Goal: Task Accomplishment & Management: Complete application form

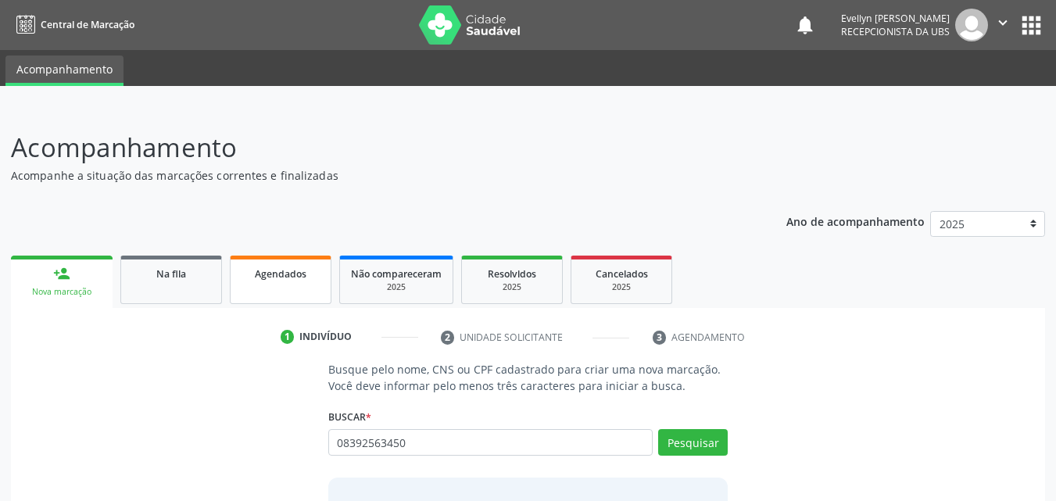
type input "08392563450"
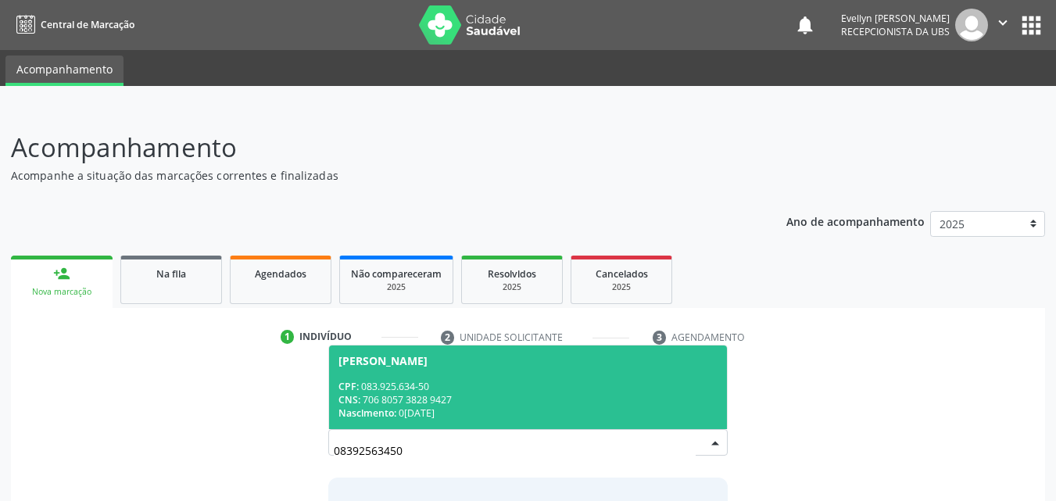
click at [463, 384] on div "CPF: 083.925.634-50" at bounding box center [528, 386] width 380 height 13
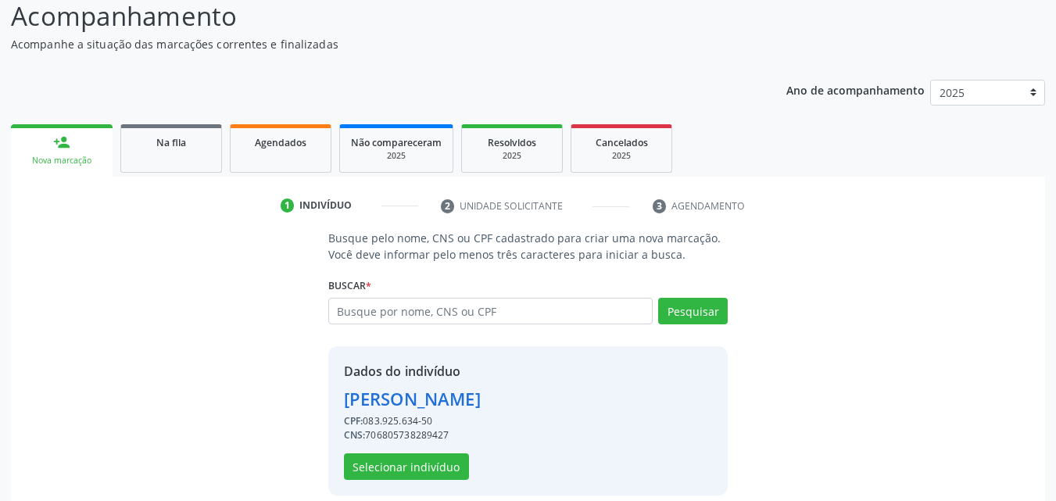
scroll to position [148, 0]
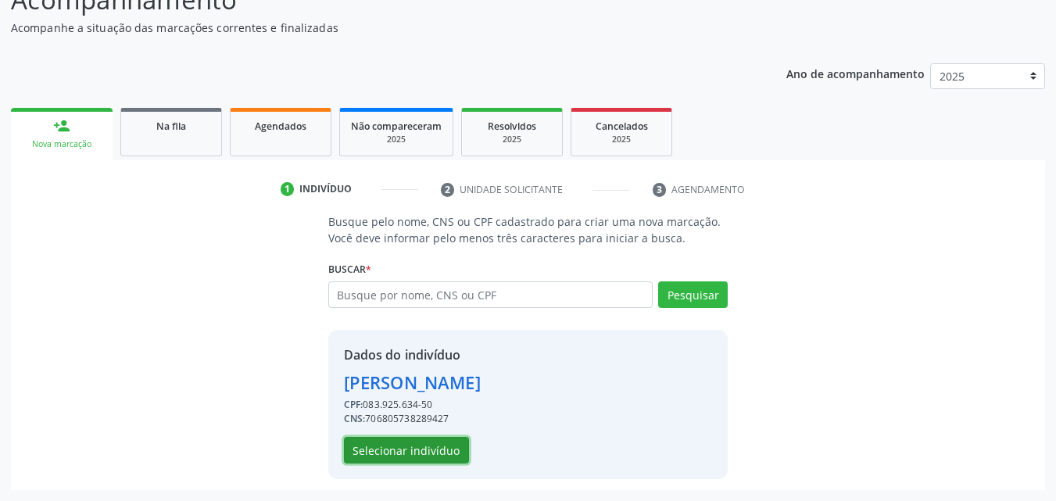
click at [433, 461] on button "Selecionar indivíduo" at bounding box center [406, 450] width 125 height 27
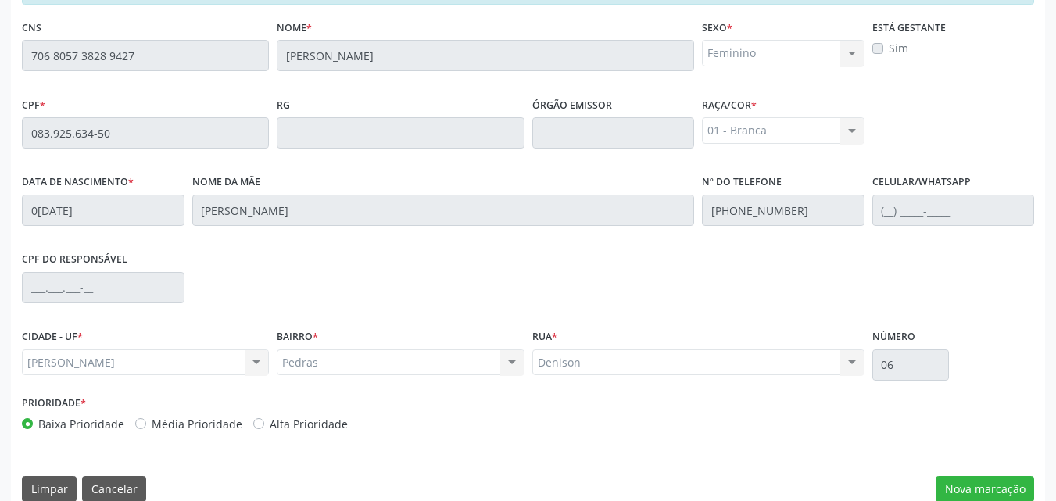
scroll to position [394, 0]
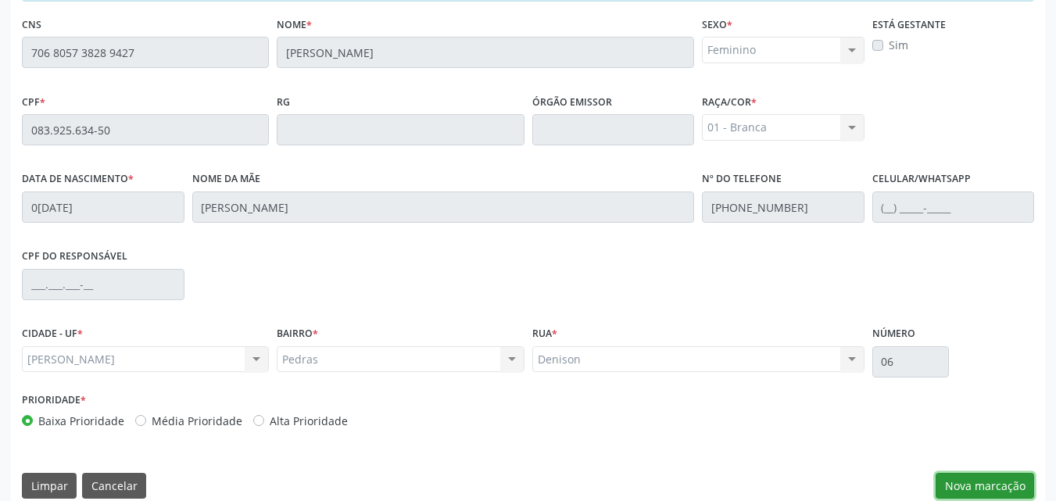
click at [956, 482] on button "Nova marcação" at bounding box center [985, 486] width 98 height 27
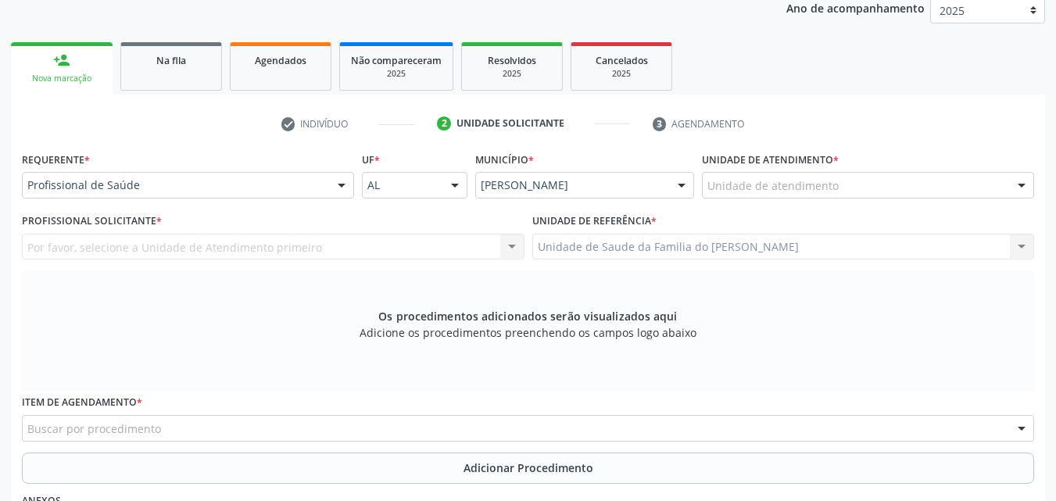
scroll to position [204, 0]
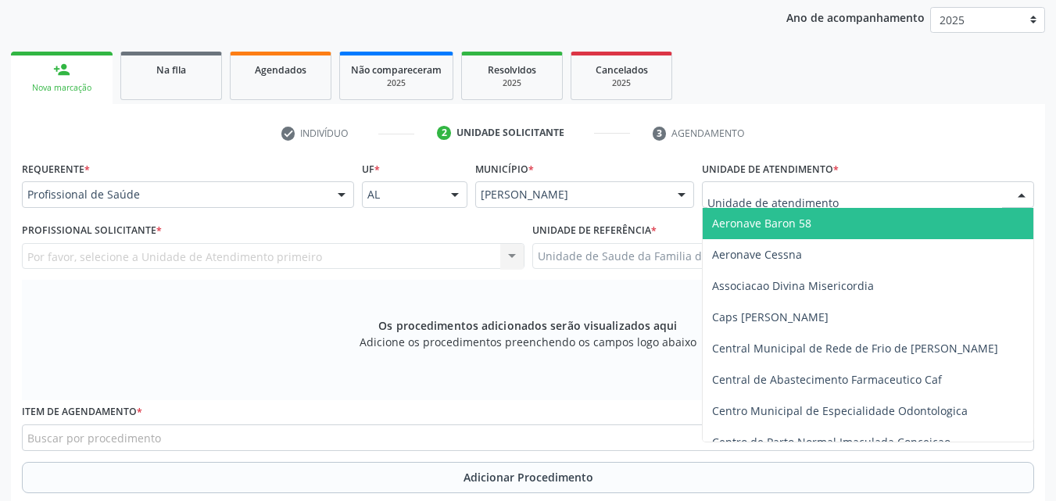
click at [840, 188] on div at bounding box center [868, 194] width 332 height 27
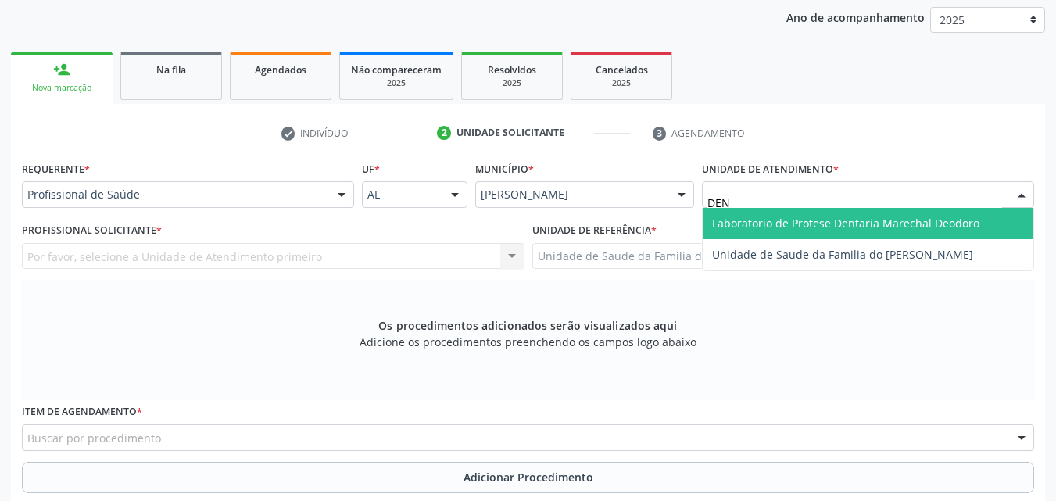
type input "DENI"
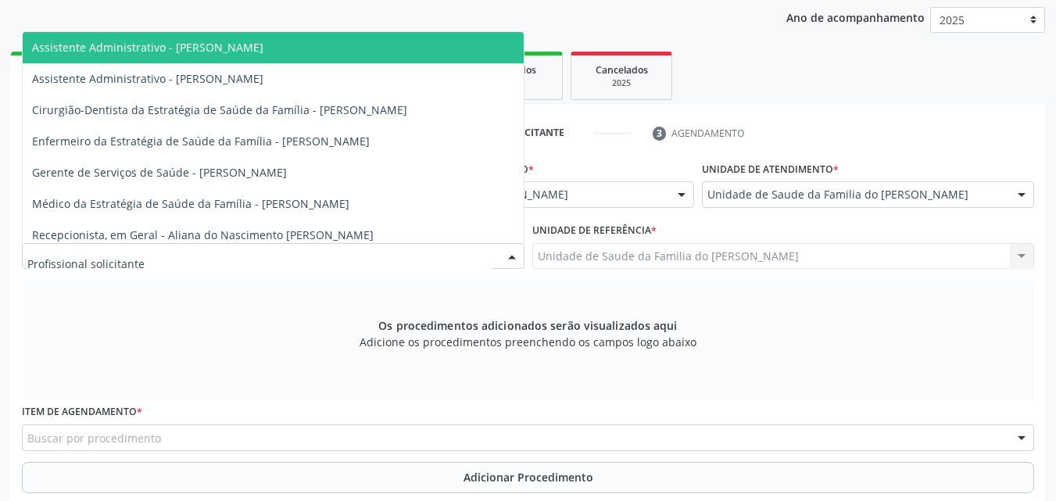
click at [296, 250] on div at bounding box center [273, 256] width 503 height 27
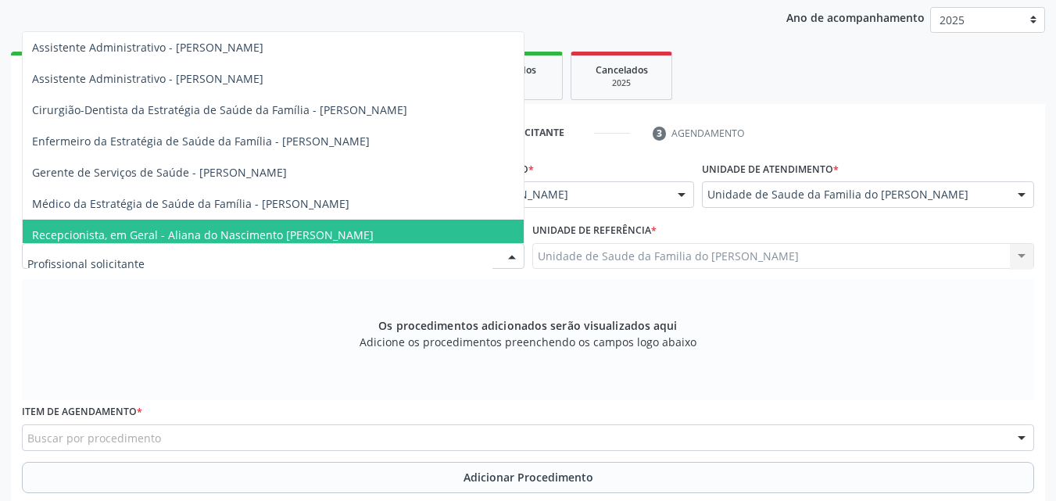
click at [321, 336] on div "Os procedimentos adicionados serão visualizados aqui Adicione os procedimentos …" at bounding box center [528, 340] width 1012 height 120
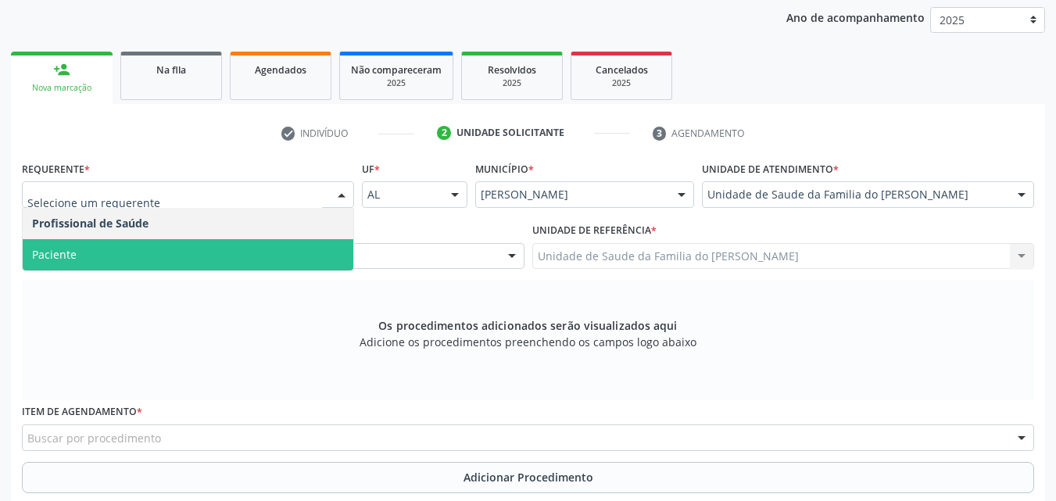
click at [217, 261] on span "Paciente" at bounding box center [188, 254] width 331 height 31
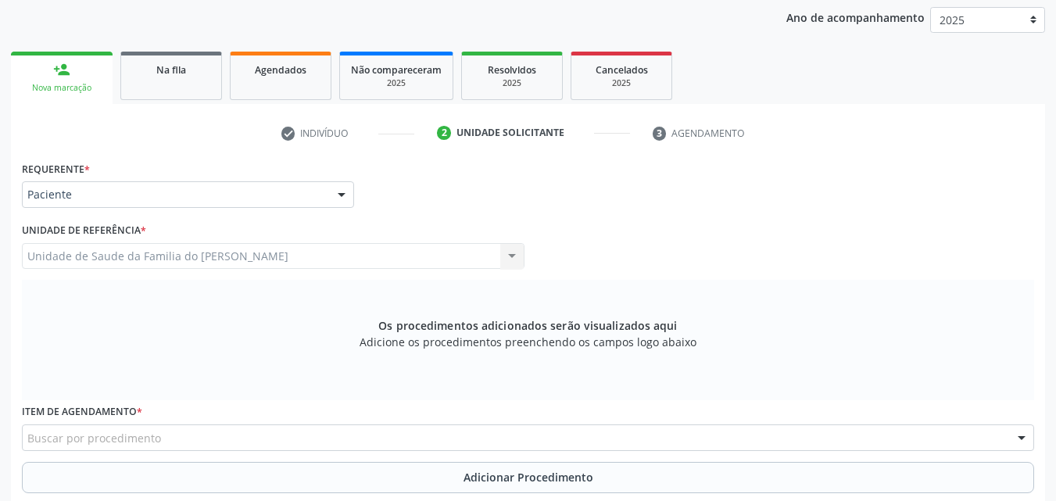
click at [224, 436] on div "Buscar por procedimento" at bounding box center [528, 437] width 1012 height 27
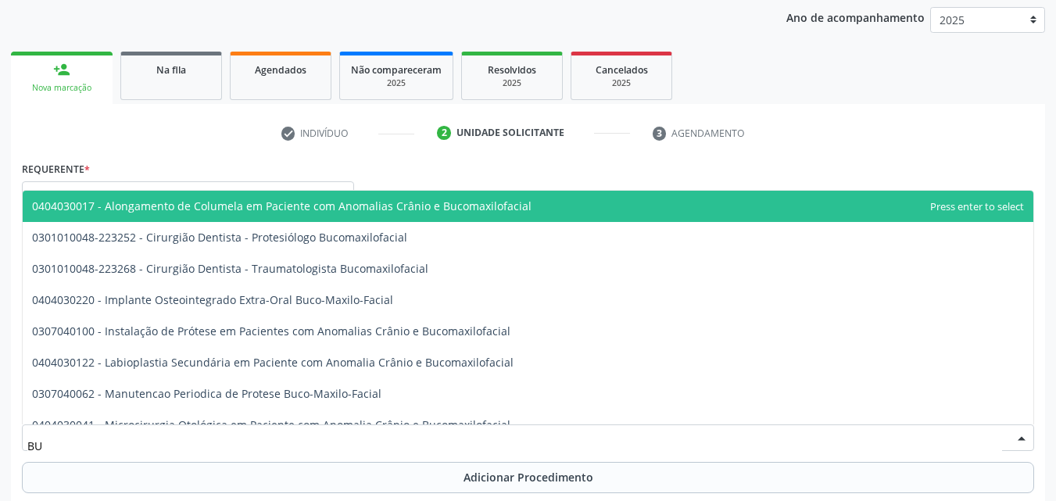
type input "B"
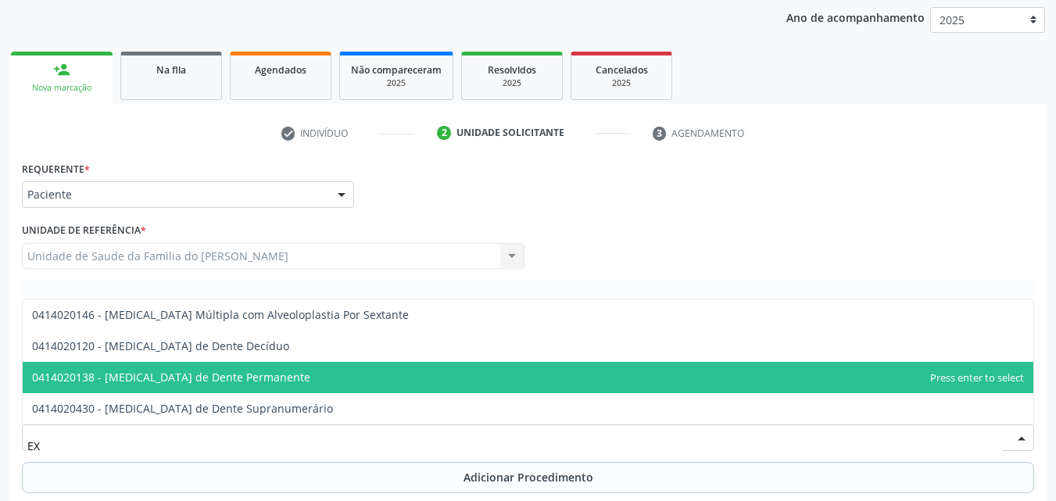
type input "E"
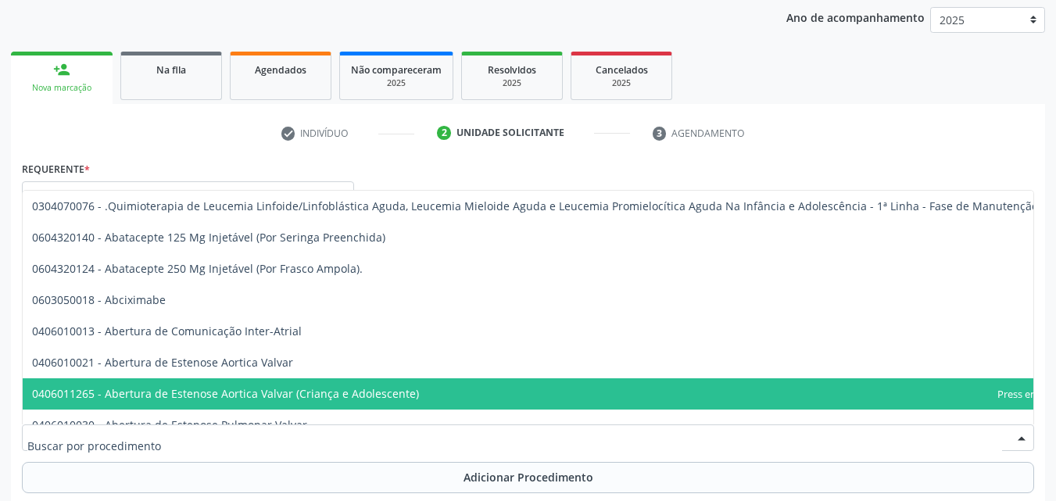
type input "E"
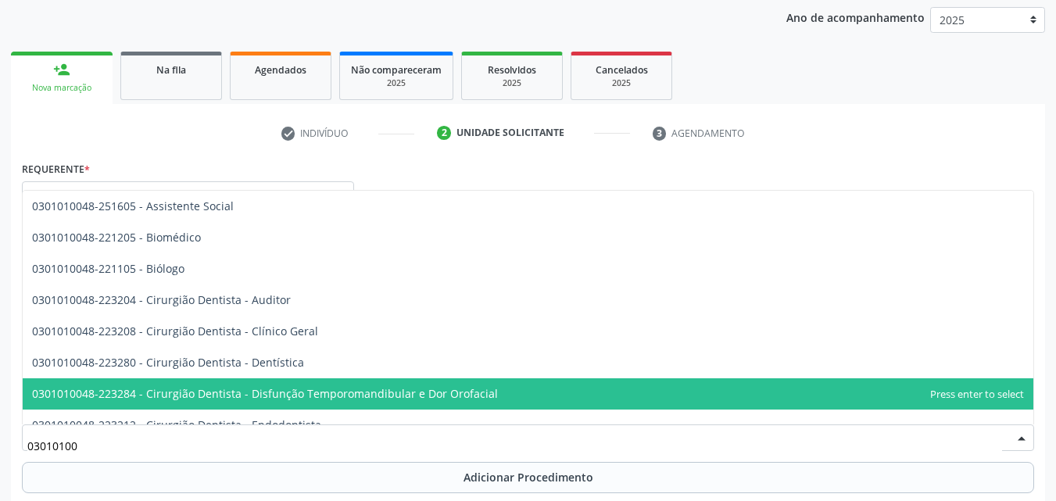
type input "030101004"
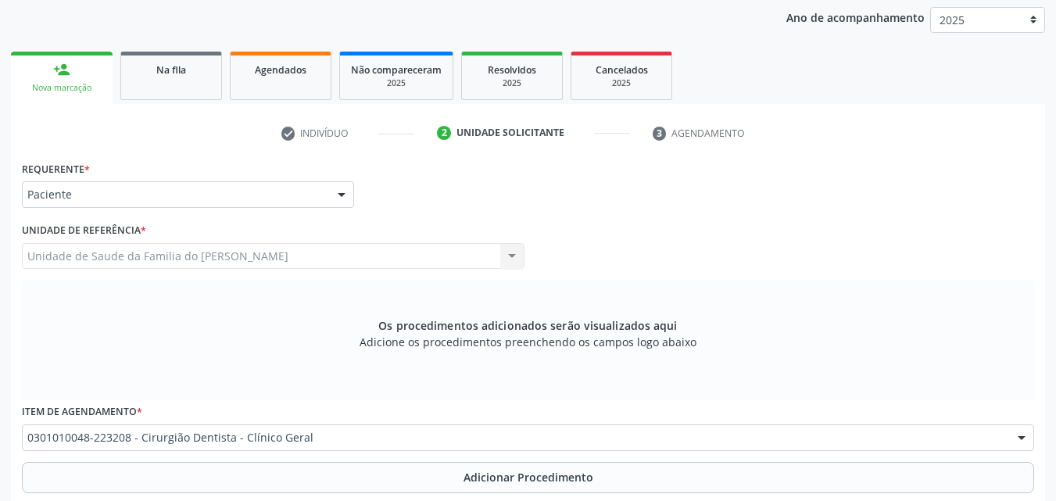
scroll to position [438, 0]
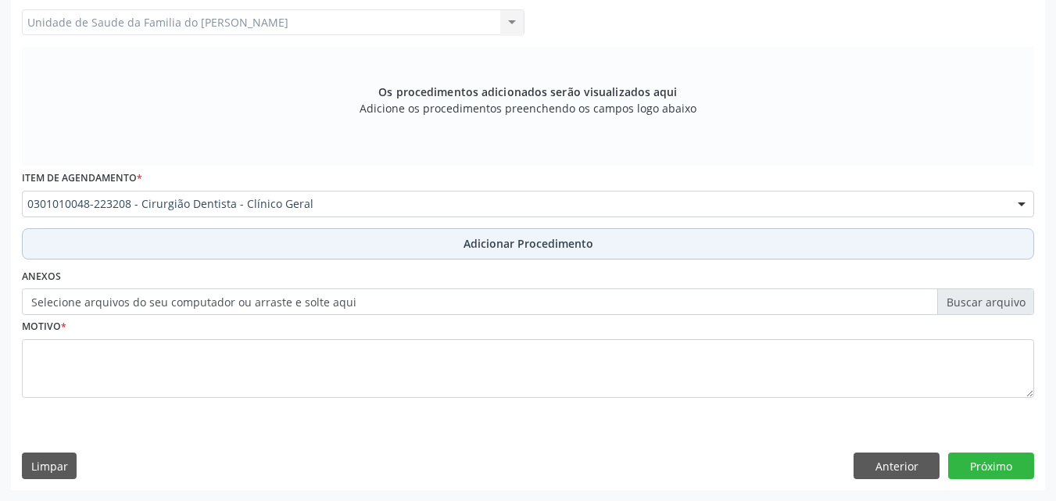
click at [619, 255] on button "Adicionar Procedimento" at bounding box center [528, 243] width 1012 height 31
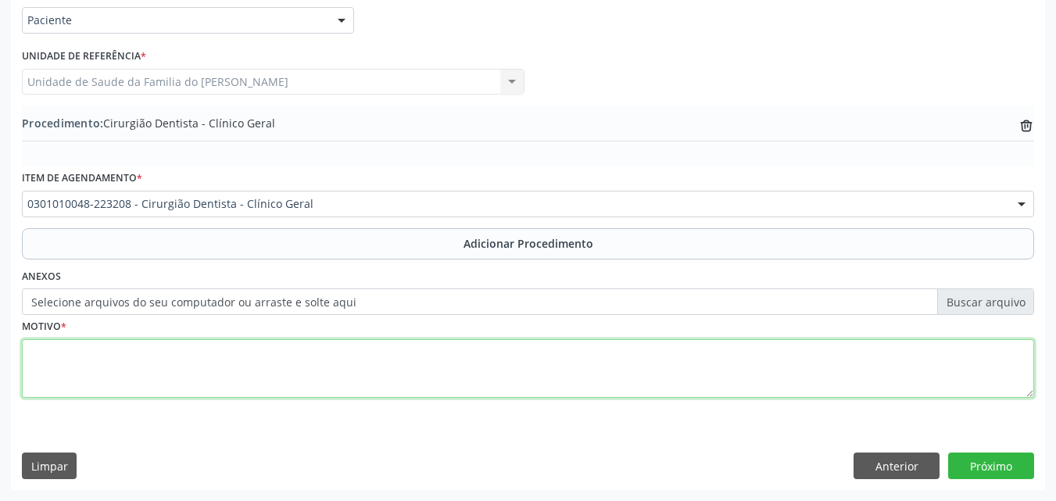
click at [556, 351] on textarea at bounding box center [528, 368] width 1012 height 59
click at [28, 355] on textarea "[MEDICAL_DATA] DO 18, 28, 38, E 48" at bounding box center [528, 368] width 1012 height 59
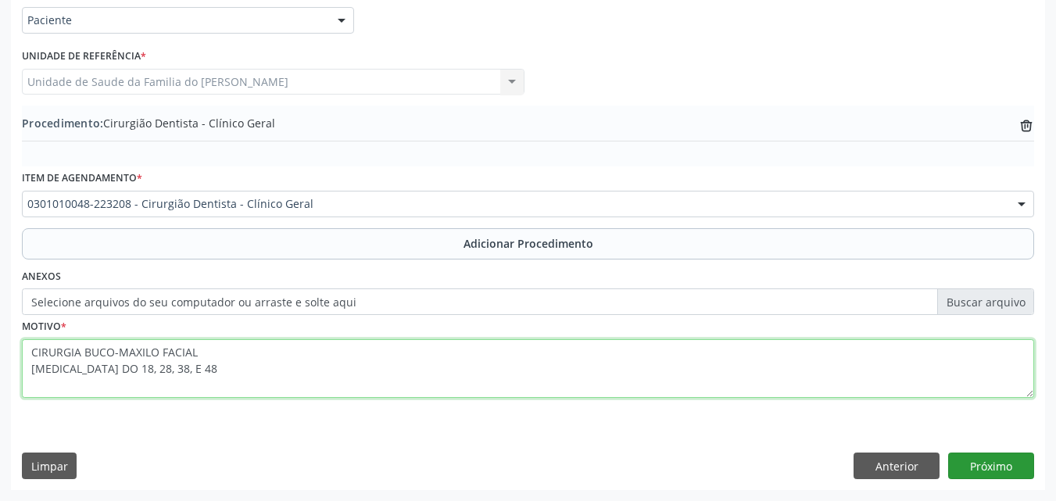
type textarea "CIRURGIA BUCO-MAXILO FACIAL [MEDICAL_DATA] DO 18, 28, 38, E 48"
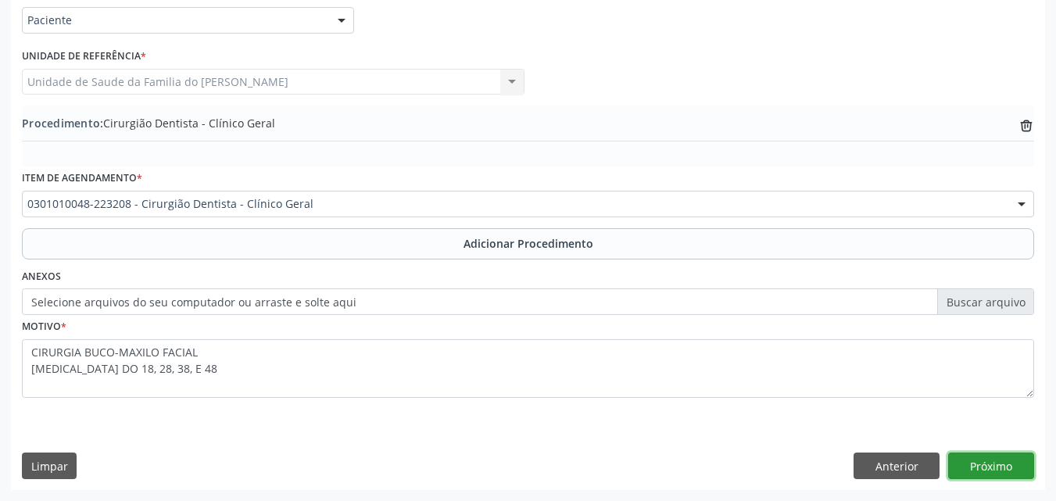
click at [984, 457] on button "Próximo" at bounding box center [991, 466] width 86 height 27
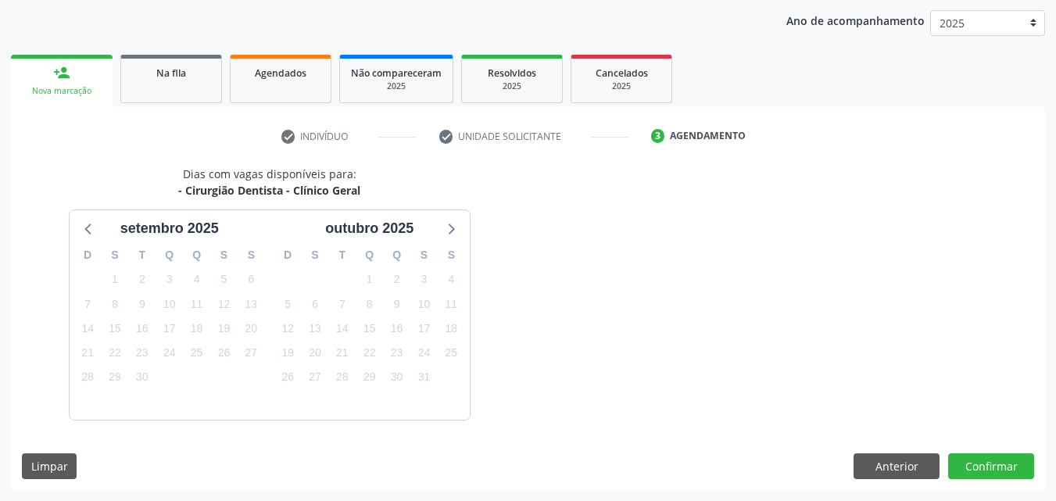
scroll to position [247, 0]
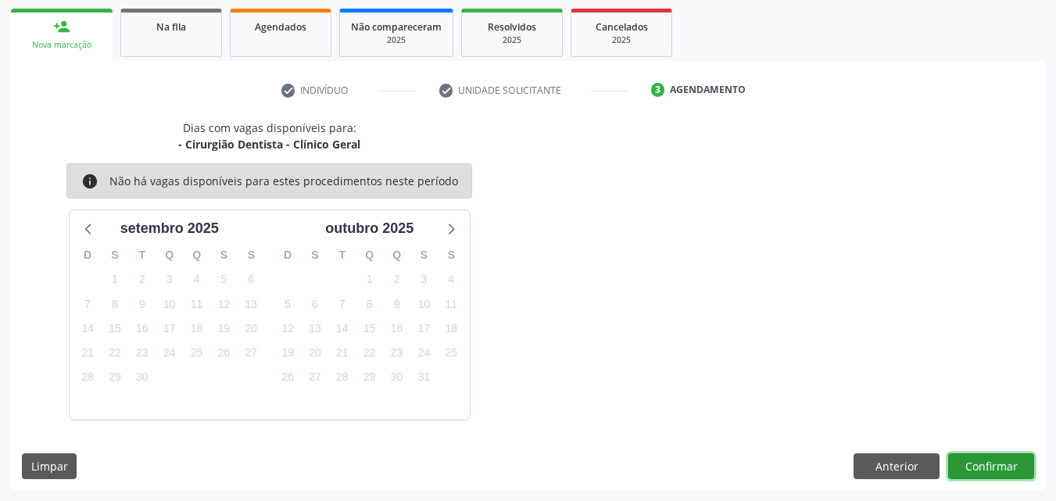
click at [974, 469] on button "Confirmar" at bounding box center [991, 466] width 86 height 27
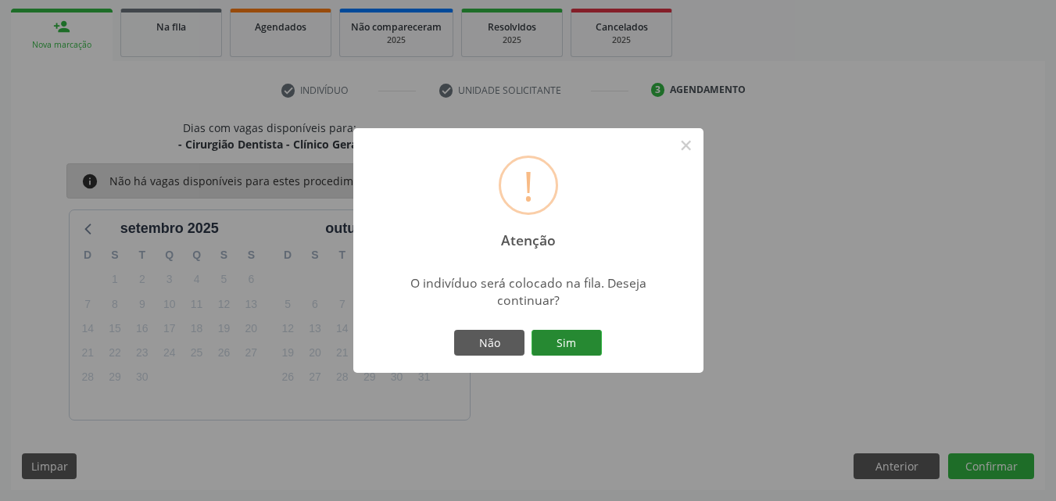
click at [587, 343] on button "Sim" at bounding box center [566, 343] width 70 height 27
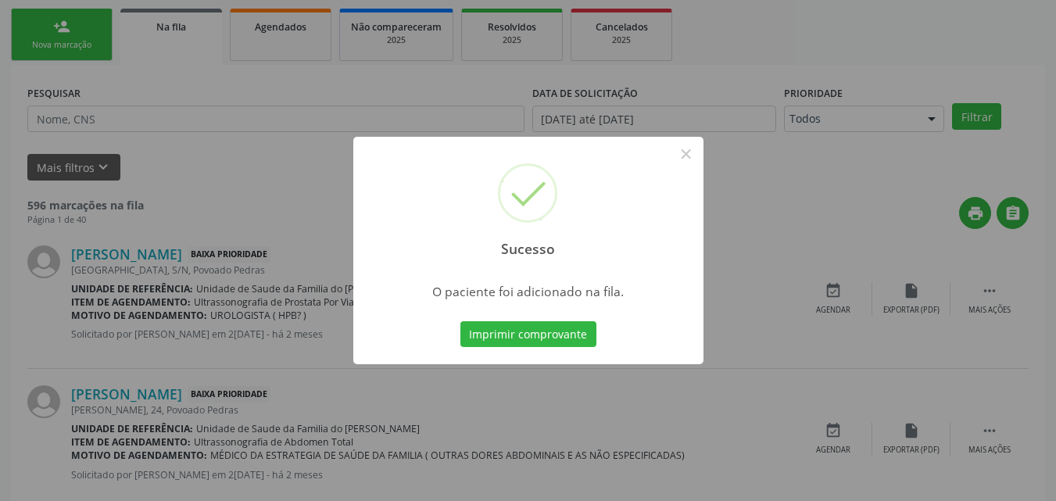
scroll to position [37, 0]
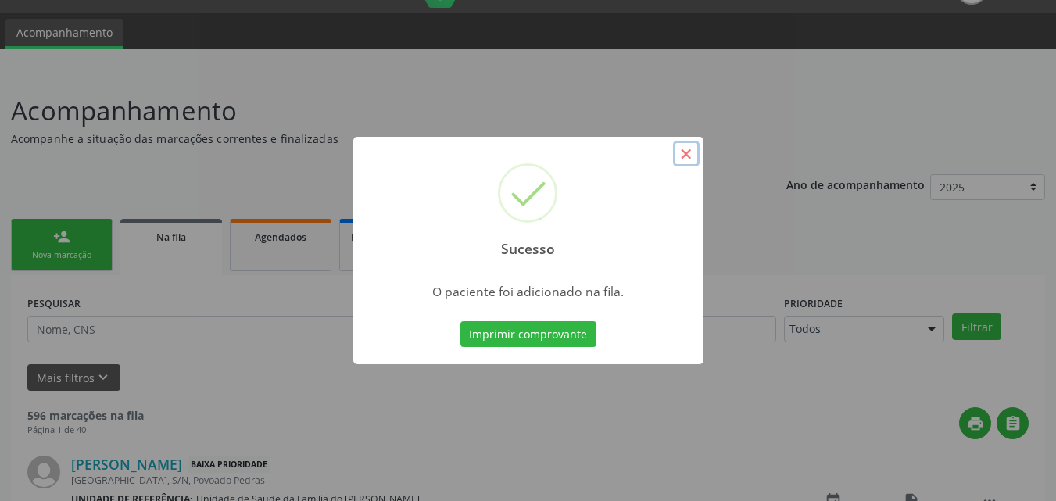
click at [690, 163] on button "×" at bounding box center [686, 154] width 27 height 27
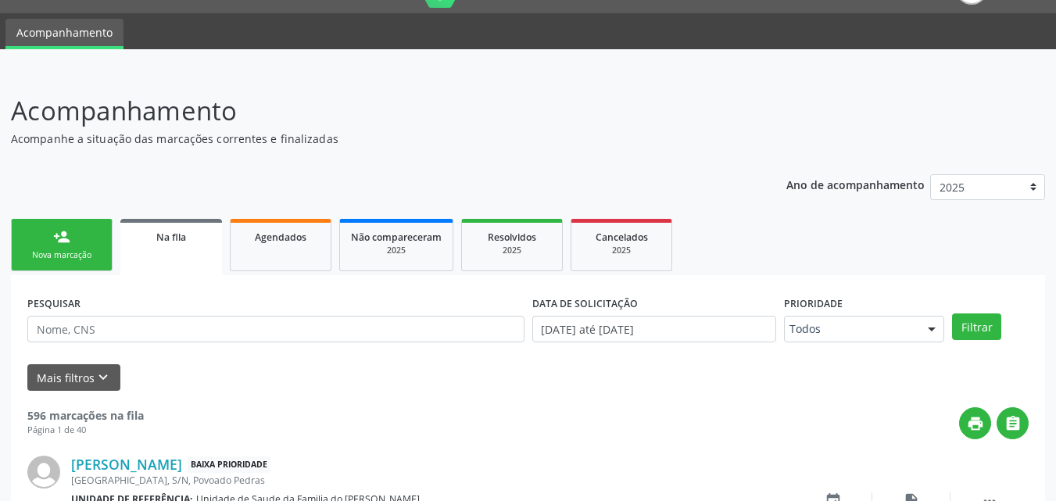
click at [105, 216] on ul "person_add Nova marcação Na fila Agendados Não compareceram 2025 Resolvidos 202…" at bounding box center [528, 245] width 1034 height 60
click at [95, 234] on link "person_add Nova marcação" at bounding box center [62, 245] width 102 height 52
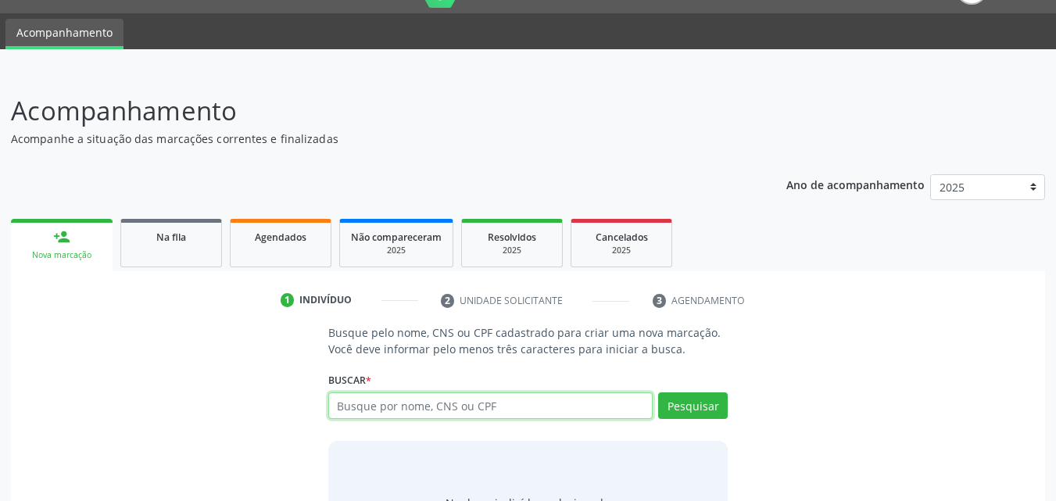
click at [356, 412] on input "text" at bounding box center [490, 405] width 325 height 27
type input "08392563450"
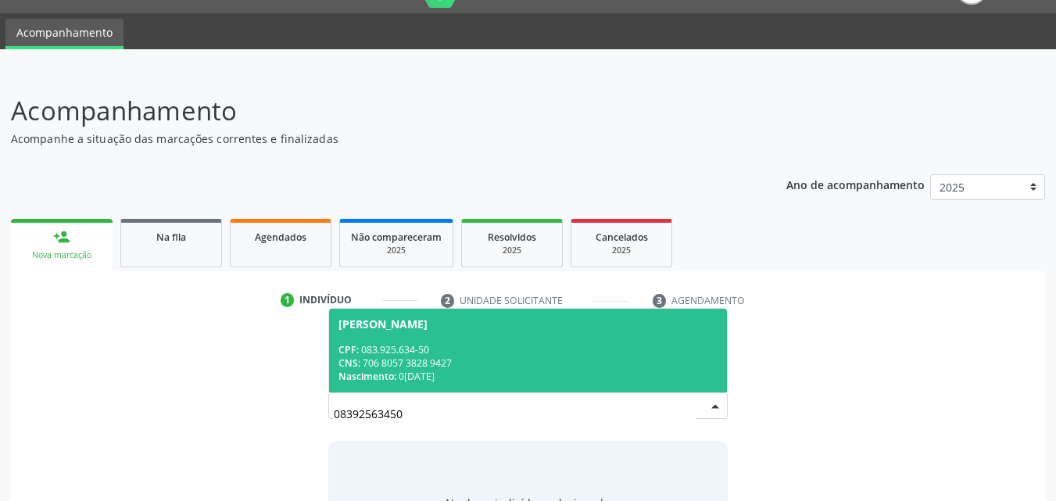
click at [388, 375] on span "Nascimento:" at bounding box center [367, 376] width 58 height 13
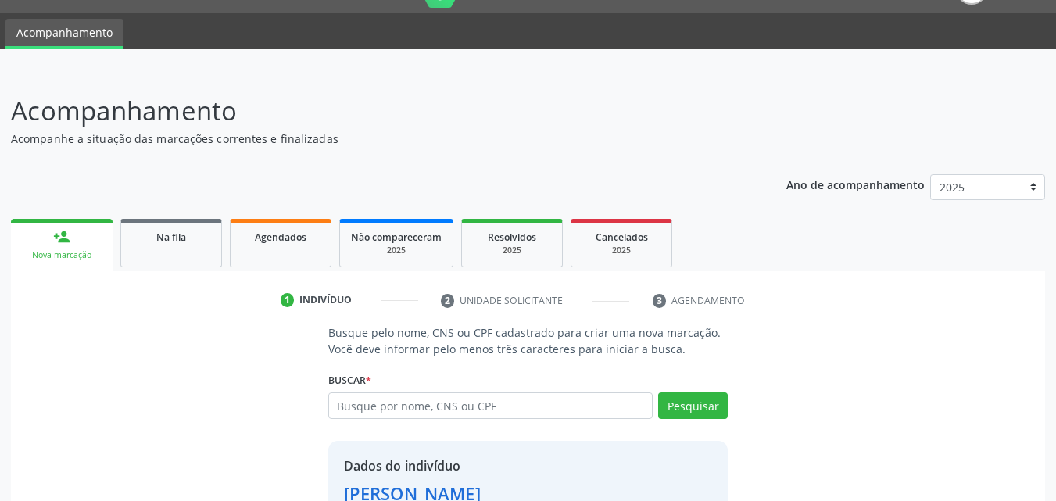
scroll to position [148, 0]
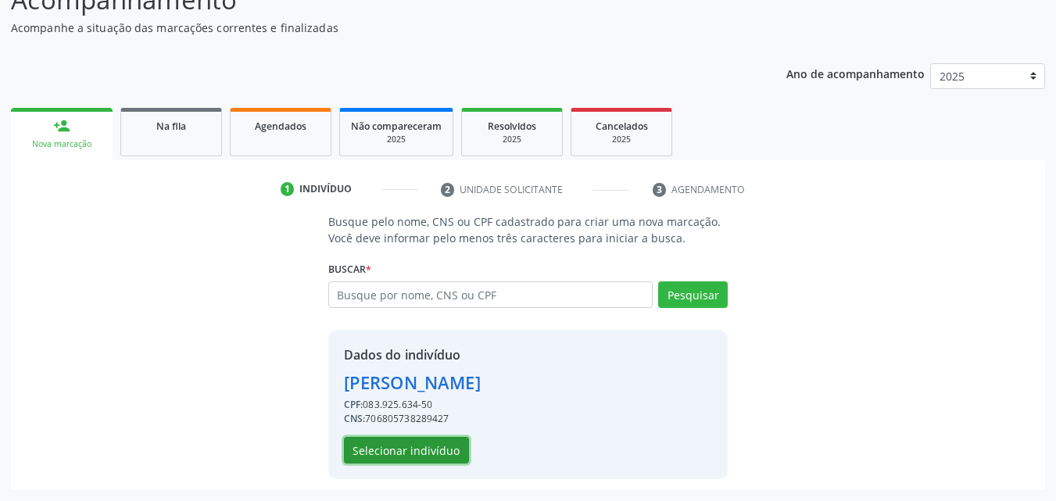
click at [453, 453] on button "Selecionar indivíduo" at bounding box center [406, 450] width 125 height 27
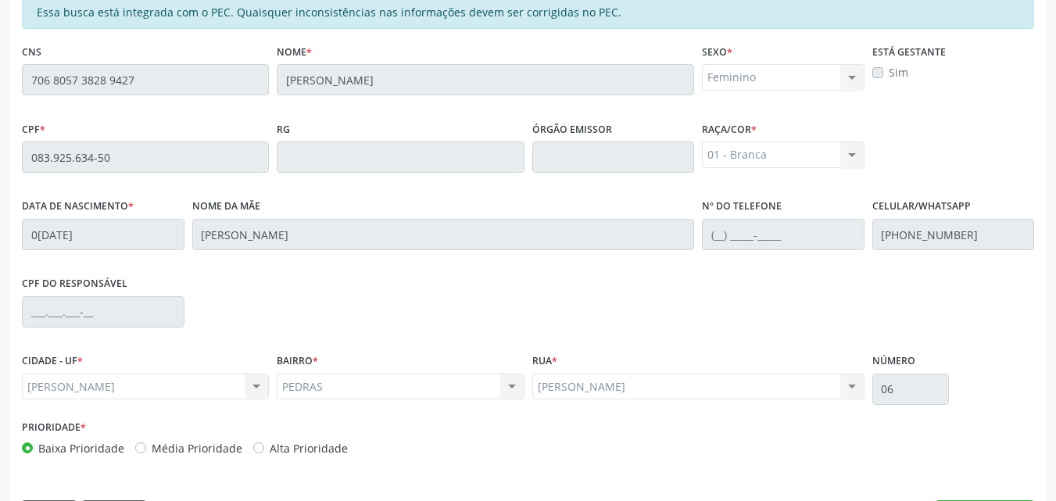
scroll to position [413, 0]
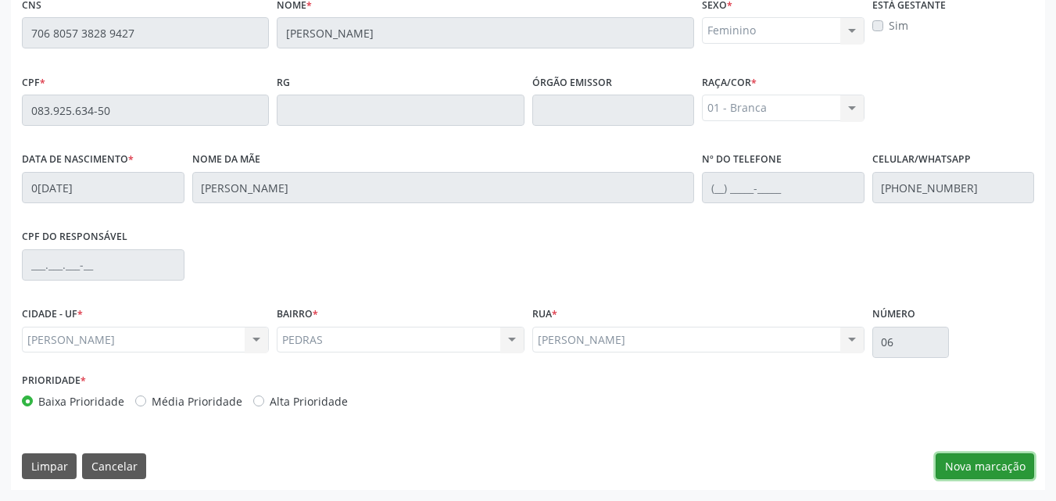
click at [996, 461] on button "Nova marcação" at bounding box center [985, 466] width 98 height 27
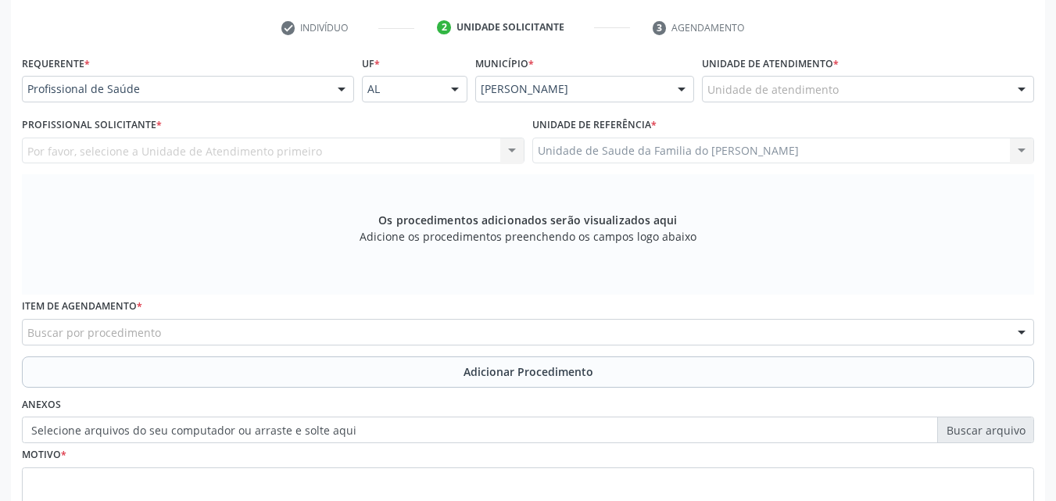
scroll to position [306, 0]
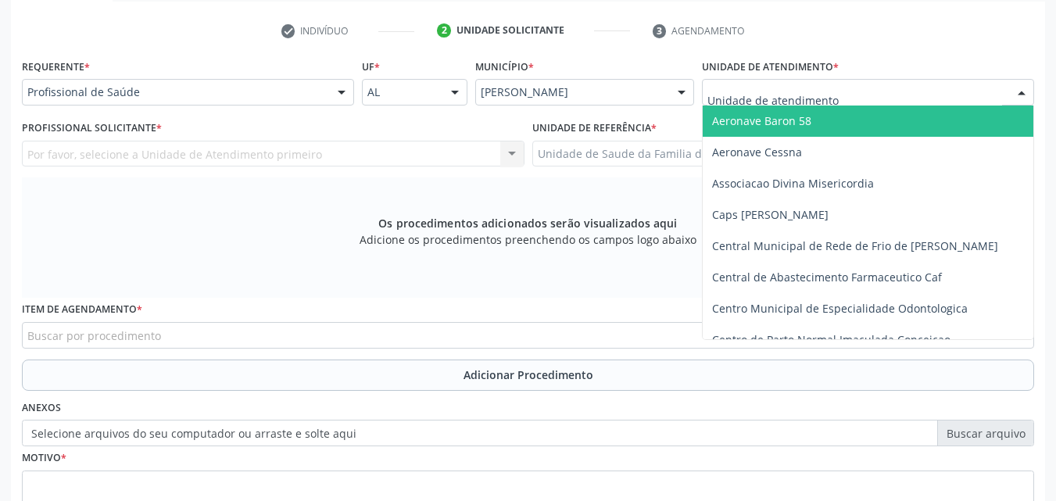
click at [918, 96] on div at bounding box center [868, 92] width 332 height 27
click at [918, 96] on input "text" at bounding box center [854, 99] width 295 height 31
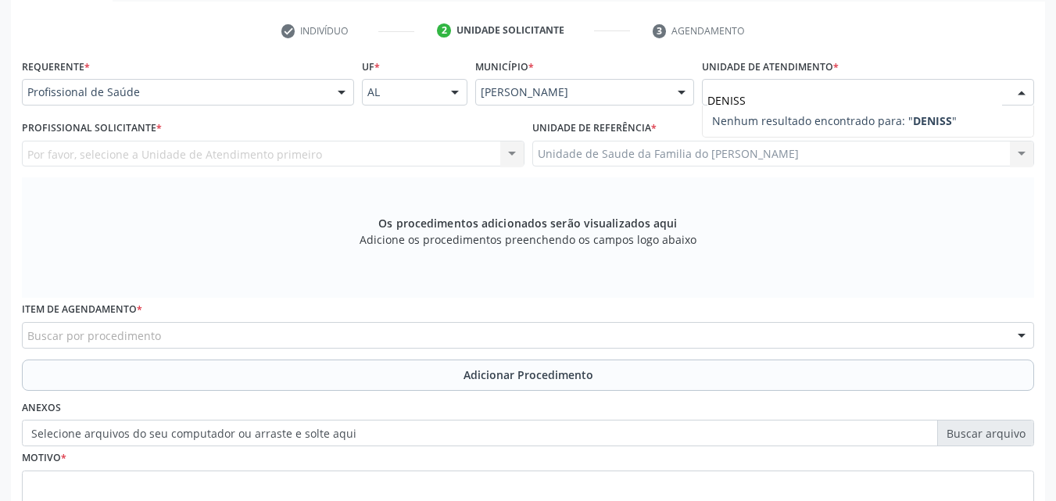
type input "[PERSON_NAME]"
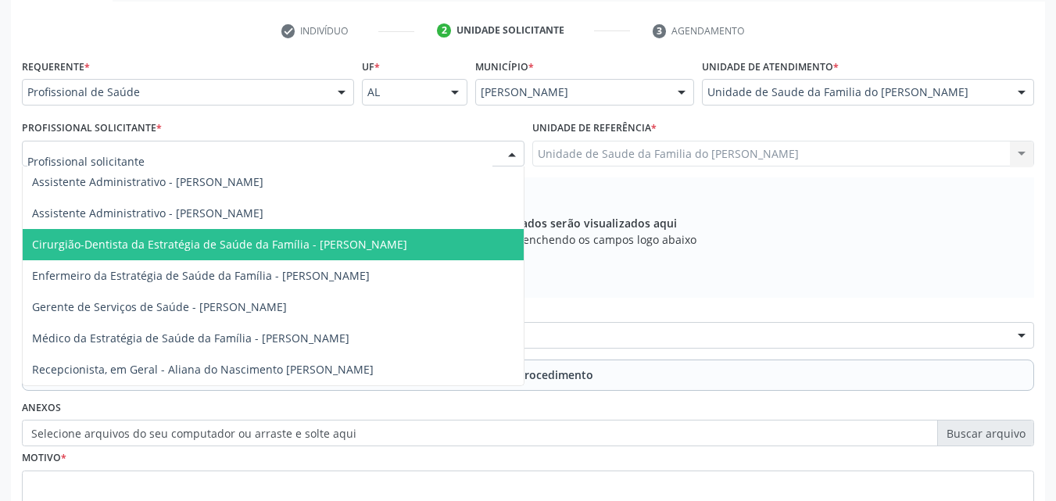
click at [263, 252] on span "Cirurgião-Dentista da Estratégia de Saúde da Família - [PERSON_NAME]" at bounding box center [219, 244] width 375 height 15
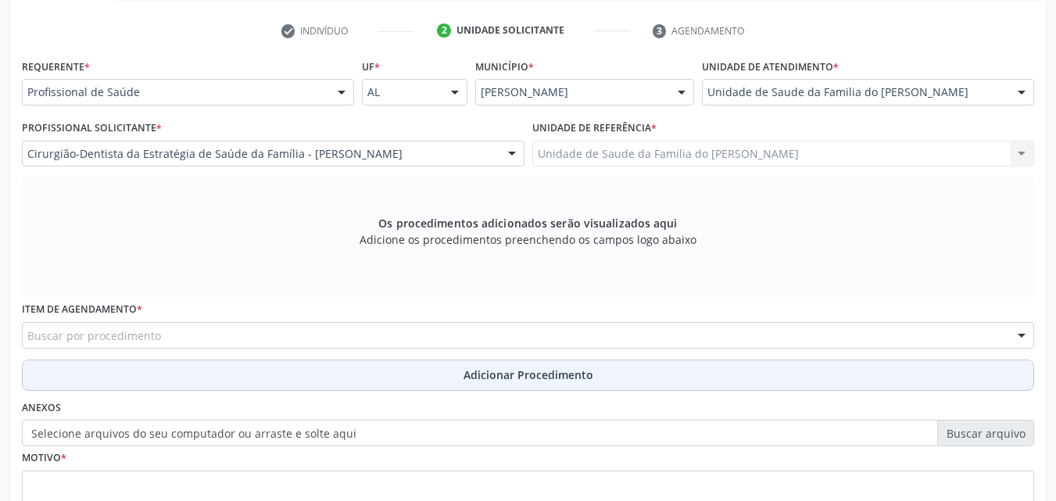
click at [320, 381] on button "Adicionar Procedimento" at bounding box center [528, 375] width 1012 height 31
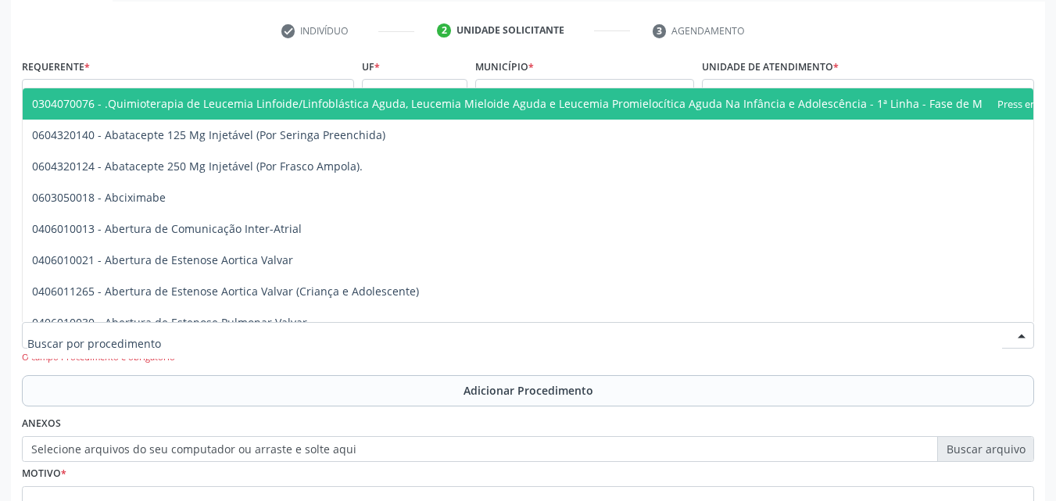
click at [335, 342] on div at bounding box center [528, 335] width 1012 height 27
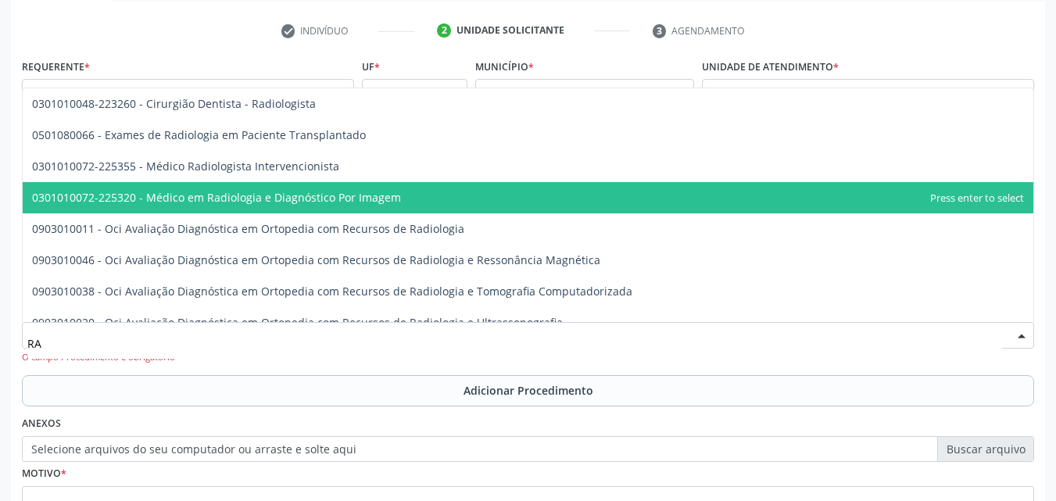
type input "R"
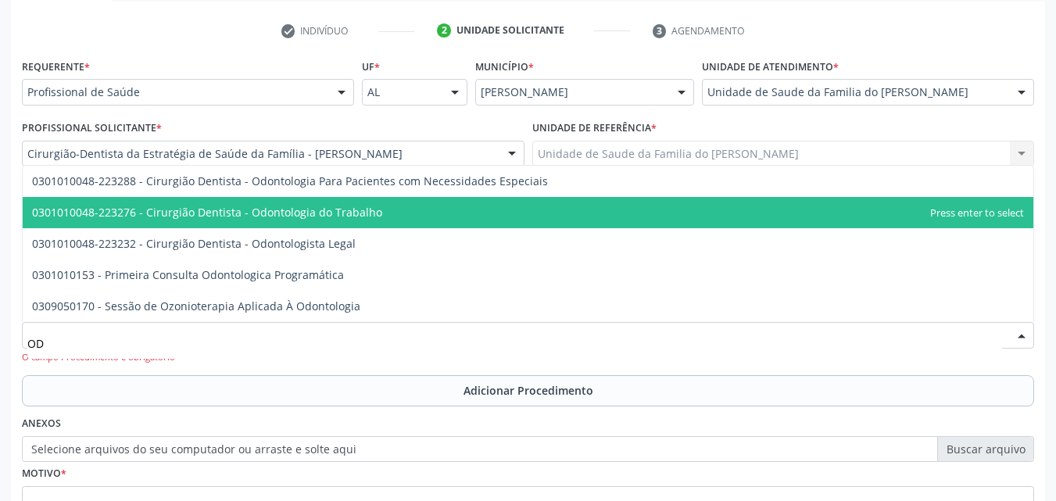
type input "O"
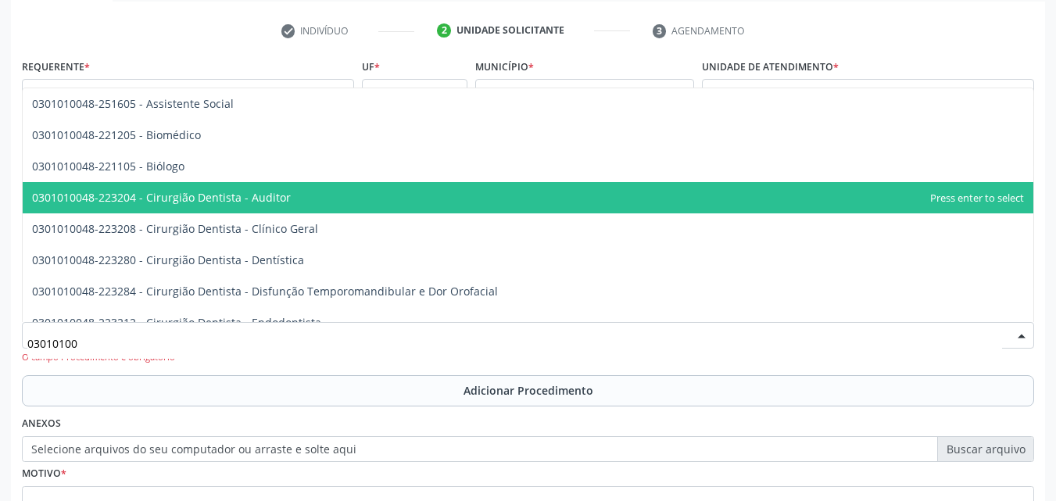
type input "030101004"
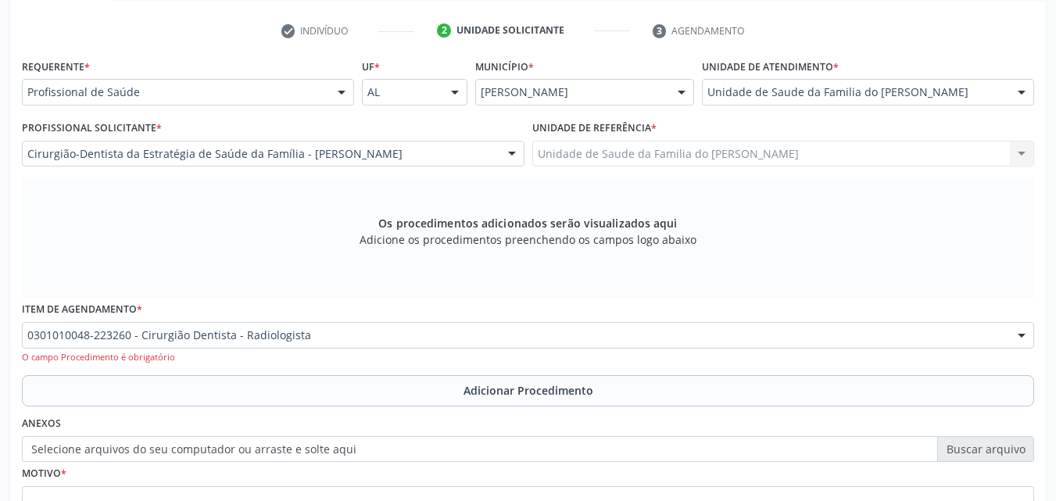
scroll to position [0, 0]
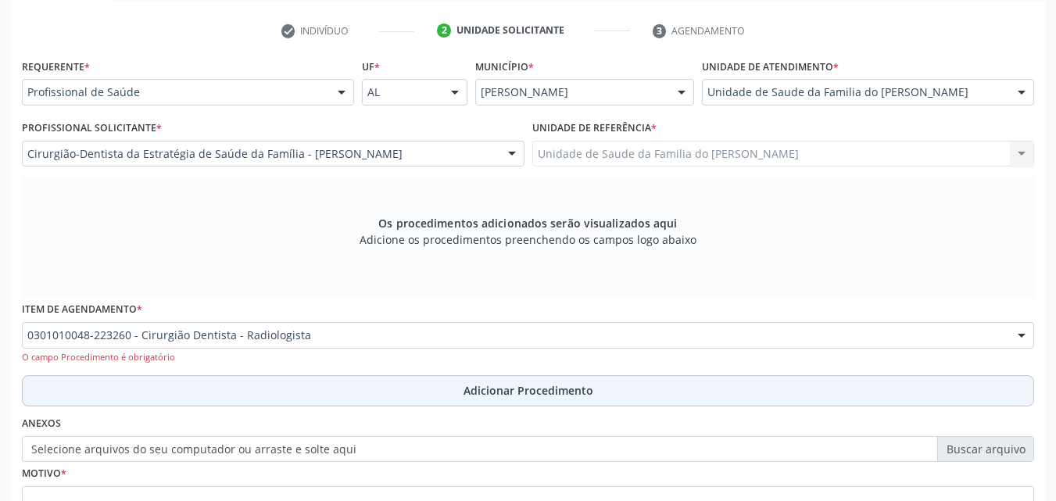
click at [378, 386] on button "Adicionar Procedimento" at bounding box center [528, 390] width 1012 height 31
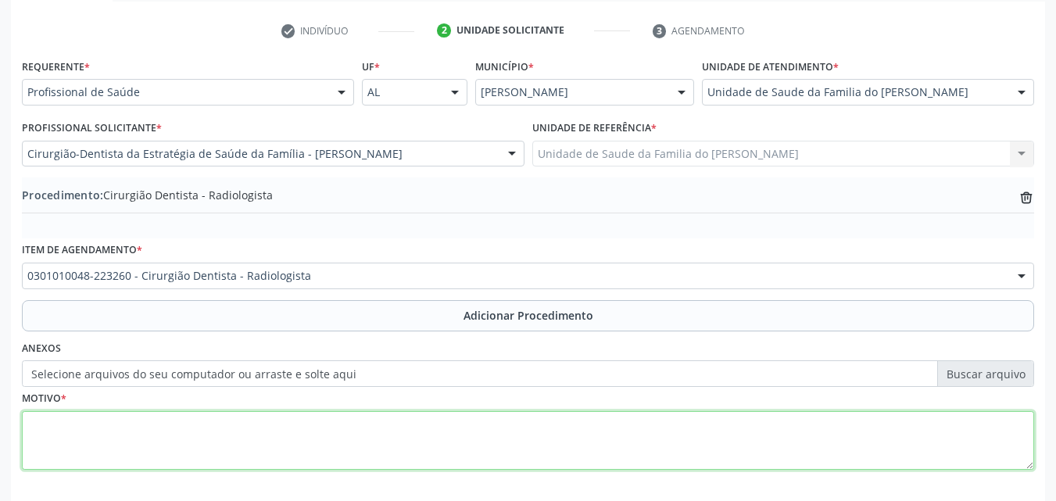
click at [354, 424] on textarea at bounding box center [528, 440] width 1012 height 59
click at [262, 425] on textarea "RAIO-X DO 18, 28, 38 E 48 OU RAIO-PANORAMCO" at bounding box center [528, 440] width 1012 height 59
click at [211, 420] on textarea "RAIO-X DO 18, 28, 38 E 48 OU RAIO-PANORAMICO" at bounding box center [528, 440] width 1012 height 59
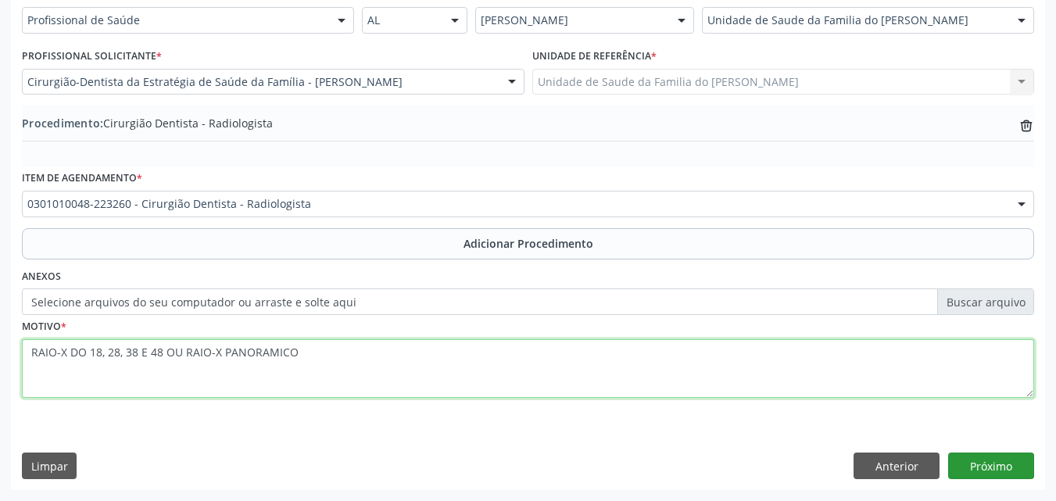
type textarea "RAIO-X DO 18, 28, 38 E 48 OU RAIO-X PANORAMICO"
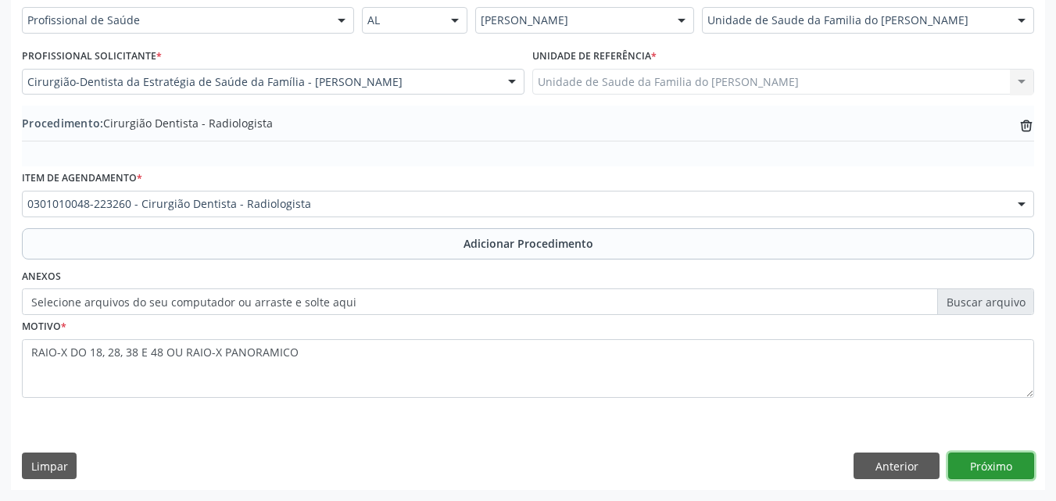
click at [1000, 460] on button "Próximo" at bounding box center [991, 466] width 86 height 27
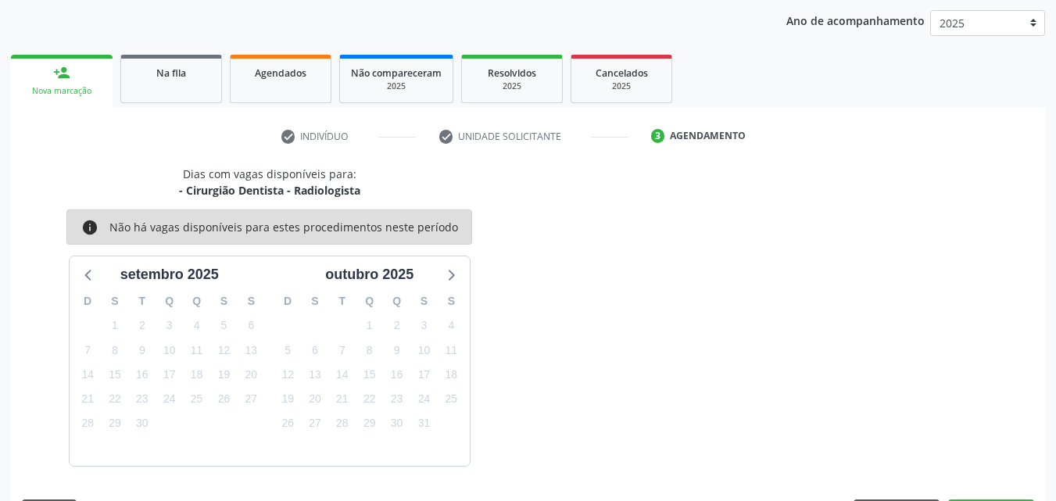
scroll to position [247, 0]
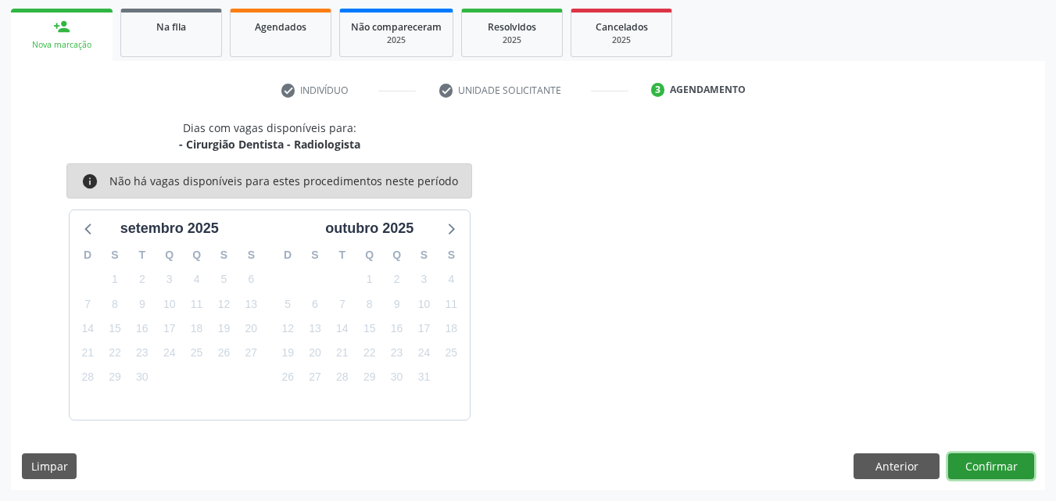
click at [1005, 471] on button "Confirmar" at bounding box center [991, 466] width 86 height 27
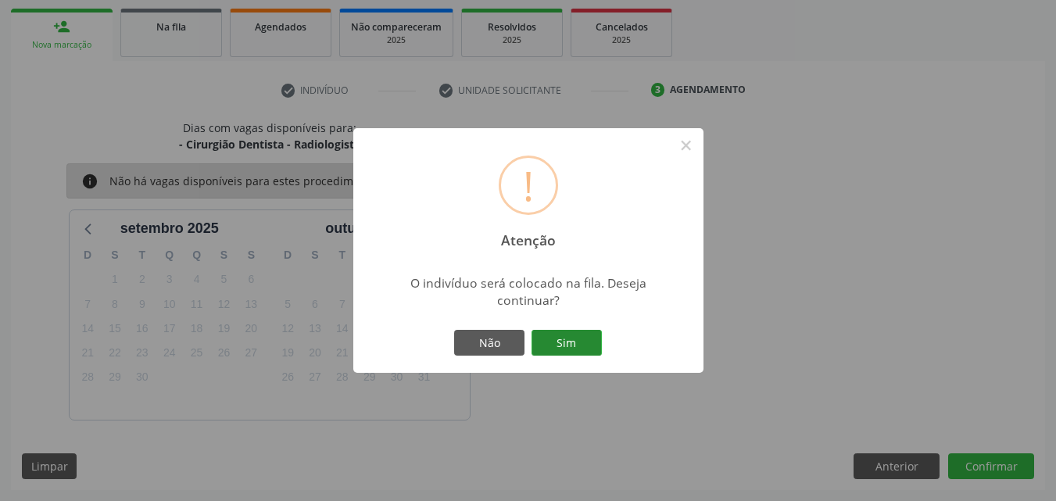
click at [565, 351] on button "Sim" at bounding box center [566, 343] width 70 height 27
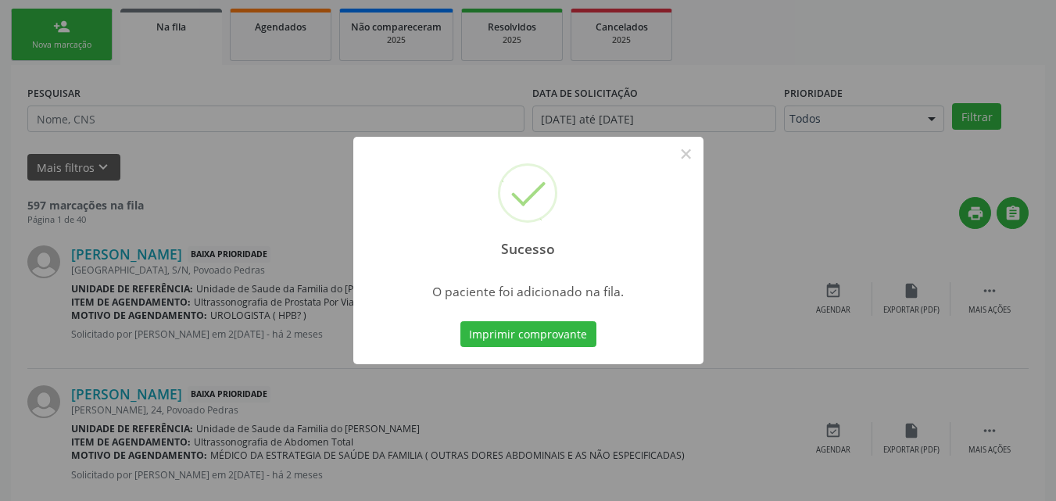
scroll to position [37, 0]
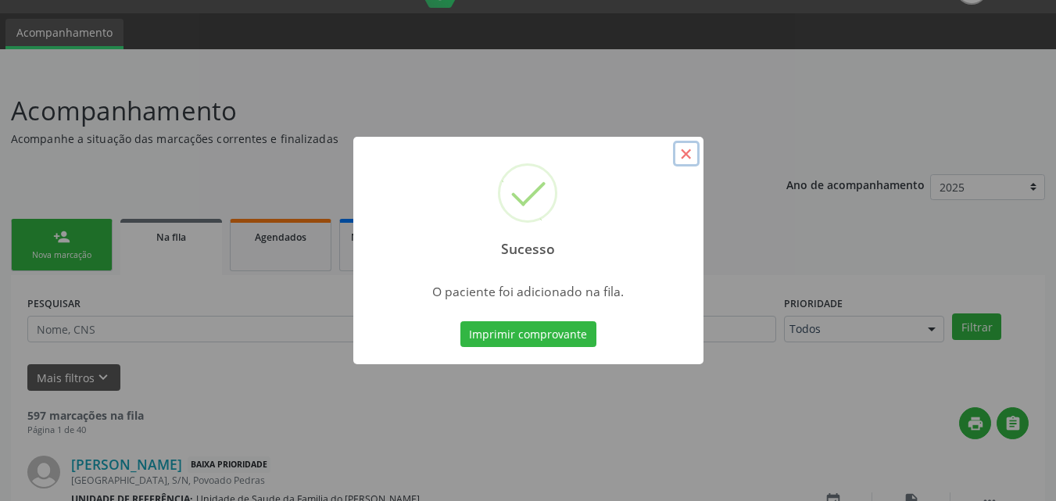
click at [680, 152] on button "×" at bounding box center [686, 154] width 27 height 27
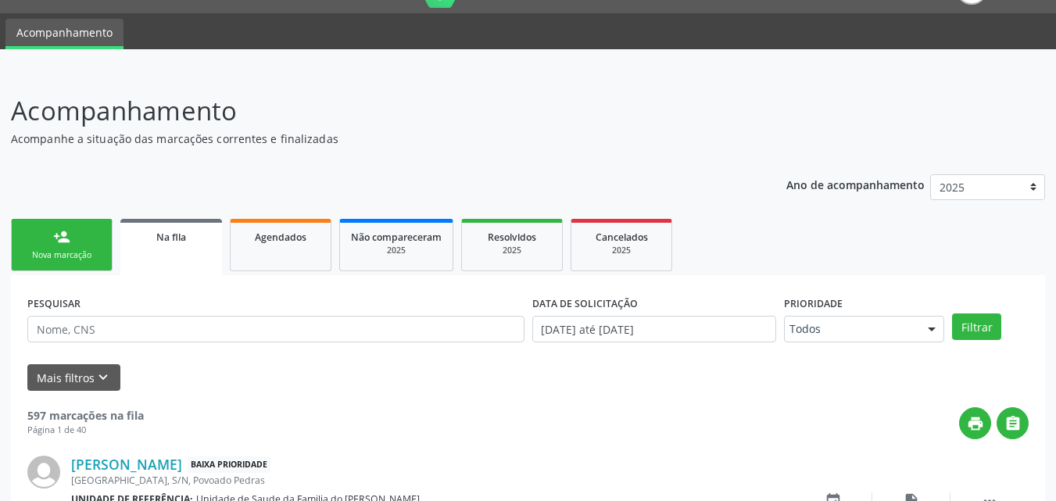
click at [52, 242] on link "person_add Nova marcação" at bounding box center [62, 245] width 102 height 52
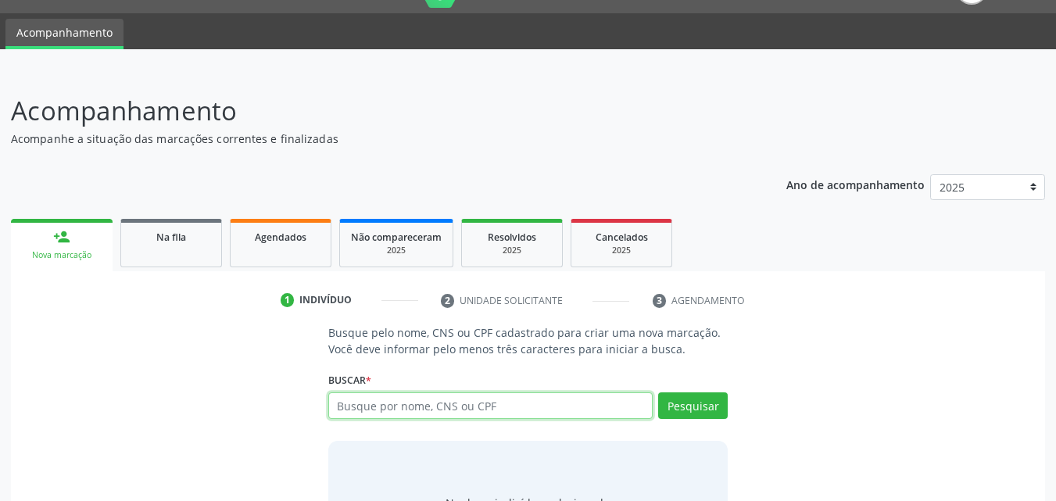
click at [379, 403] on input "text" at bounding box center [490, 405] width 325 height 27
type input "00646637444"
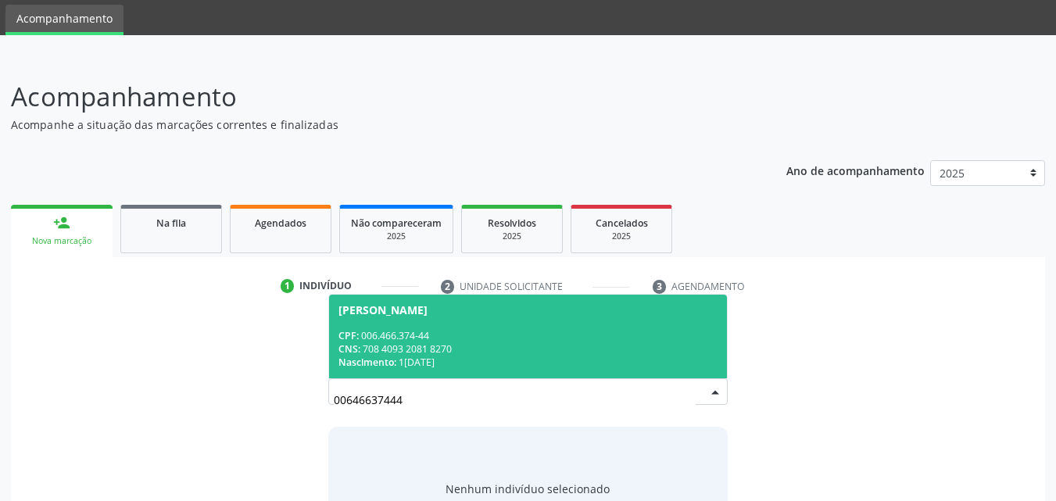
scroll to position [60, 0]
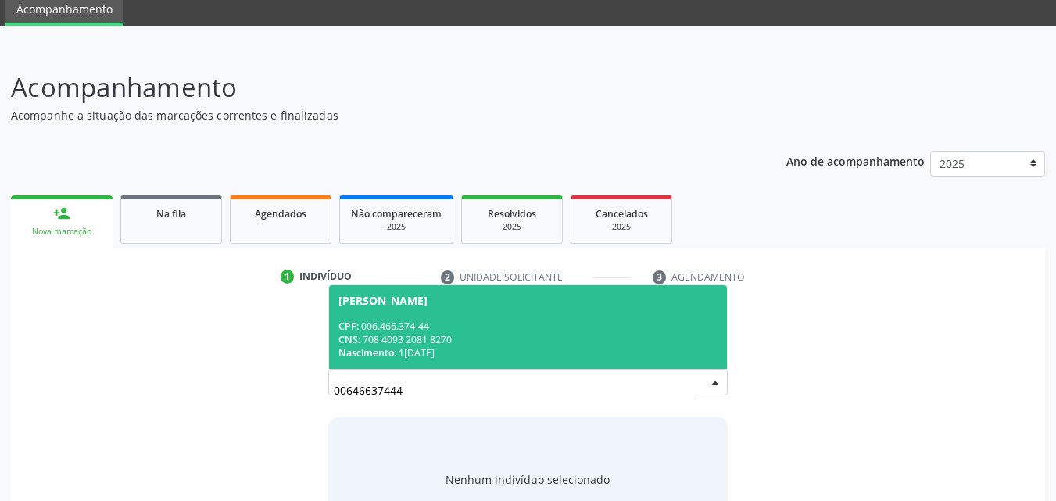
click at [557, 299] on div "[PERSON_NAME]" at bounding box center [528, 301] width 380 height 13
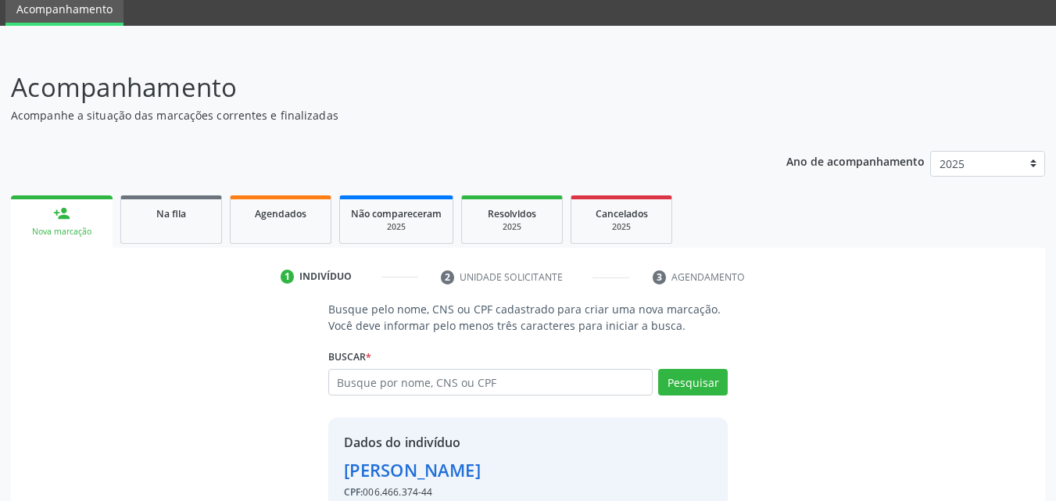
drag, startPoint x: 1049, startPoint y: 199, endPoint x: 1067, endPoint y: 212, distance: 22.4
click at [1056, 212] on html "Central de Marcação notifications [PERSON_NAME] Recepcionista da UBS  Configur…" at bounding box center [528, 190] width 1056 height 501
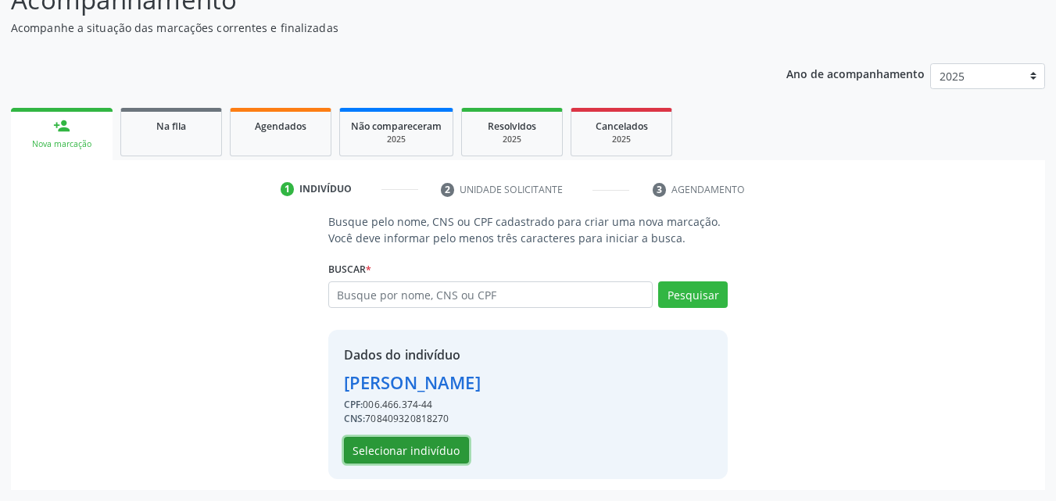
click at [400, 450] on button "Selecionar indivíduo" at bounding box center [406, 450] width 125 height 27
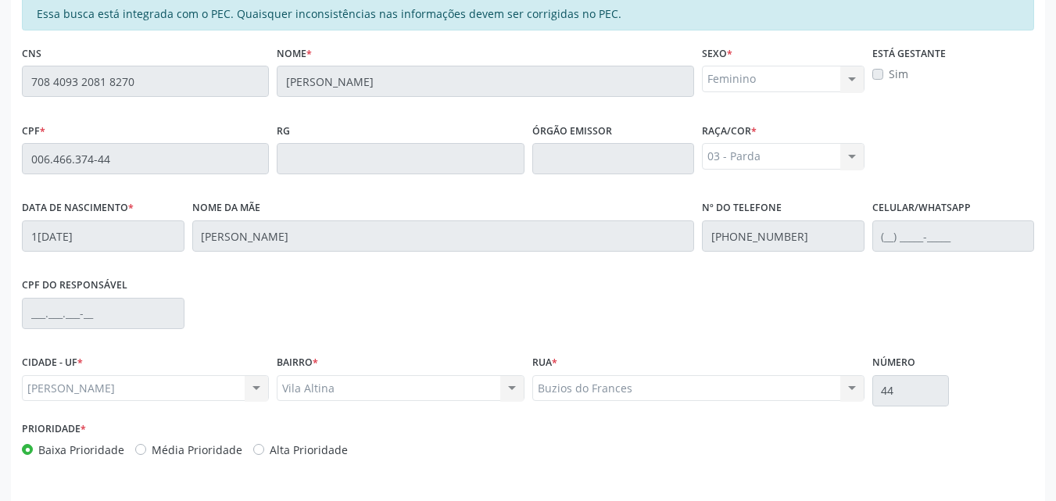
scroll to position [413, 0]
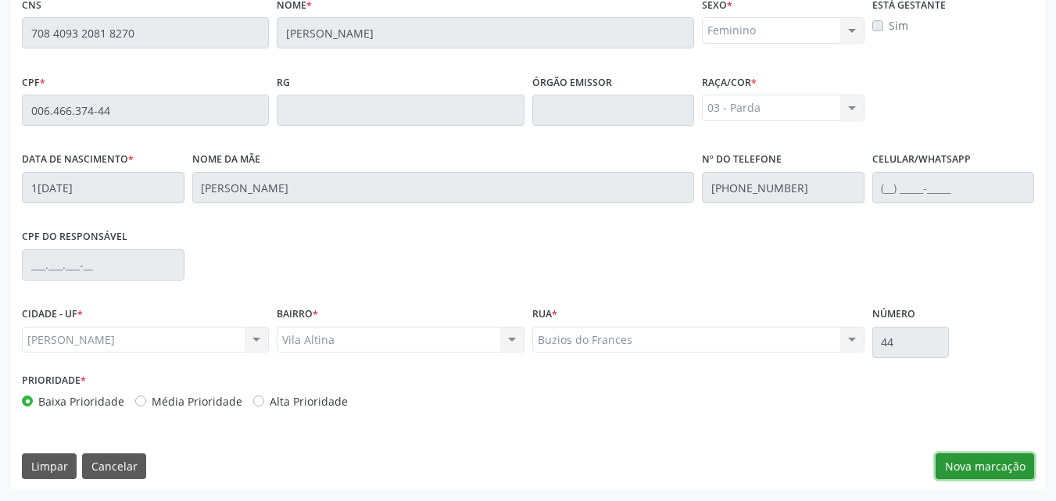
click at [975, 464] on button "Nova marcação" at bounding box center [985, 466] width 98 height 27
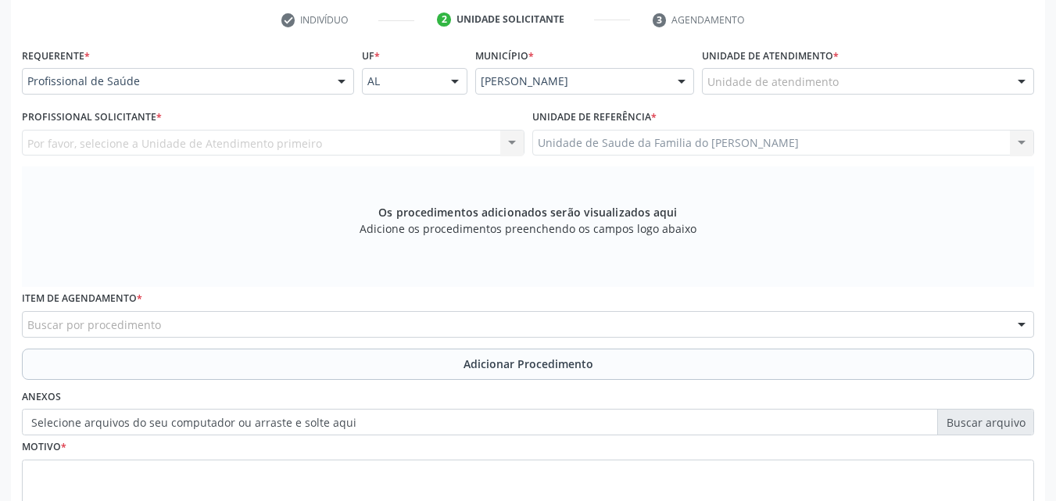
scroll to position [310, 0]
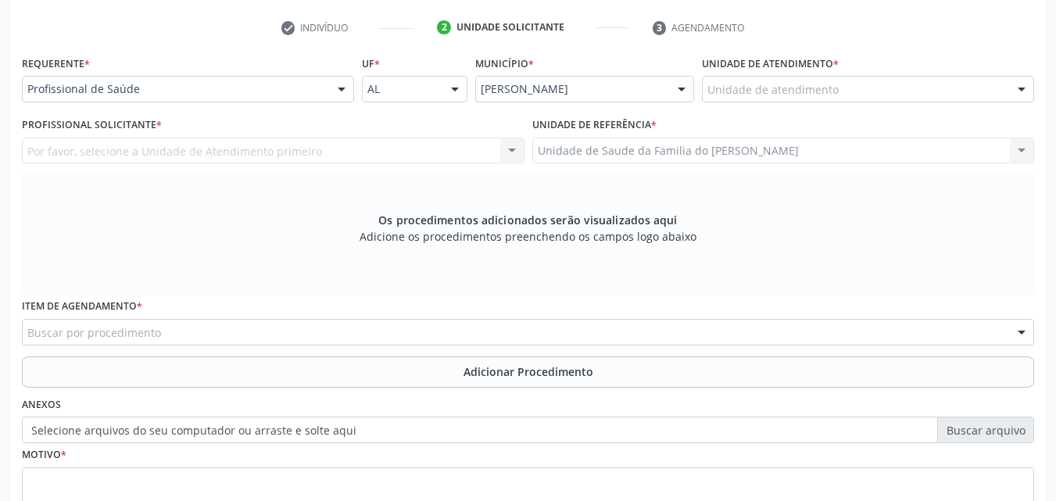
click at [846, 95] on div "Unidade de atendimento" at bounding box center [868, 89] width 332 height 27
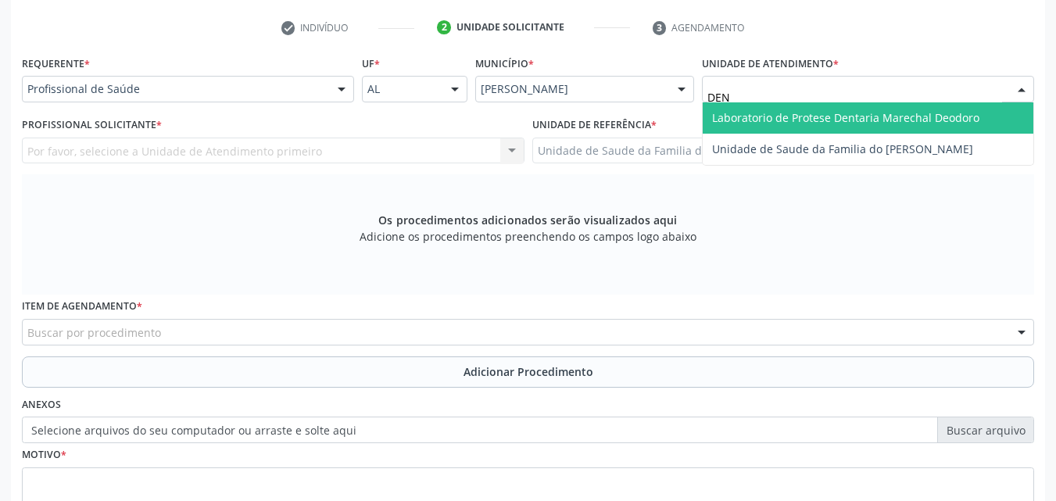
type input "DENI"
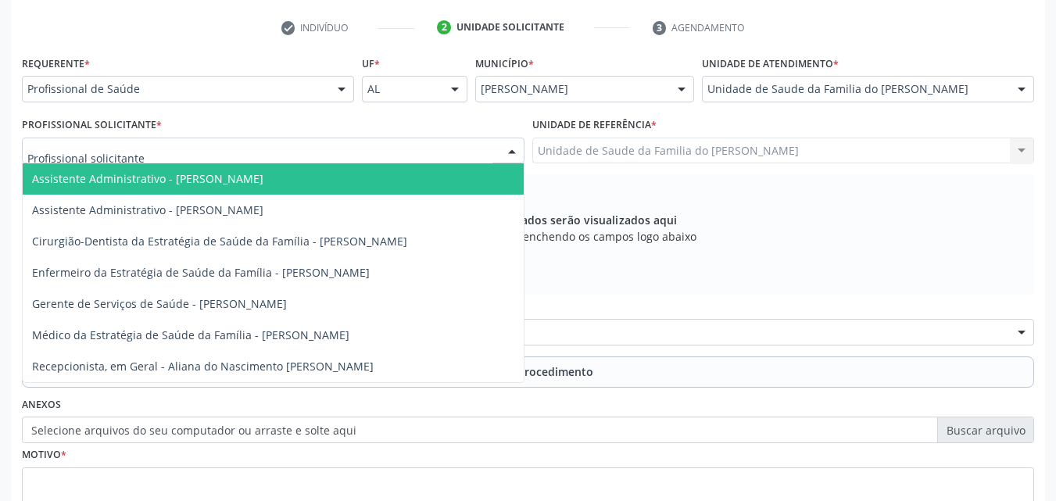
click at [436, 146] on div at bounding box center [273, 151] width 503 height 27
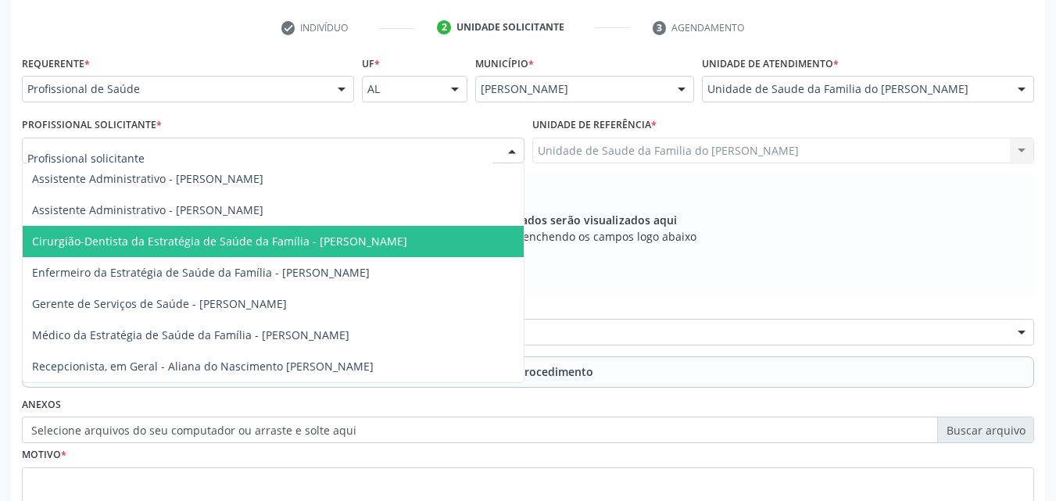
click at [372, 242] on span "Cirurgião-Dentista da Estratégia de Saúde da Família - [PERSON_NAME]" at bounding box center [219, 241] width 375 height 15
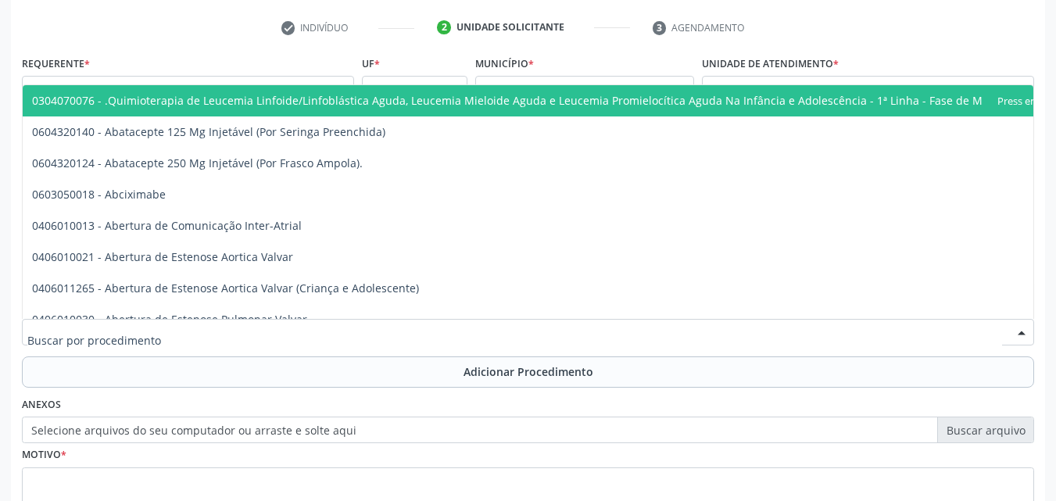
click at [384, 335] on div at bounding box center [528, 332] width 1012 height 27
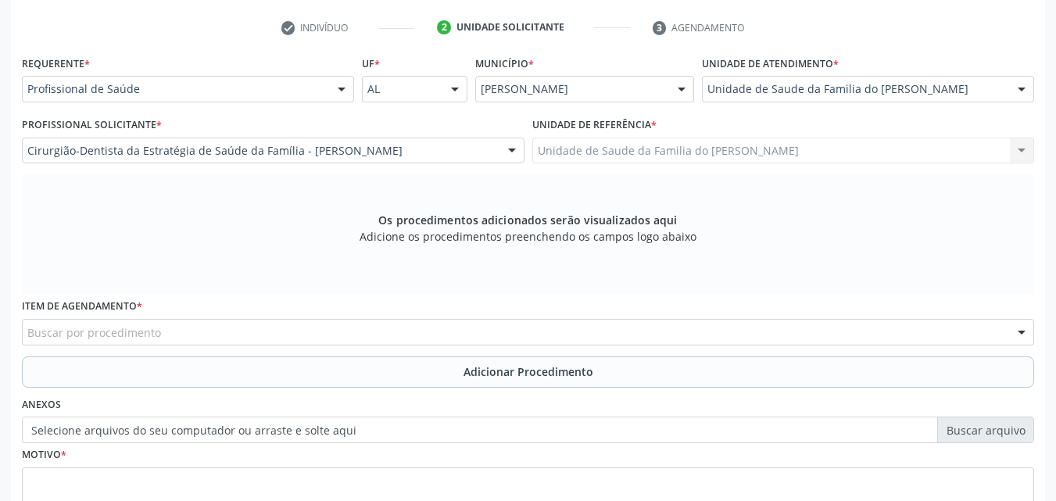
click at [218, 49] on div "check Indivíduo 2 Unidade solicitante 3 Agendamento Essa busca está integrada c…" at bounding box center [528, 316] width 1034 height 603
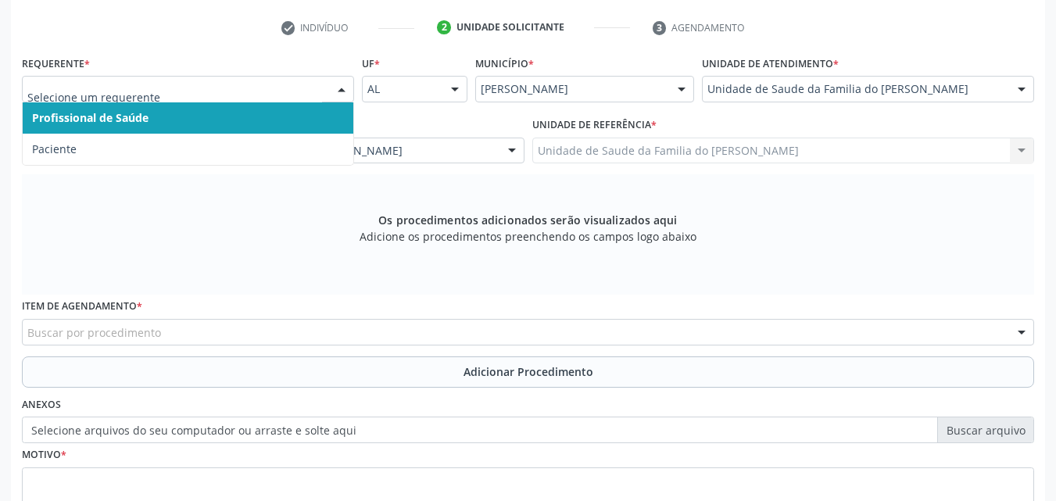
click at [196, 113] on span "Profissional de Saúde" at bounding box center [188, 117] width 331 height 31
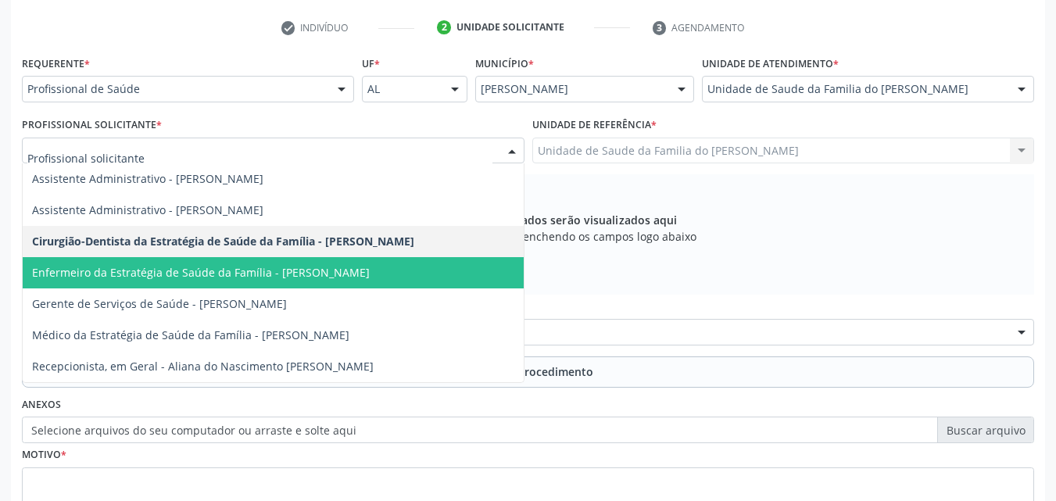
click at [191, 274] on span "Enfermeiro da Estratégia de Saúde da Família - [PERSON_NAME]" at bounding box center [201, 272] width 338 height 15
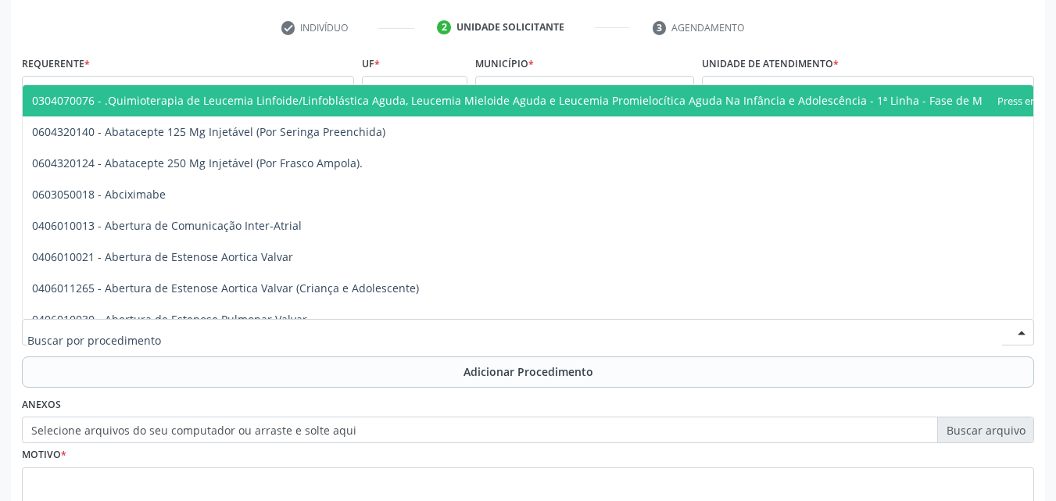
click at [178, 335] on div at bounding box center [528, 332] width 1012 height 27
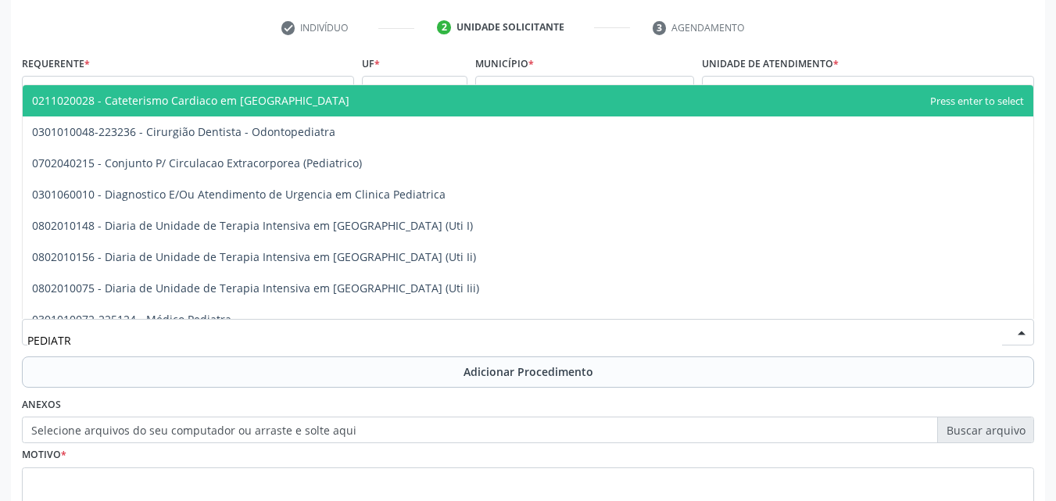
type input "PEDIATRA"
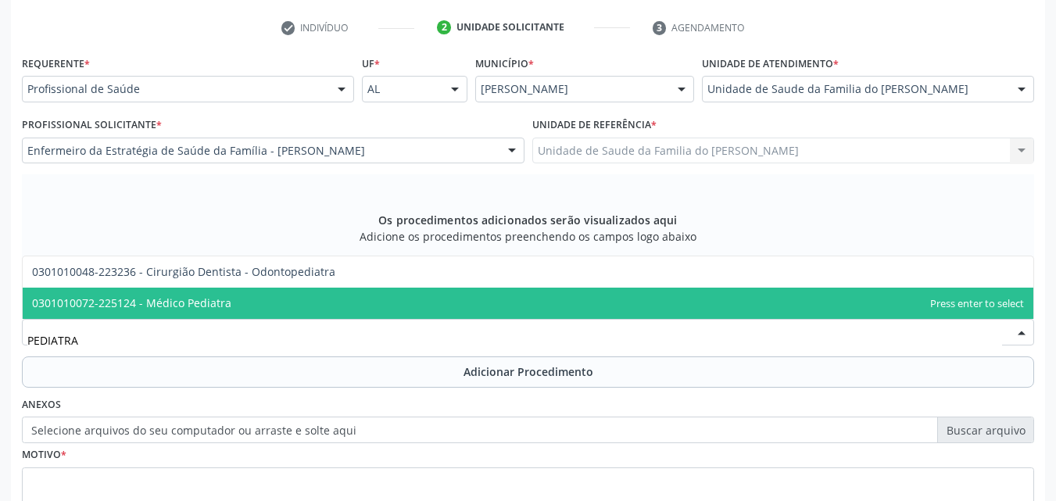
click at [194, 313] on span "0301010072-225124 - Médico Pediatra" at bounding box center [528, 303] width 1011 height 31
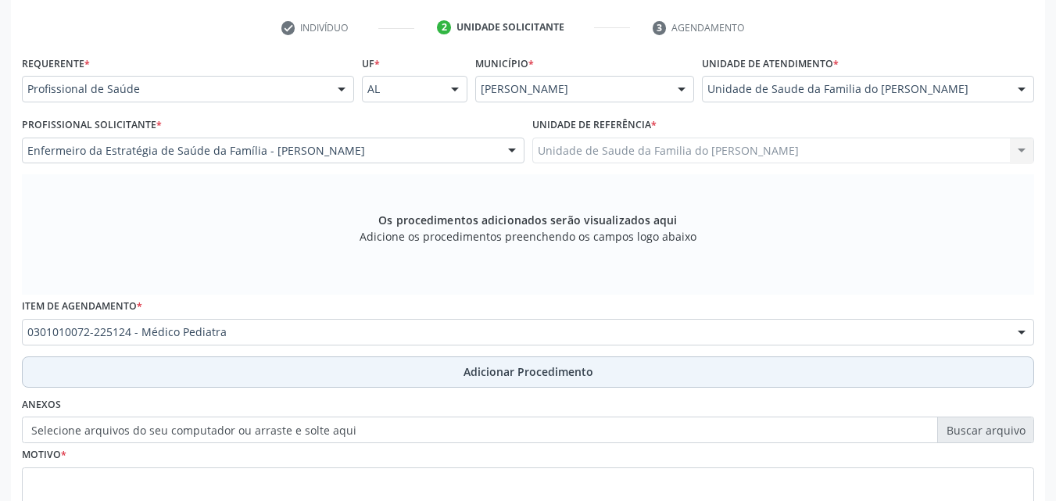
click at [246, 367] on button "Adicionar Procedimento" at bounding box center [528, 371] width 1012 height 31
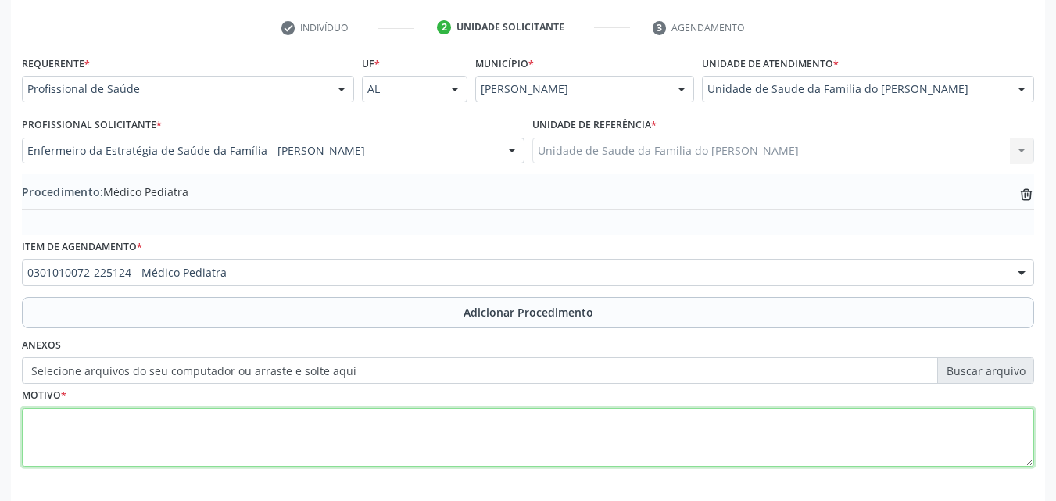
click at [264, 421] on textarea at bounding box center [528, 437] width 1012 height 59
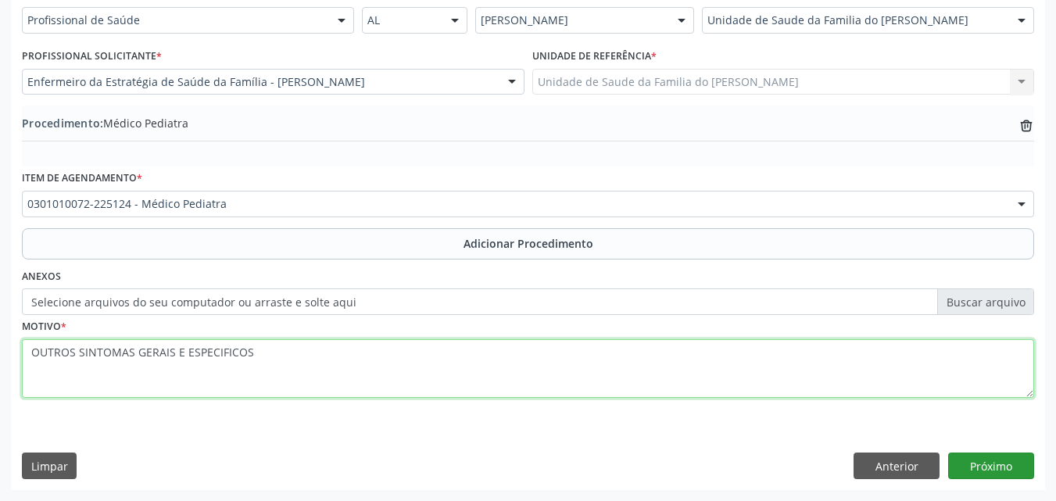
type textarea "OUTROS SINTOMAS GERAIS E ESPECIFICOS"
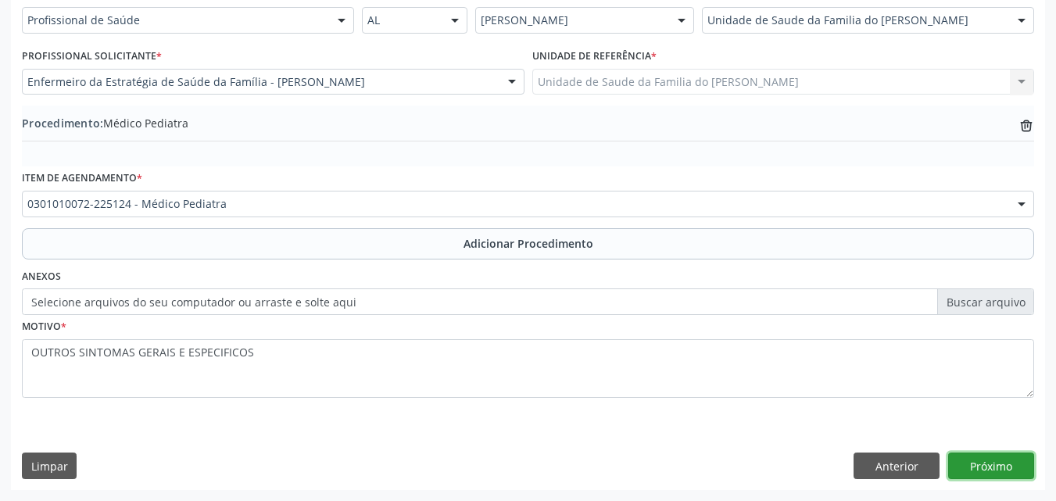
click at [978, 469] on button "Próximo" at bounding box center [991, 466] width 86 height 27
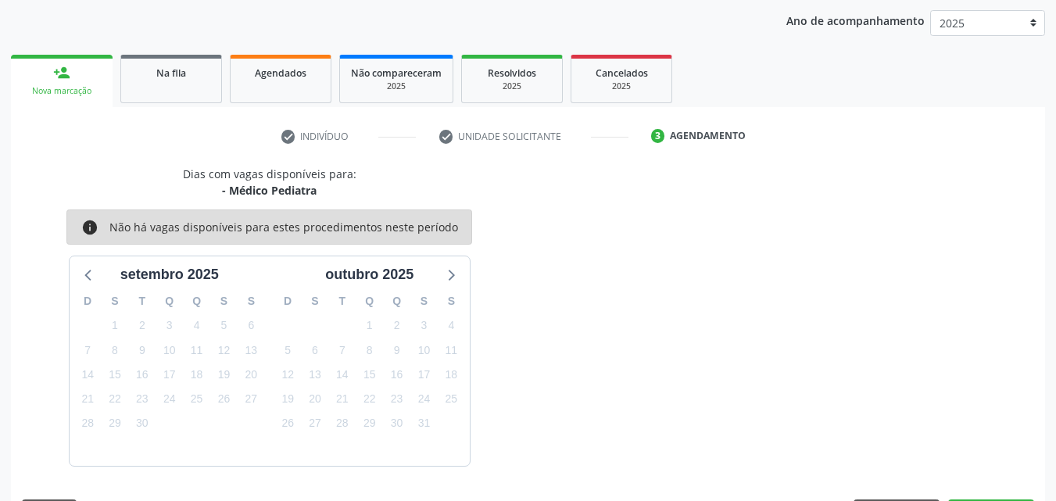
scroll to position [247, 0]
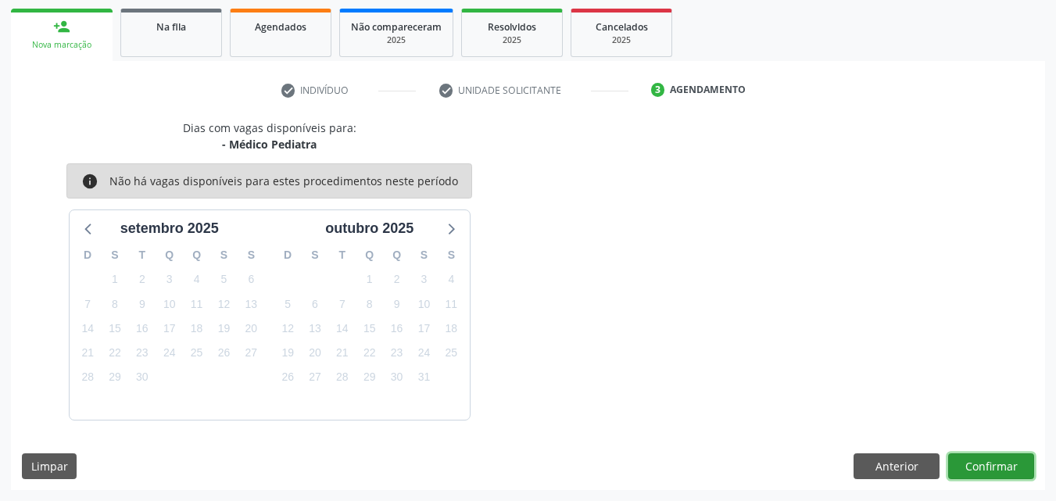
click at [978, 469] on button "Confirmar" at bounding box center [991, 466] width 86 height 27
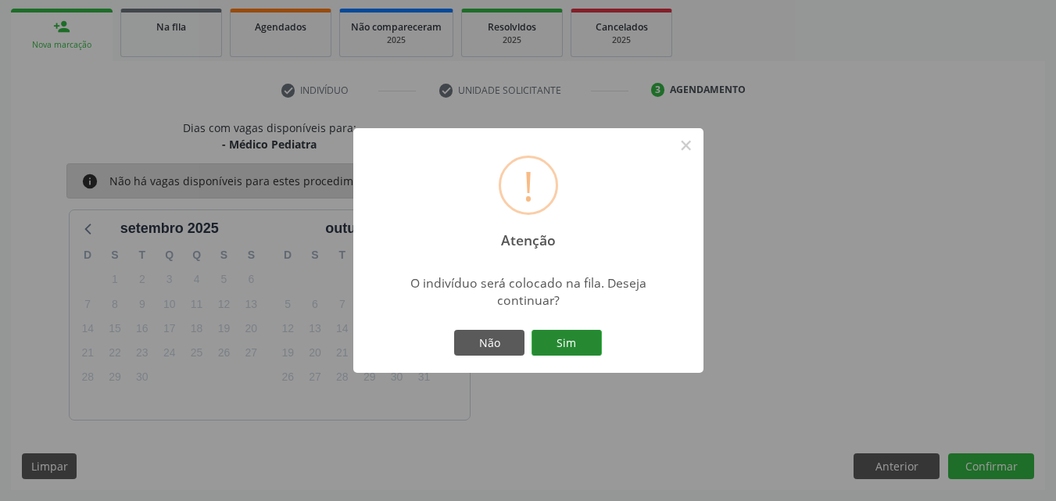
click at [576, 334] on button "Sim" at bounding box center [566, 343] width 70 height 27
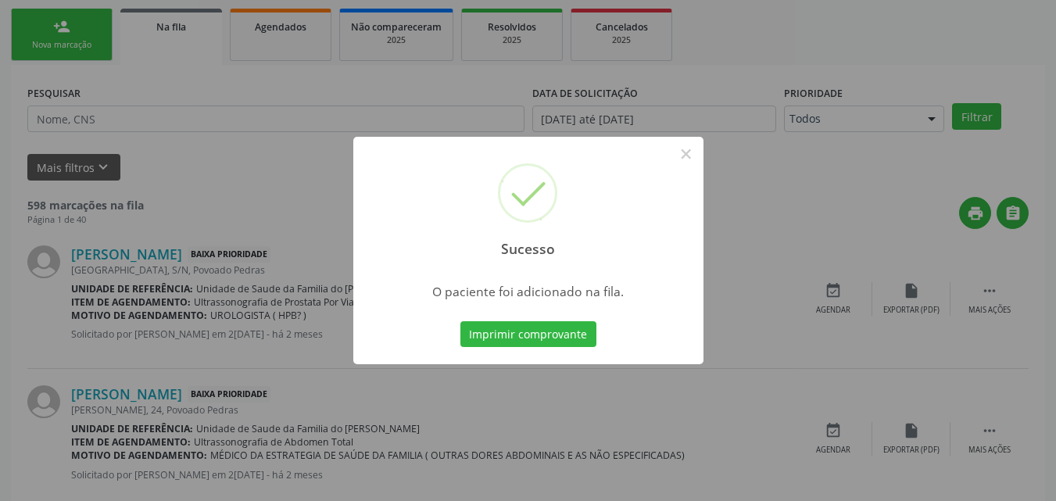
scroll to position [37, 0]
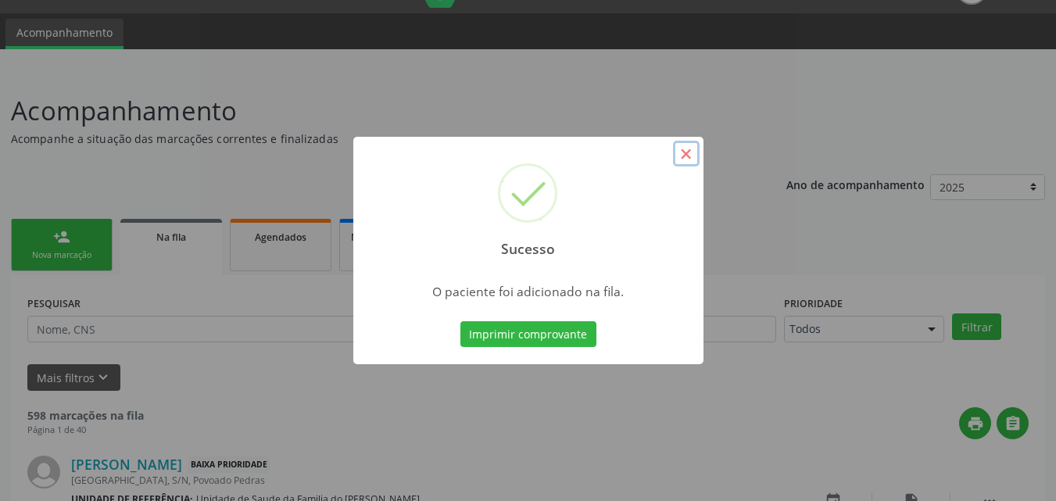
click at [687, 153] on button "×" at bounding box center [686, 154] width 27 height 27
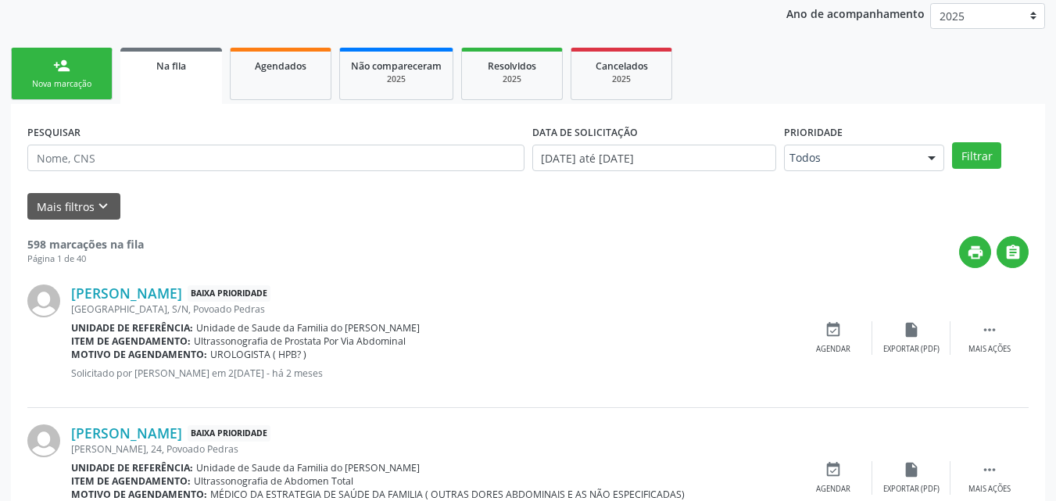
scroll to position [217, 0]
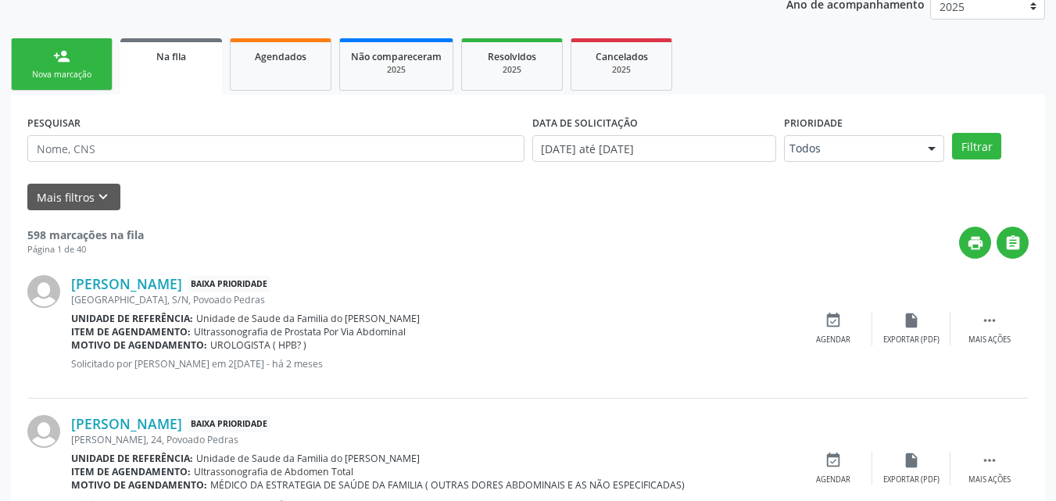
click at [63, 76] on div "Nova marcação" at bounding box center [62, 75] width 78 height 12
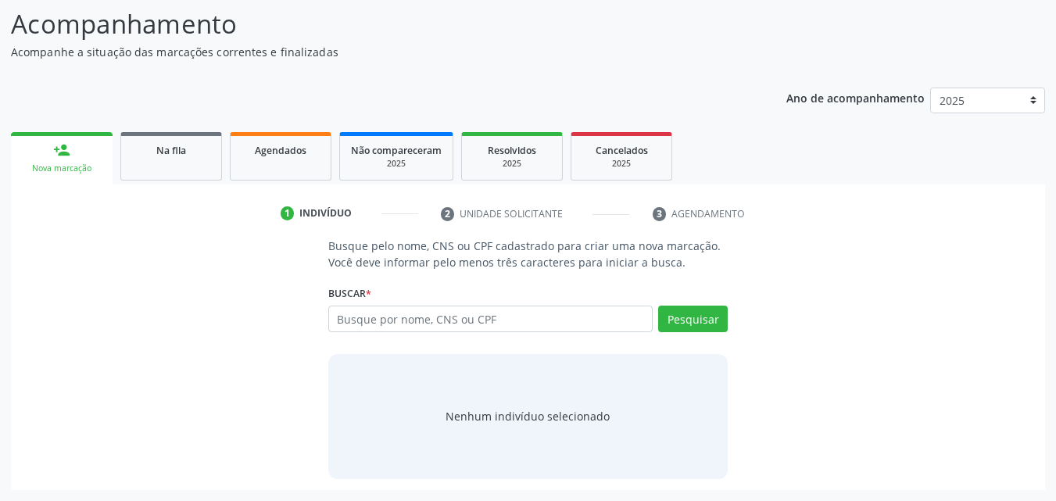
scroll to position [123, 0]
click at [363, 309] on input "text" at bounding box center [490, 319] width 325 height 27
type input "46065002801"
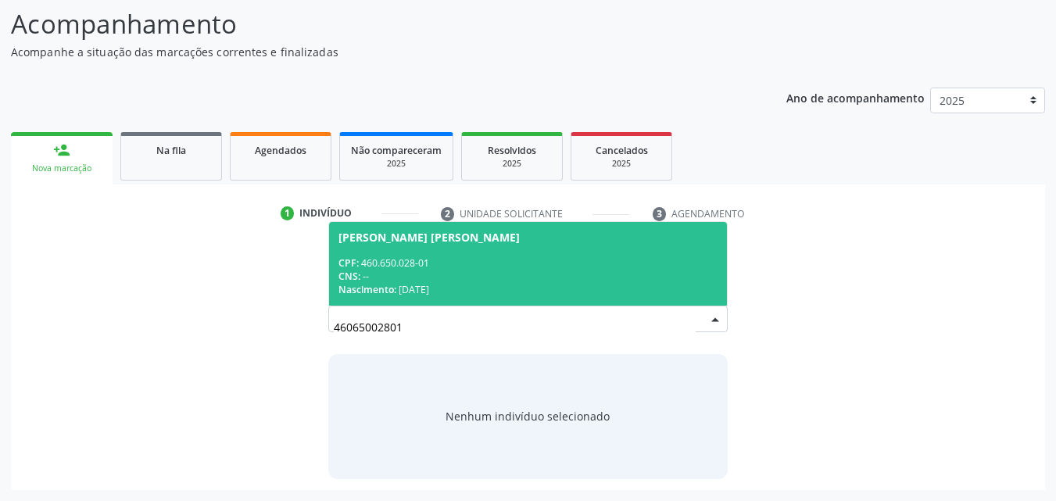
click at [489, 274] on div "CNS: --" at bounding box center [528, 276] width 380 height 13
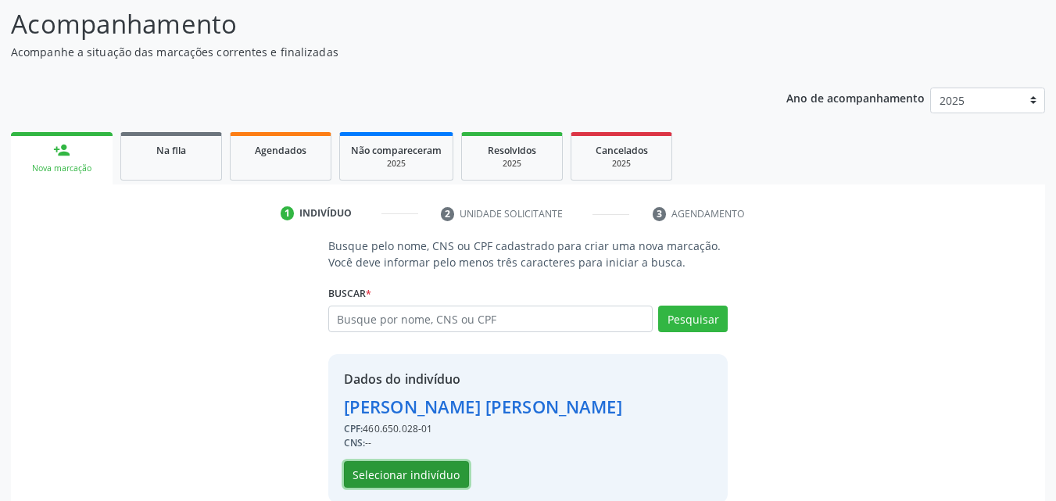
click at [442, 471] on button "Selecionar indivíduo" at bounding box center [406, 474] width 125 height 27
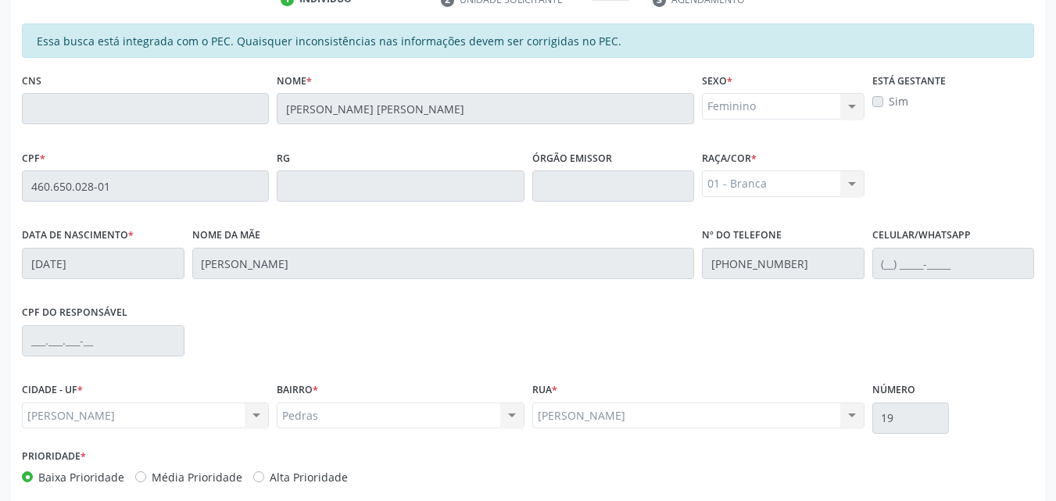
scroll to position [413, 0]
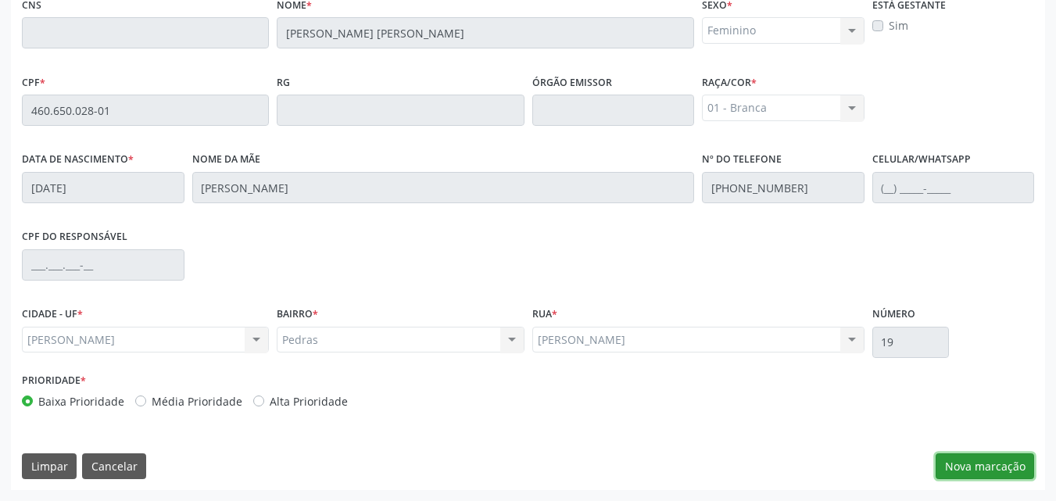
click at [986, 457] on button "Nova marcação" at bounding box center [985, 466] width 98 height 27
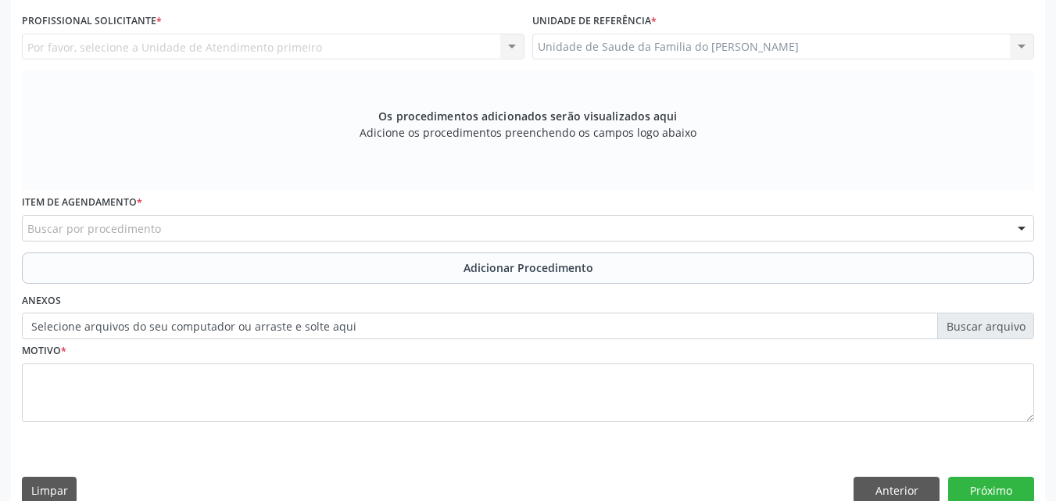
scroll to position [297, 0]
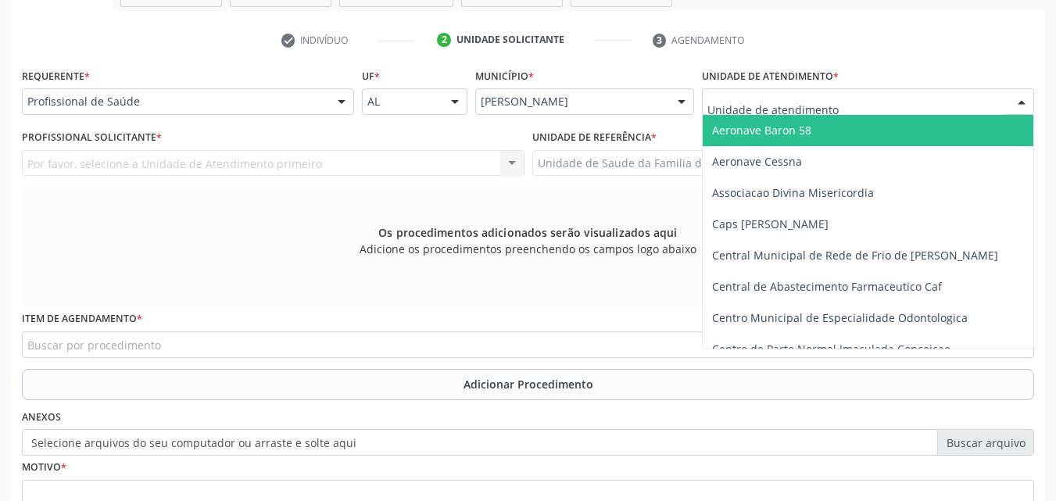
click at [907, 96] on div at bounding box center [868, 101] width 332 height 27
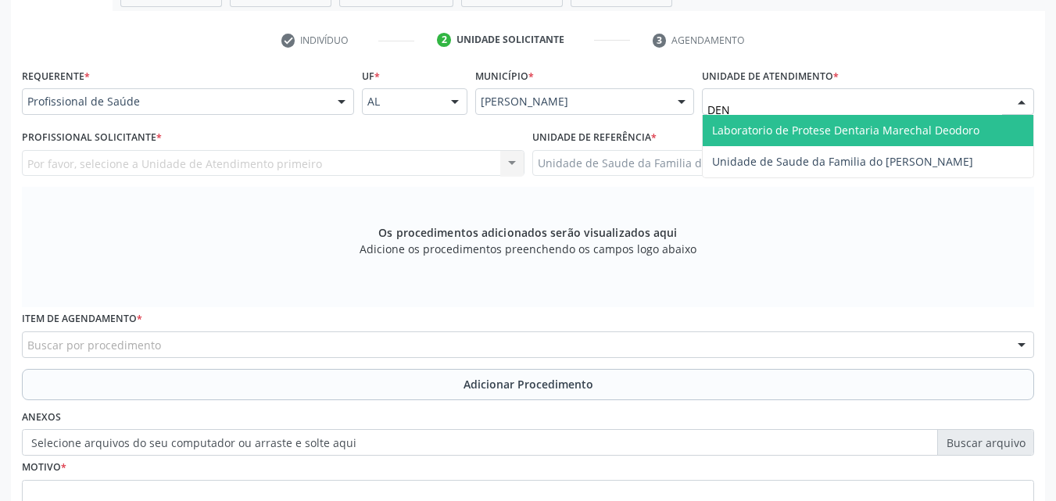
type input "DENI"
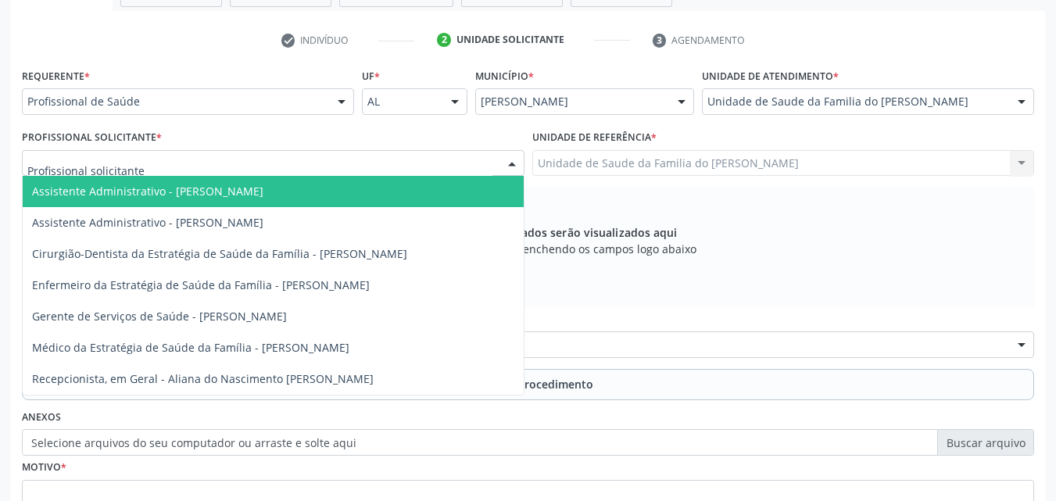
click at [205, 161] on div at bounding box center [273, 163] width 503 height 27
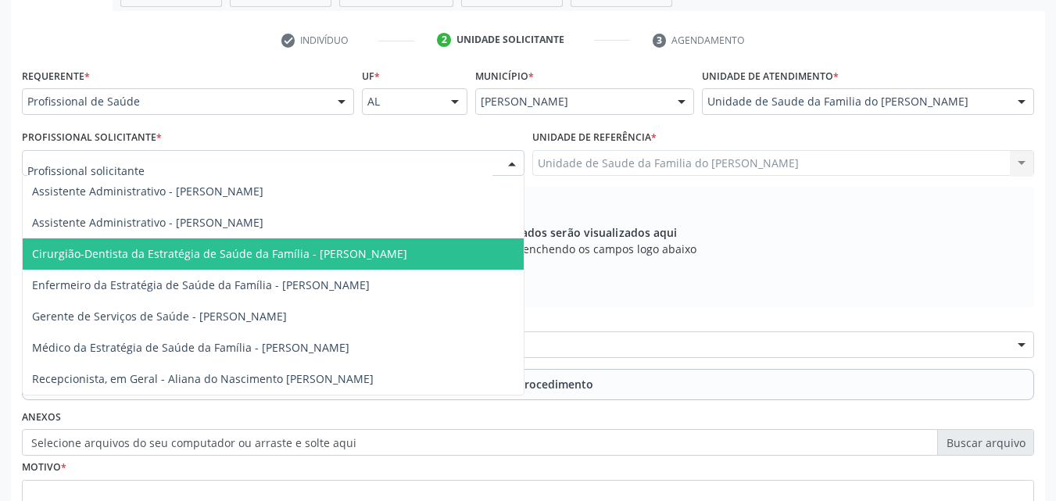
click at [245, 252] on span "Cirurgião-Dentista da Estratégia de Saúde da Família - [PERSON_NAME]" at bounding box center [219, 253] width 375 height 15
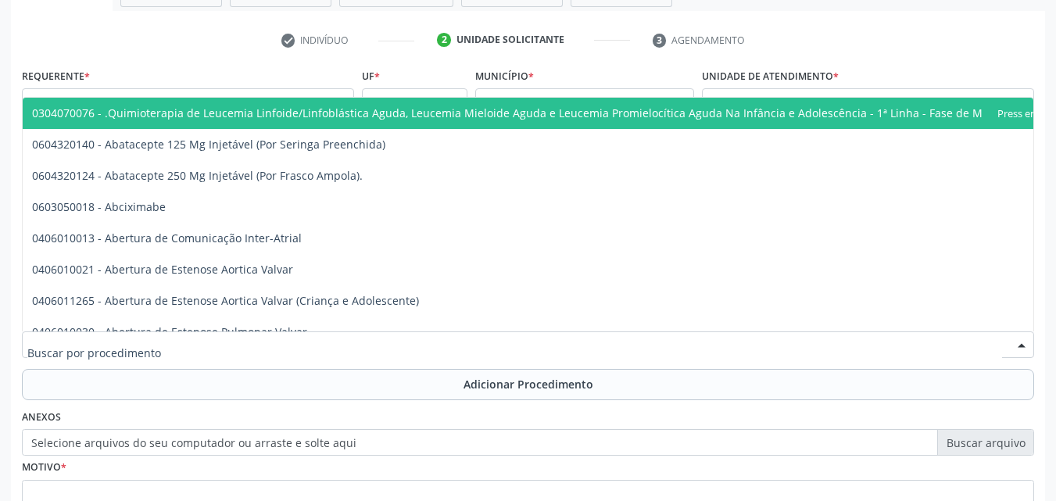
click at [282, 342] on div at bounding box center [528, 344] width 1012 height 27
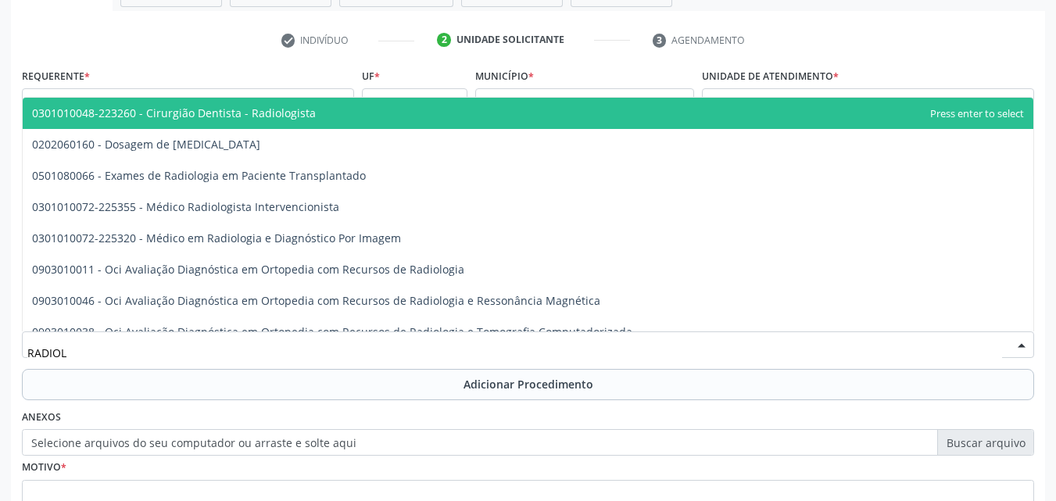
type input "RADIOLO"
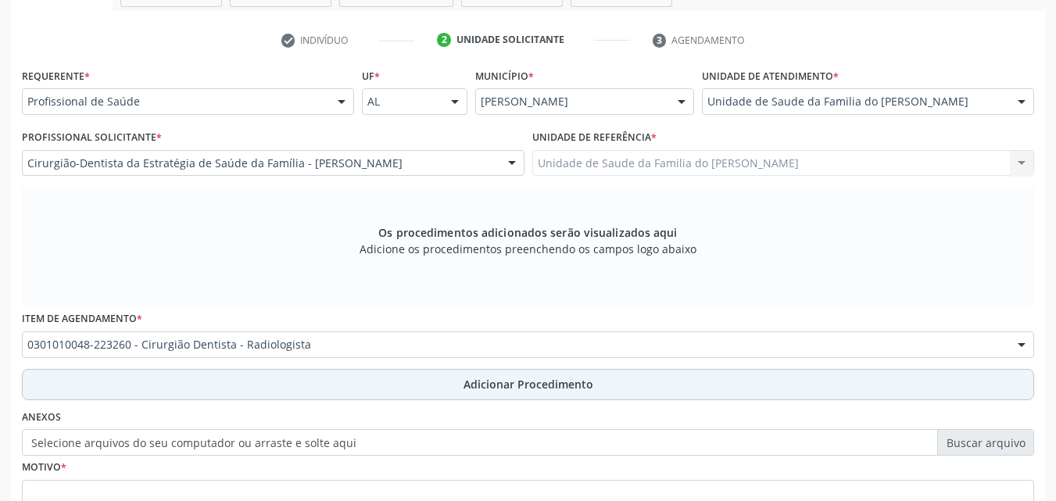
click at [292, 376] on button "Adicionar Procedimento" at bounding box center [528, 384] width 1012 height 31
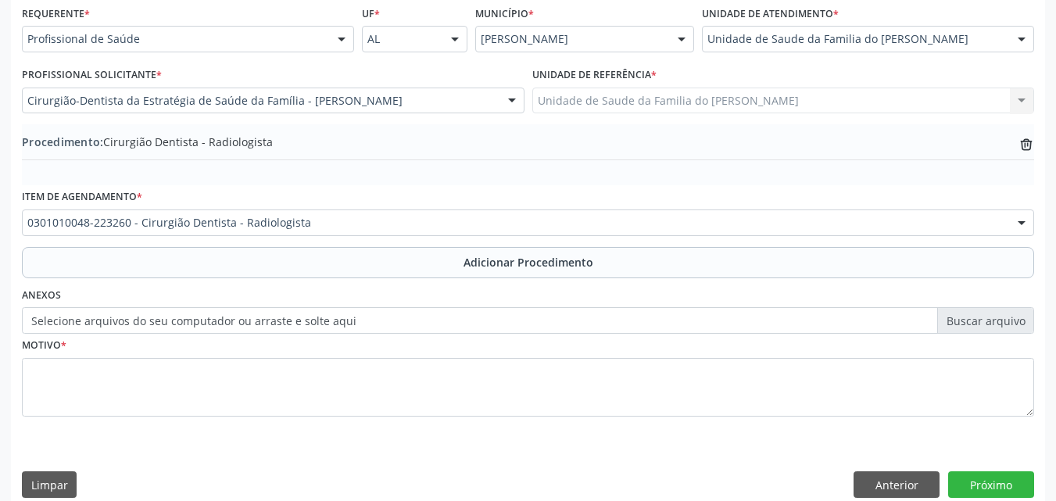
scroll to position [378, 0]
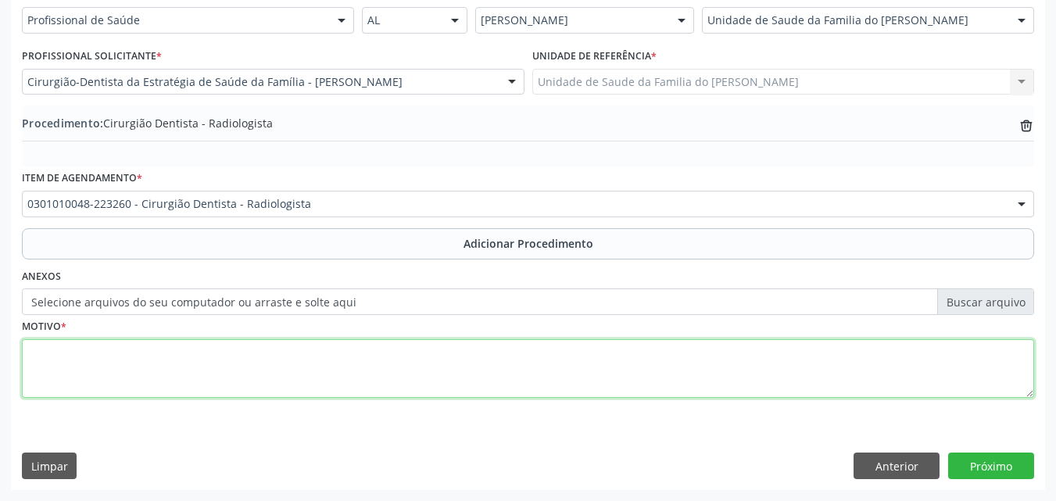
click at [615, 386] on textarea at bounding box center [528, 368] width 1012 height 59
type textarea "RAIO-X DO 18, 28, 46 E 47"
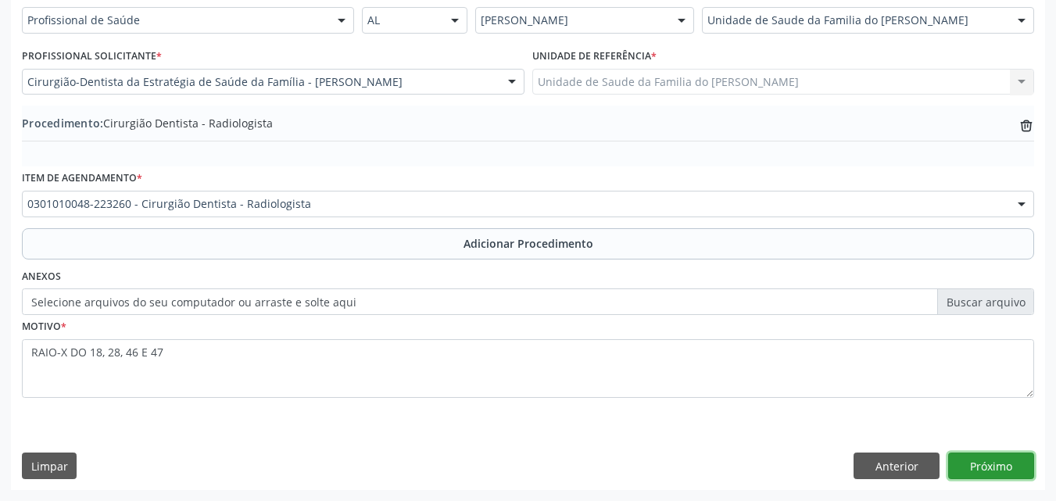
click at [993, 453] on button "Próximo" at bounding box center [991, 466] width 86 height 27
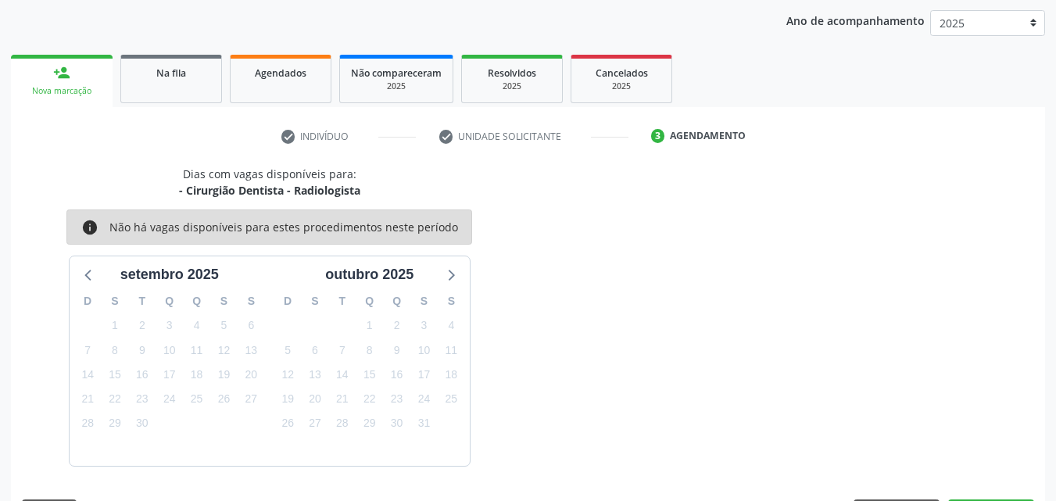
scroll to position [247, 0]
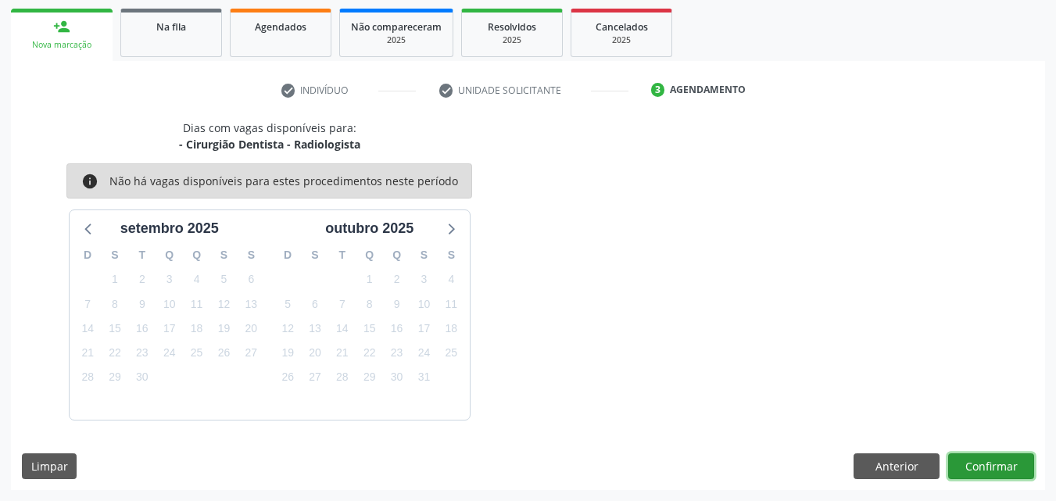
click at [986, 456] on button "Confirmar" at bounding box center [991, 466] width 86 height 27
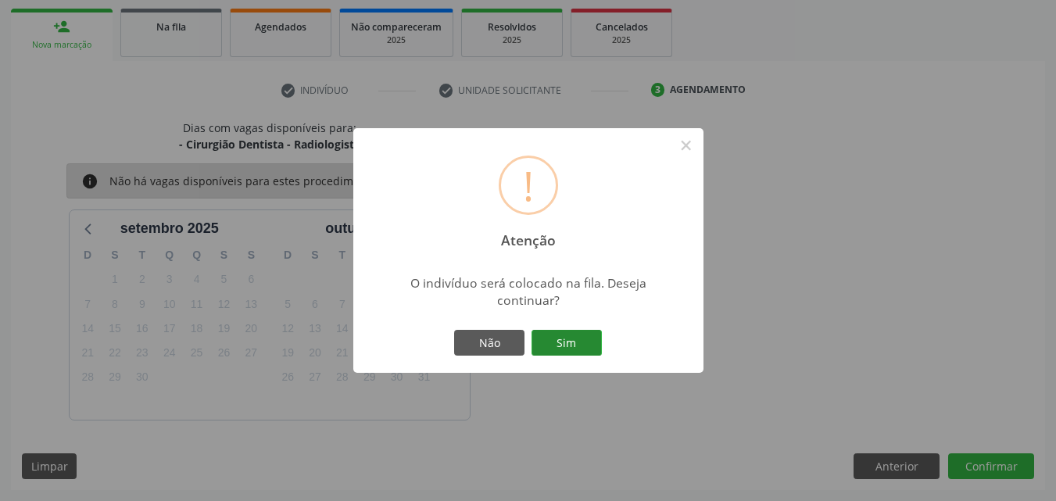
click at [578, 330] on button "Sim" at bounding box center [566, 343] width 70 height 27
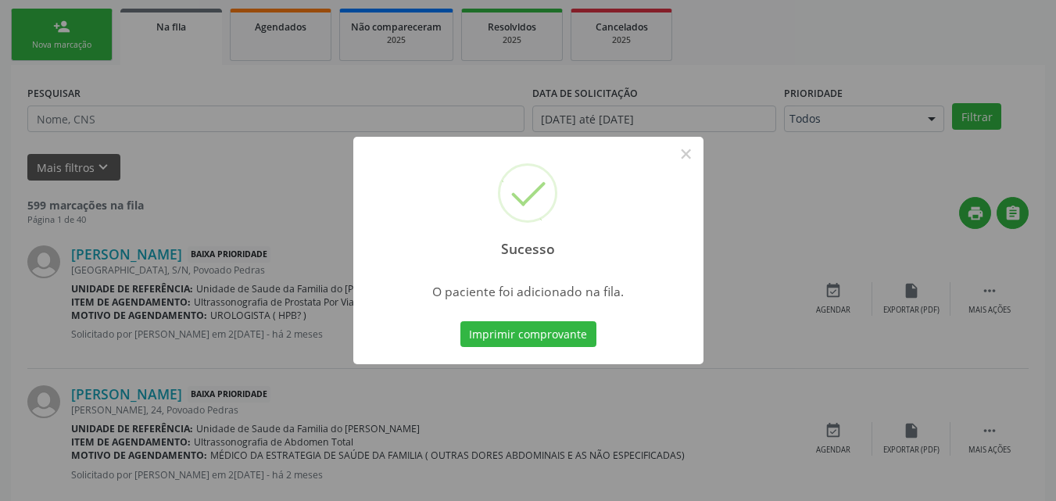
scroll to position [37, 0]
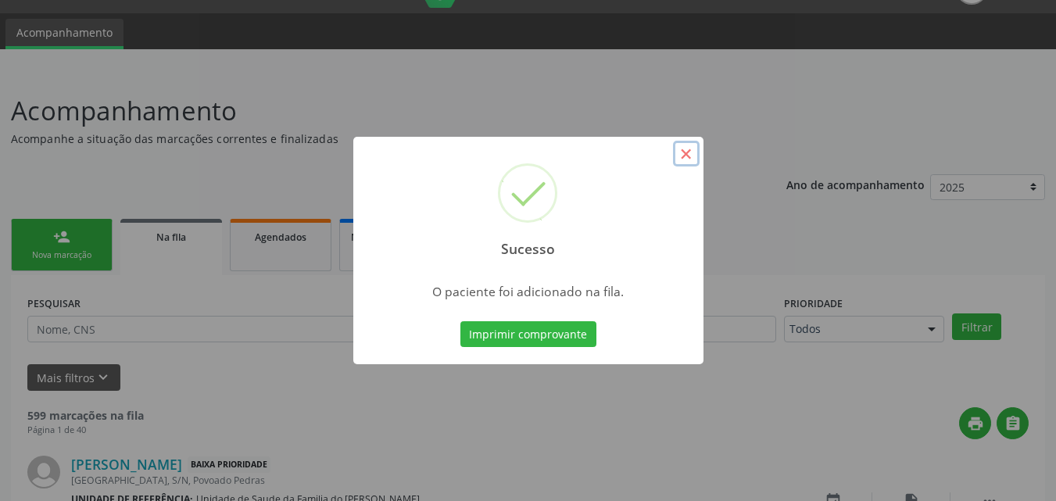
click at [682, 156] on button "×" at bounding box center [686, 154] width 27 height 27
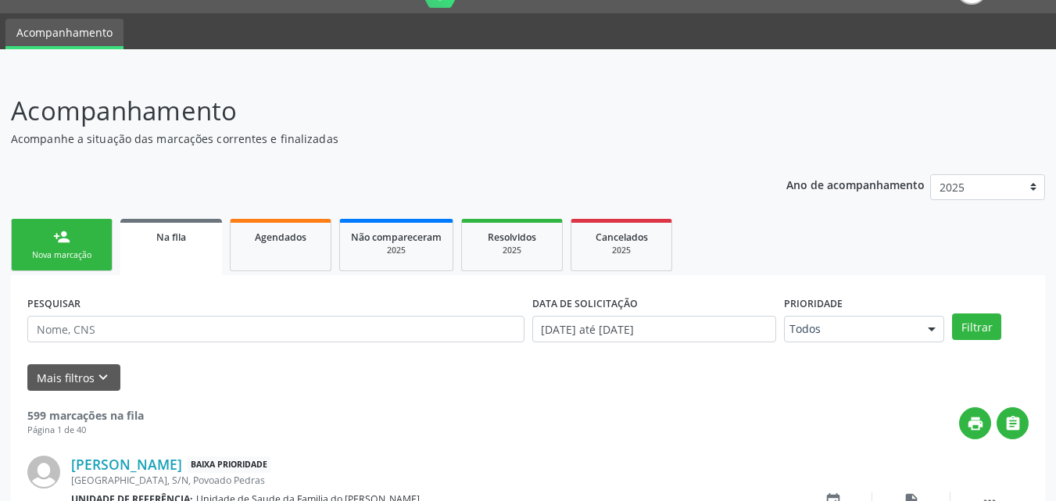
click at [64, 223] on link "person_add Nova marcação" at bounding box center [62, 245] width 102 height 52
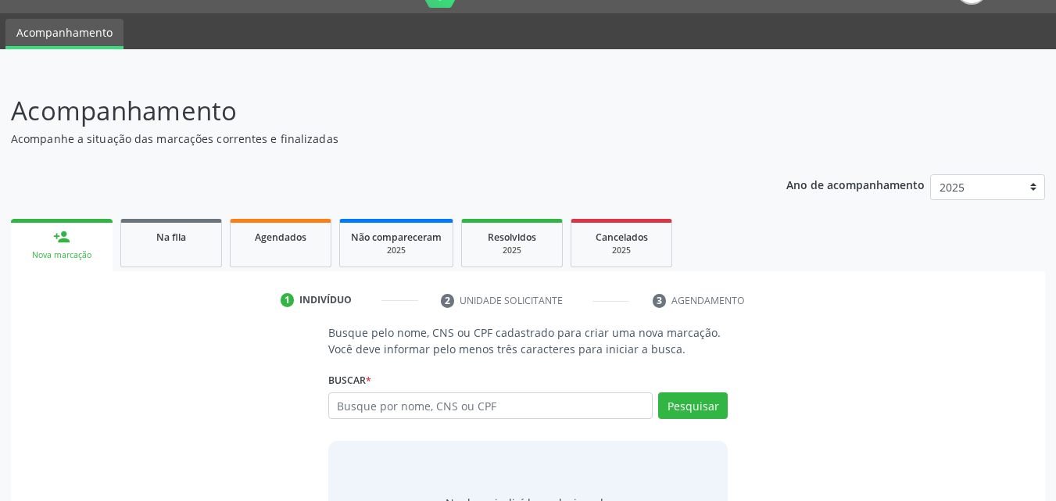
click at [64, 223] on link "person_add Nova marcação" at bounding box center [62, 245] width 102 height 52
click at [353, 406] on input "text" at bounding box center [490, 405] width 325 height 27
type input "44851238800"
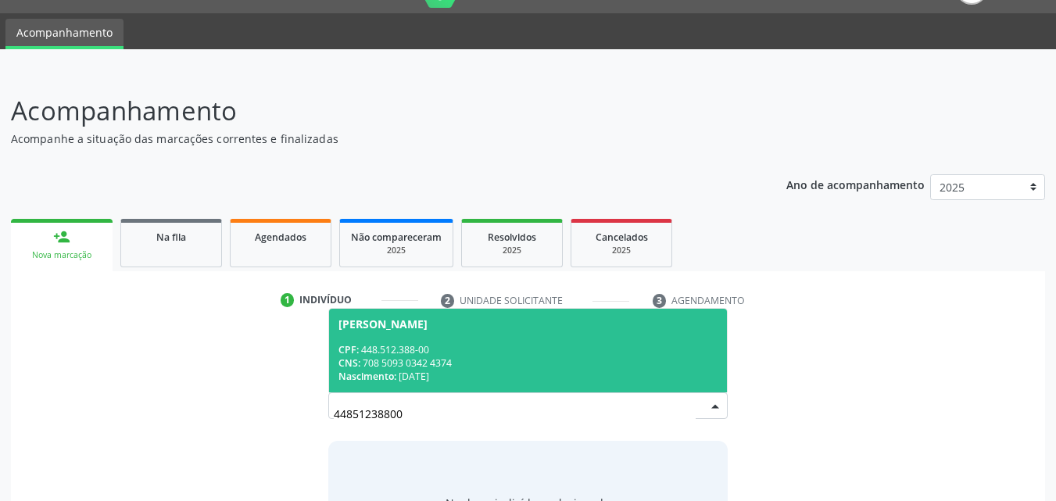
click at [596, 354] on div "CPF: 448.512.388-00" at bounding box center [528, 349] width 380 height 13
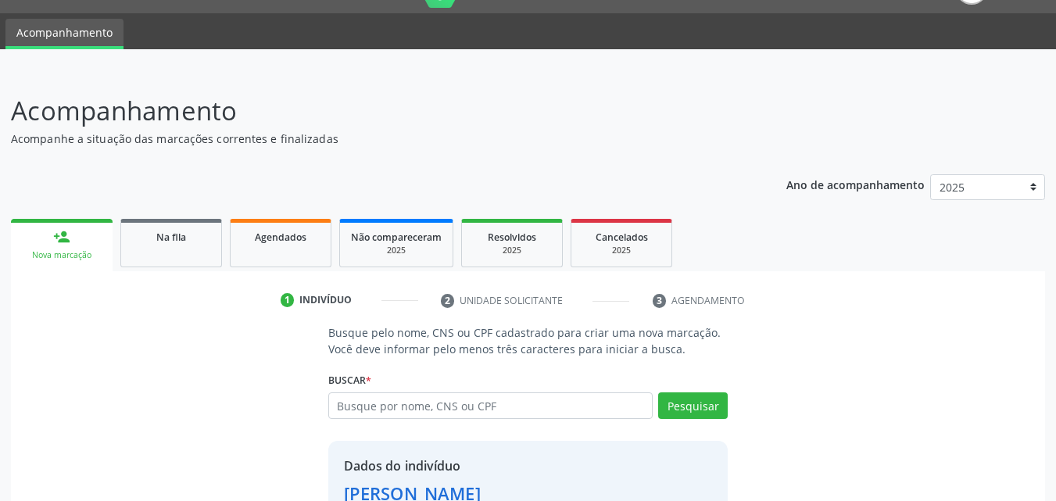
scroll to position [148, 0]
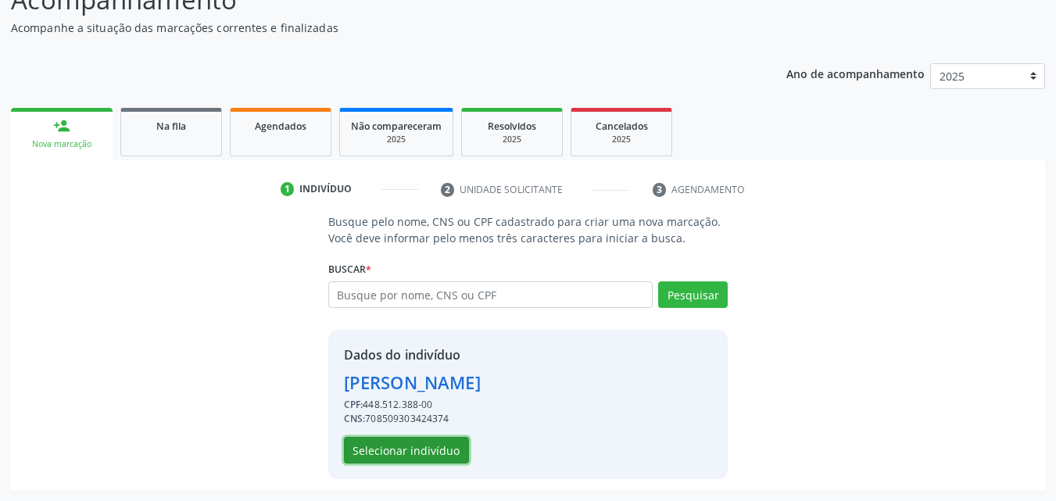
click at [393, 446] on button "Selecionar indivíduo" at bounding box center [406, 450] width 125 height 27
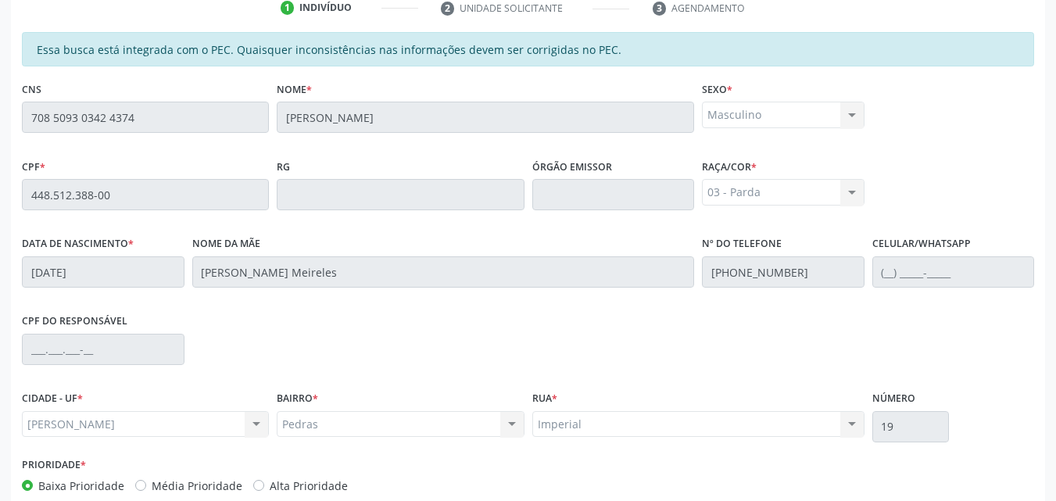
scroll to position [413, 0]
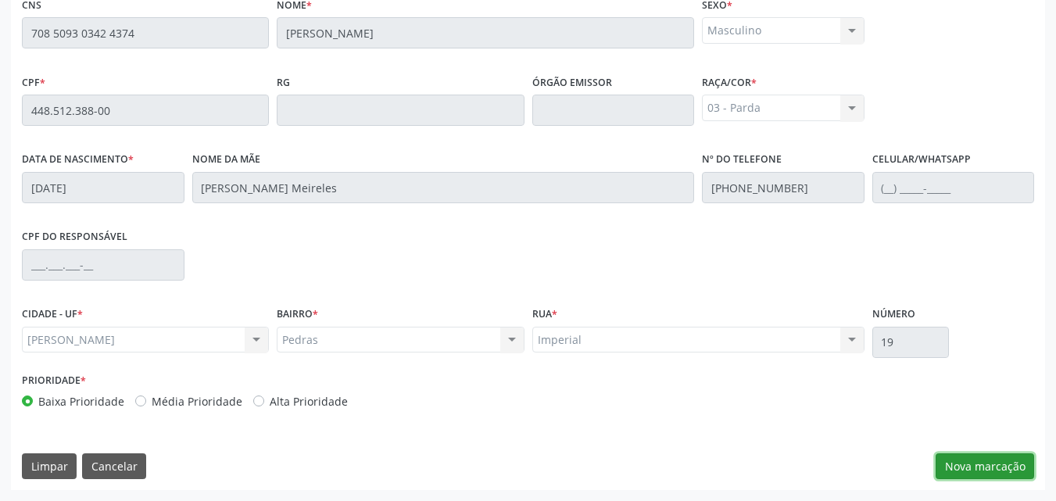
click at [975, 463] on button "Nova marcação" at bounding box center [985, 466] width 98 height 27
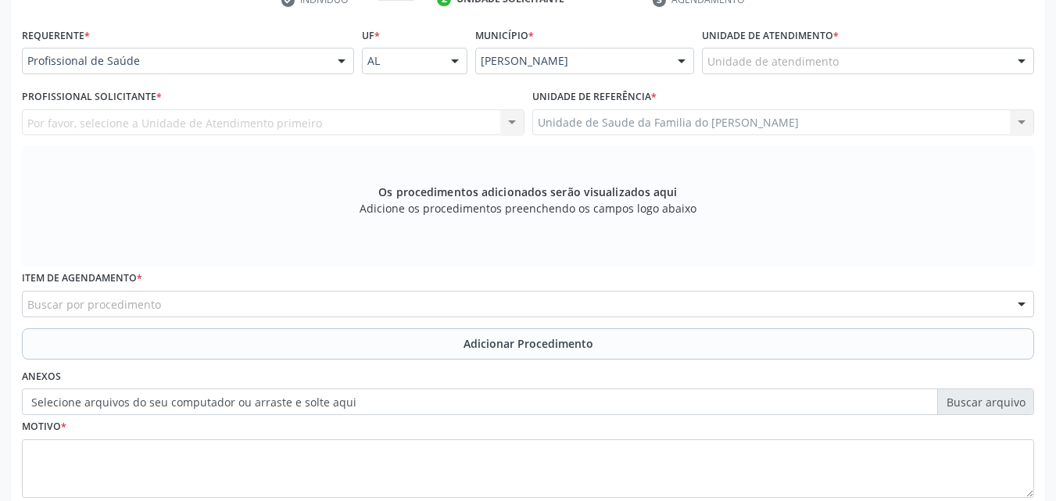
scroll to position [325, 0]
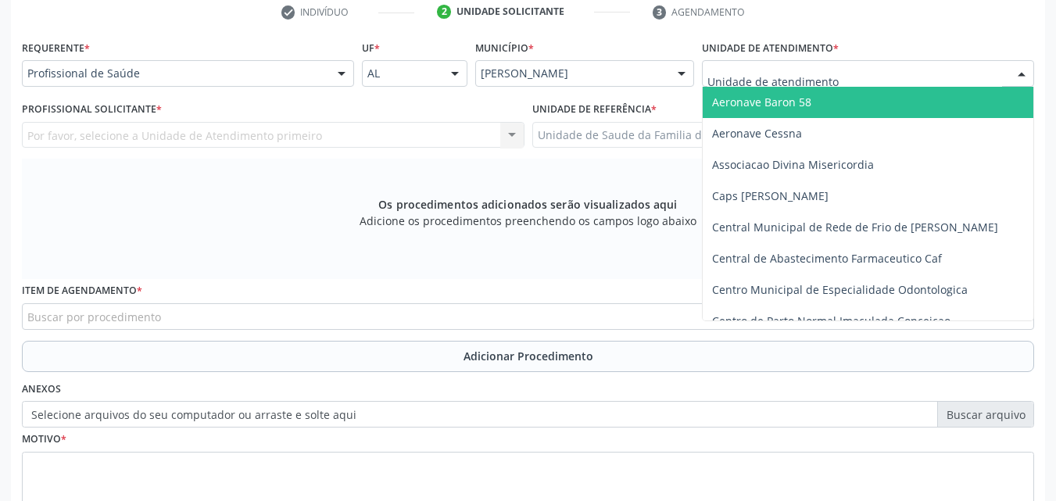
click at [885, 68] on div at bounding box center [868, 73] width 332 height 27
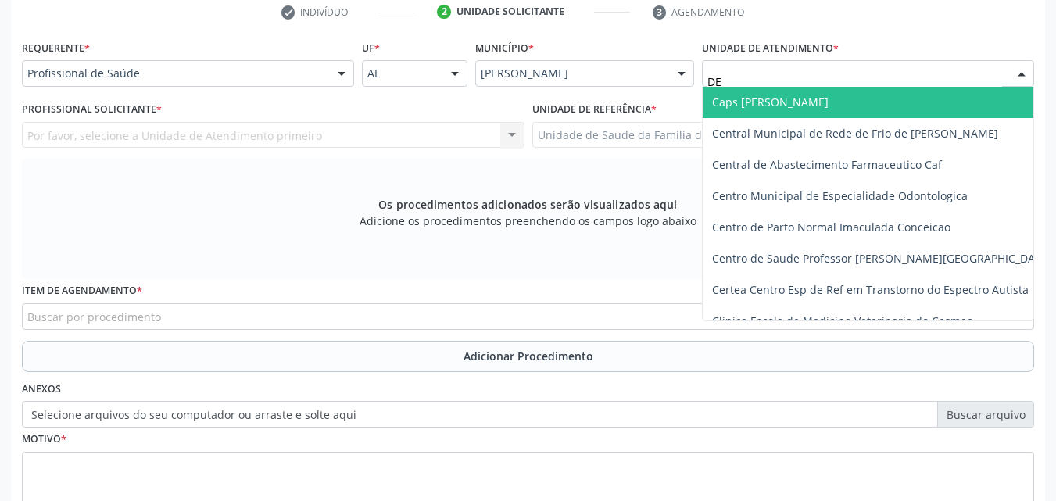
type input "DEN"
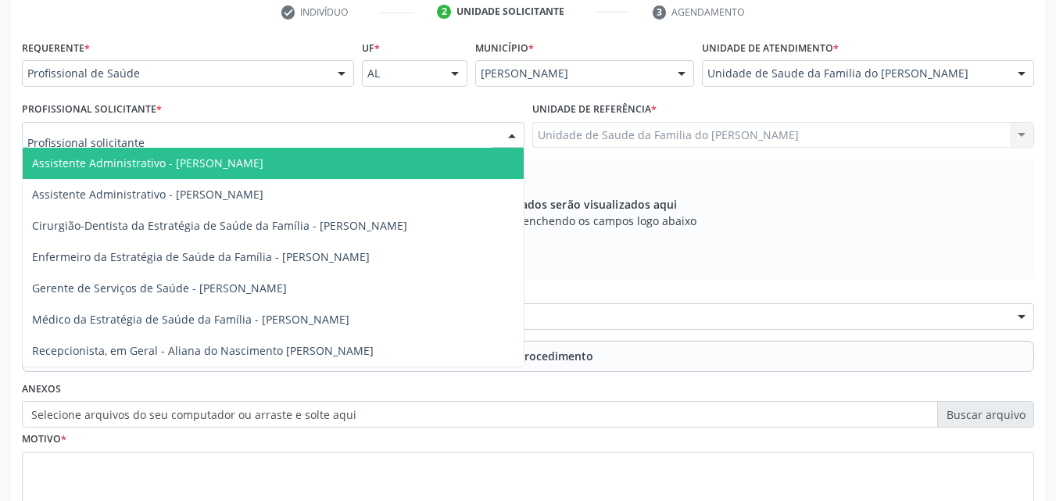
click at [224, 133] on div at bounding box center [273, 135] width 503 height 27
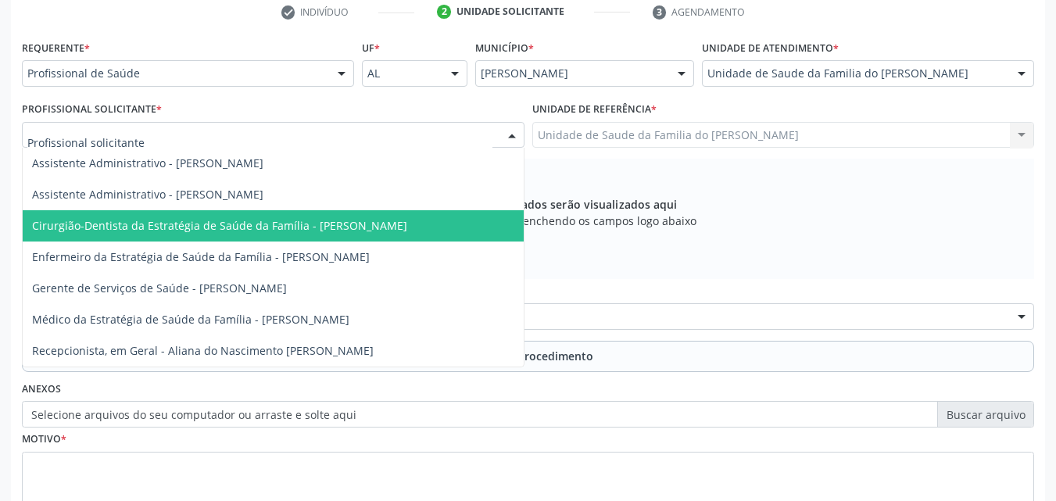
click at [218, 227] on span "Cirurgião-Dentista da Estratégia de Saúde da Família - [PERSON_NAME]" at bounding box center [219, 225] width 375 height 15
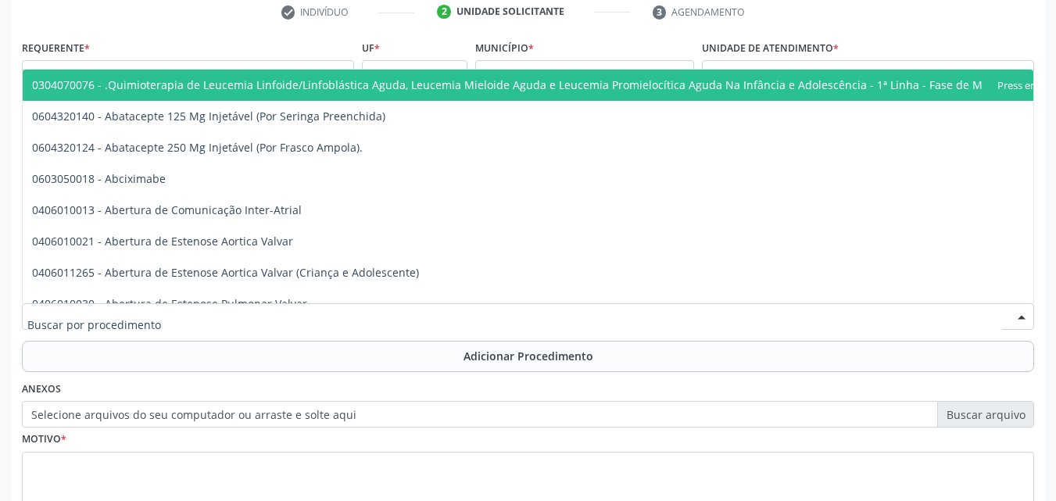
click at [250, 320] on div at bounding box center [528, 316] width 1012 height 27
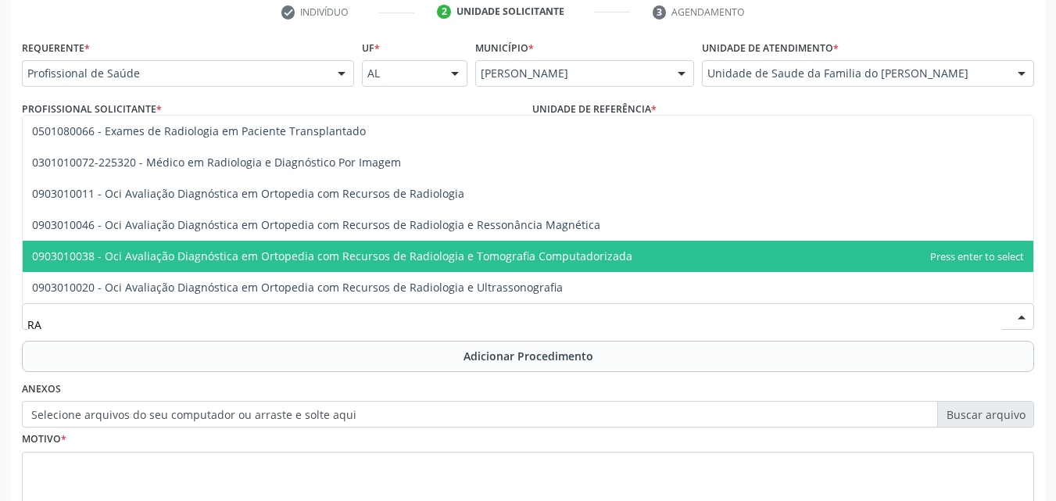
type input "R"
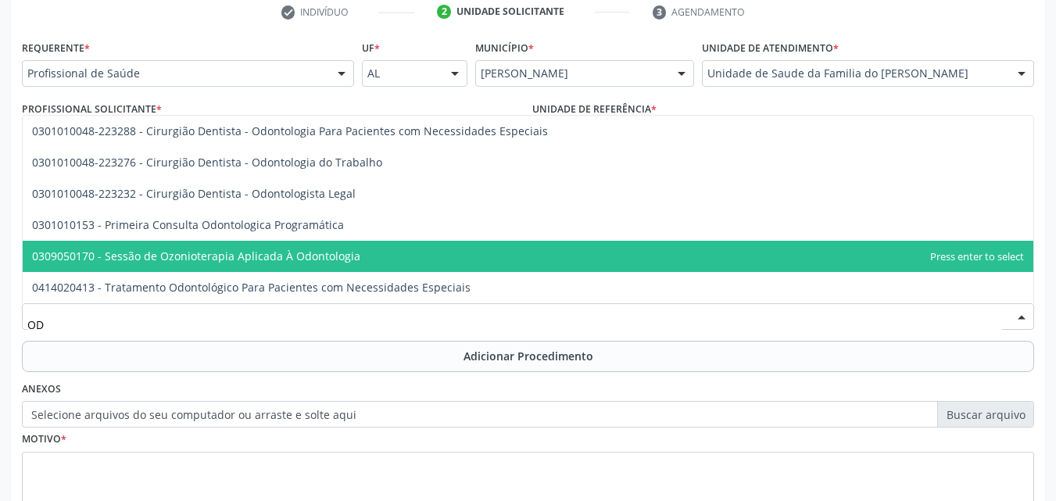
type input "O"
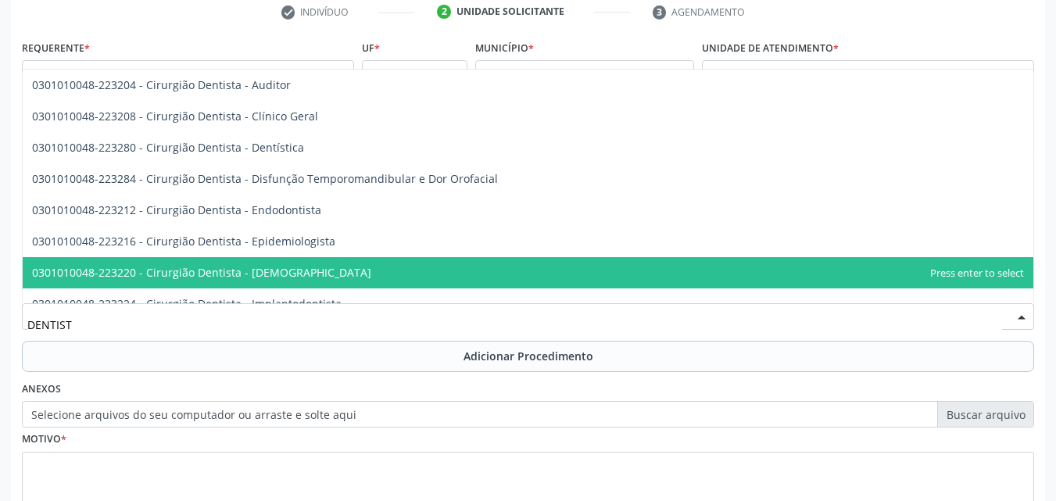
type input "DENTISTA"
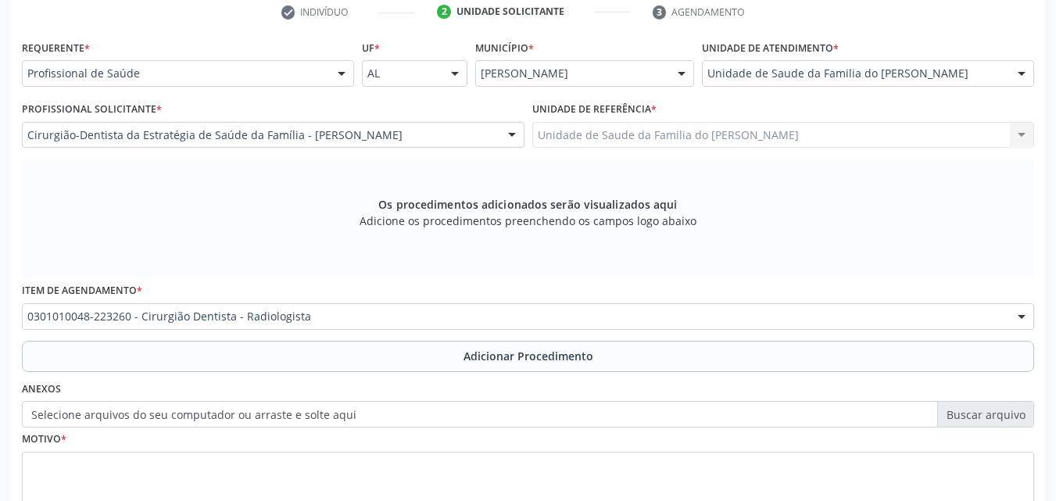
scroll to position [0, 0]
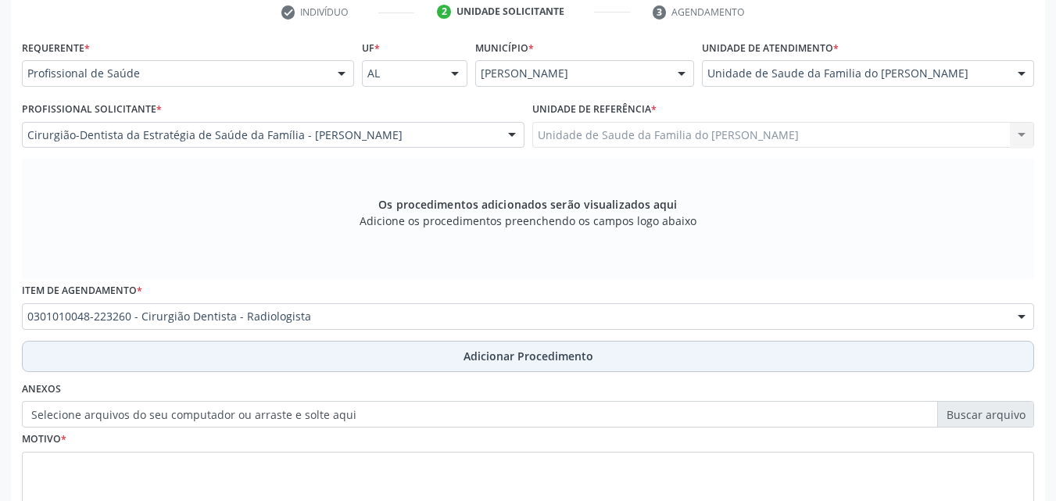
click at [278, 352] on button "Adicionar Procedimento" at bounding box center [528, 356] width 1012 height 31
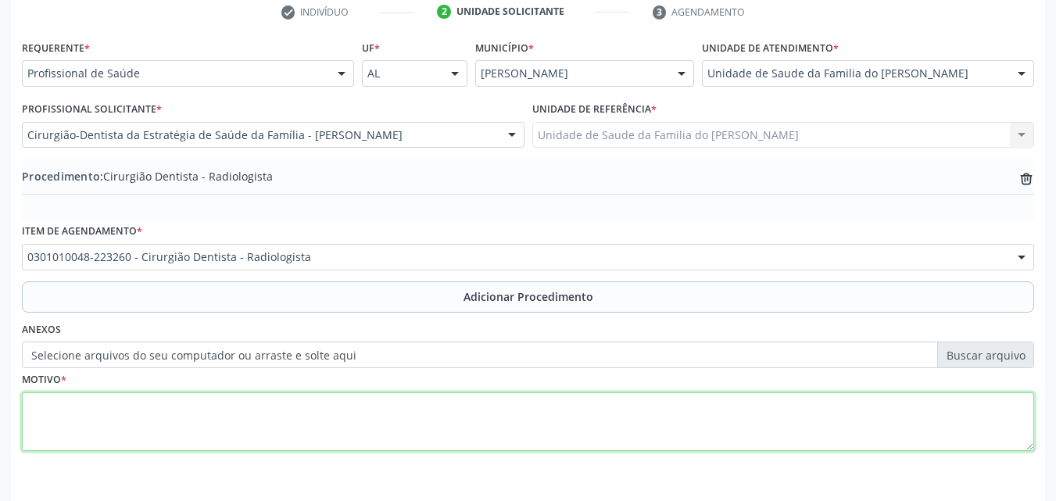
click at [275, 404] on textarea at bounding box center [528, 421] width 1012 height 59
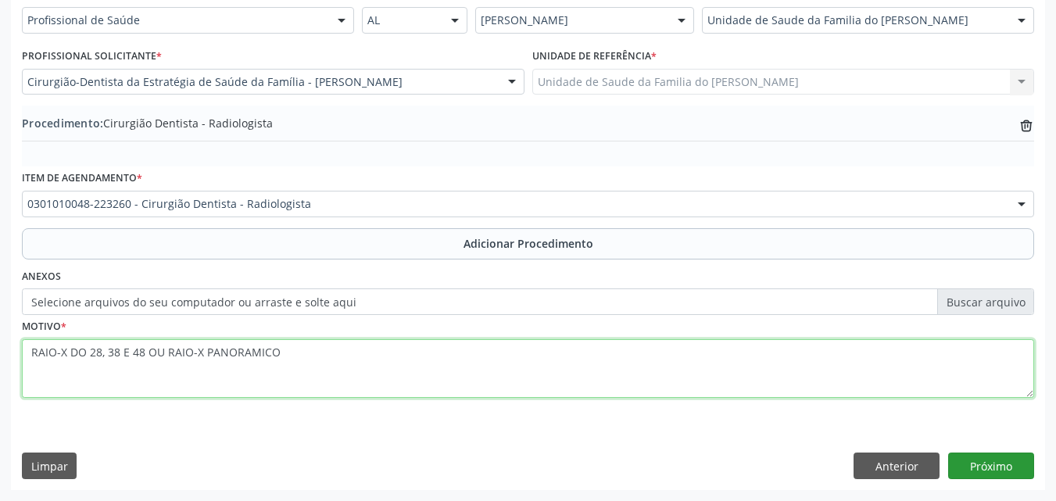
type textarea "RAIO-X DO 28, 38 E 48 OU RAIO-X PANORAMICO"
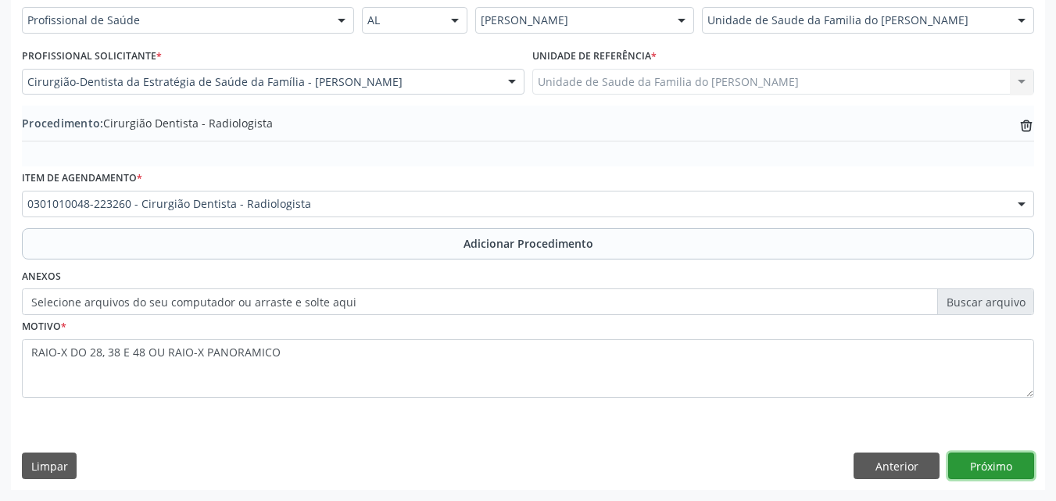
click at [1008, 459] on button "Próximo" at bounding box center [991, 466] width 86 height 27
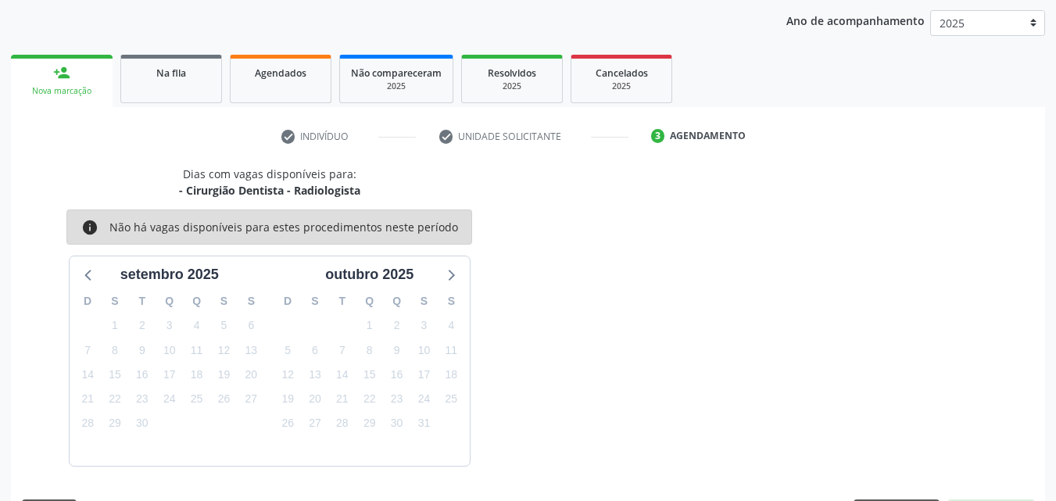
scroll to position [247, 0]
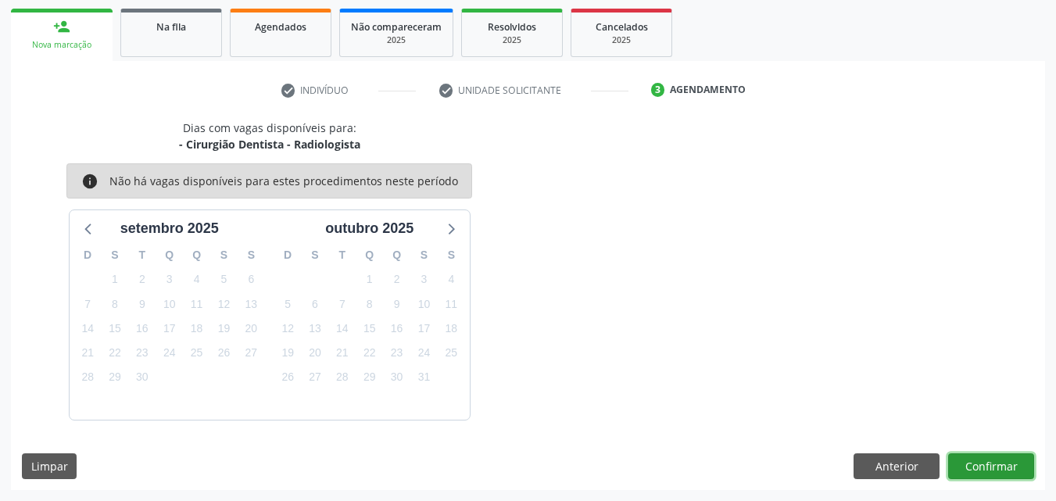
click at [1006, 467] on button "Confirmar" at bounding box center [991, 466] width 86 height 27
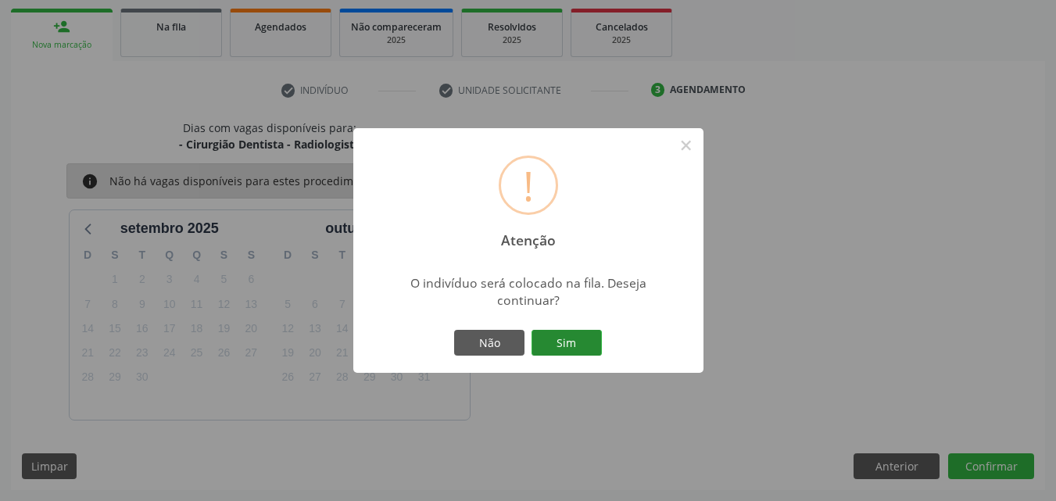
click at [554, 341] on button "Sim" at bounding box center [566, 343] width 70 height 27
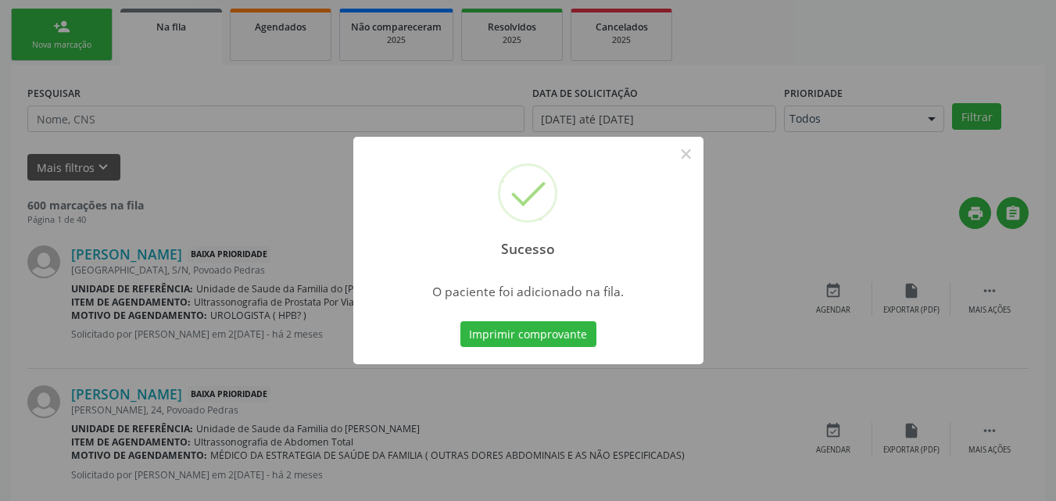
scroll to position [37, 0]
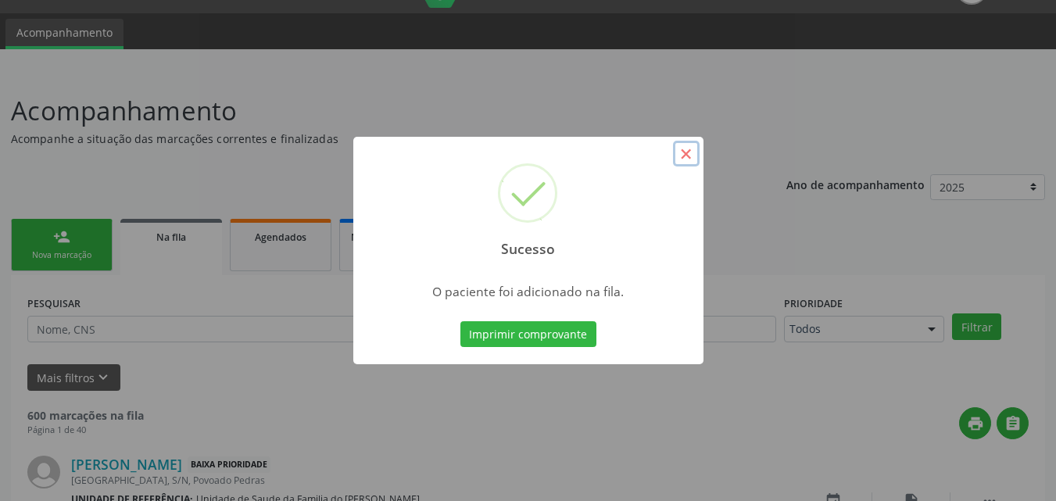
click at [683, 148] on button "×" at bounding box center [686, 154] width 27 height 27
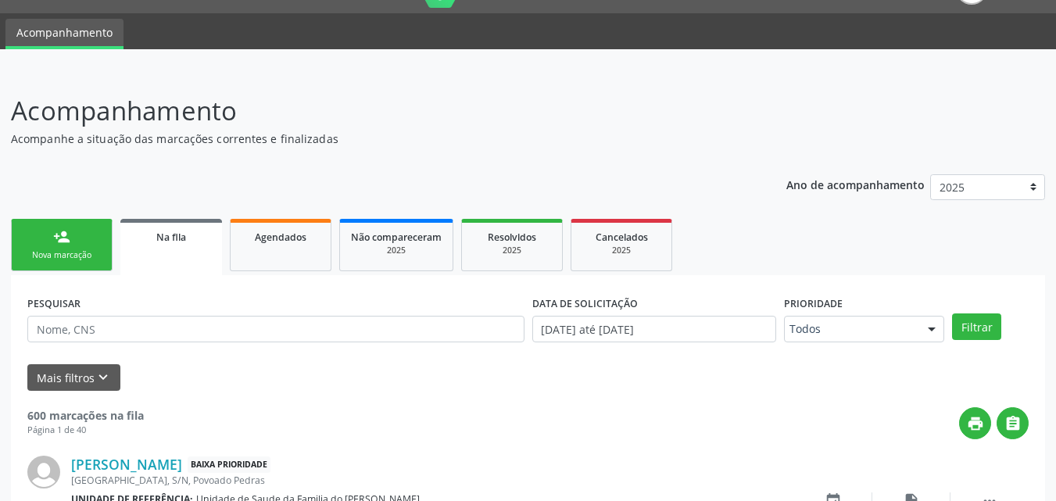
click at [102, 252] on link "person_add Nova marcação" at bounding box center [62, 245] width 102 height 52
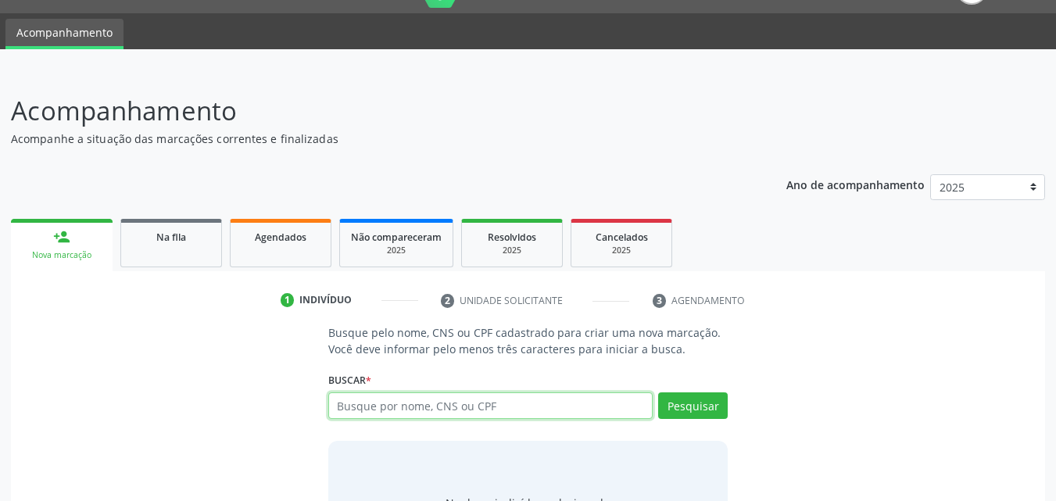
click at [374, 414] on input "text" at bounding box center [490, 405] width 325 height 27
type input "12652410407"
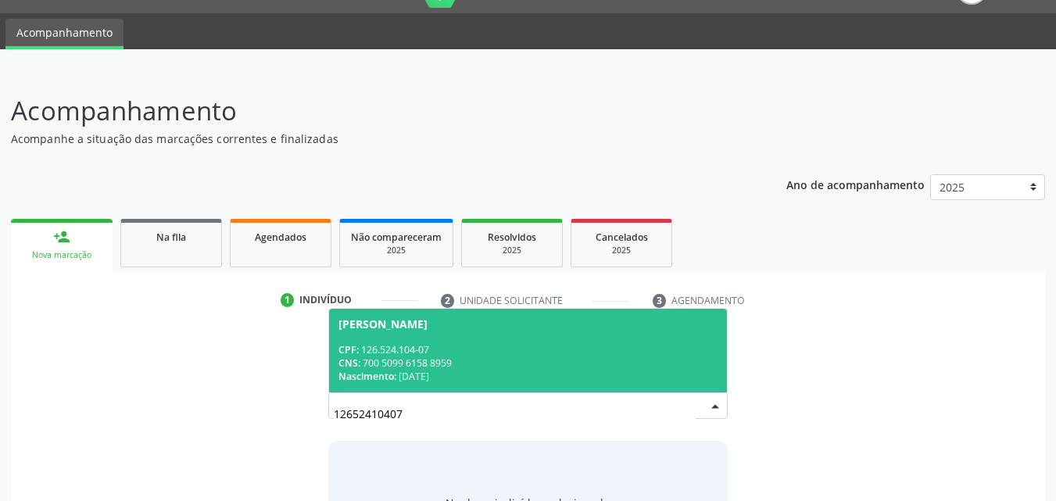
click at [576, 328] on div "[PERSON_NAME]" at bounding box center [528, 324] width 380 height 13
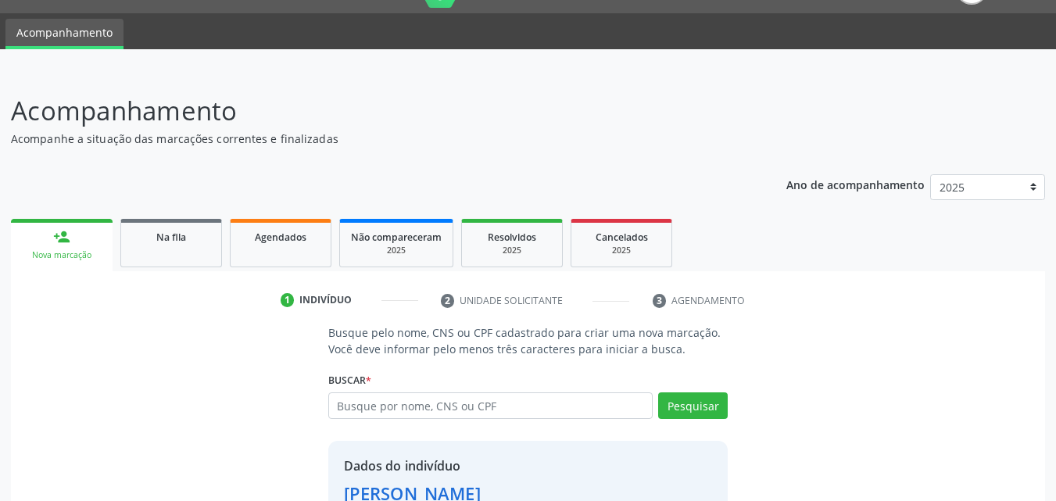
scroll to position [148, 0]
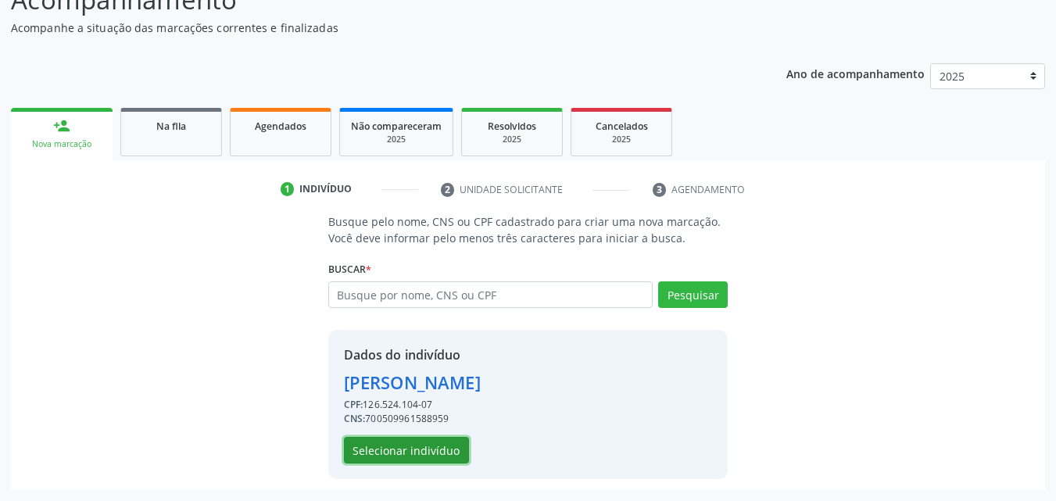
click at [371, 455] on button "Selecionar indivíduo" at bounding box center [406, 450] width 125 height 27
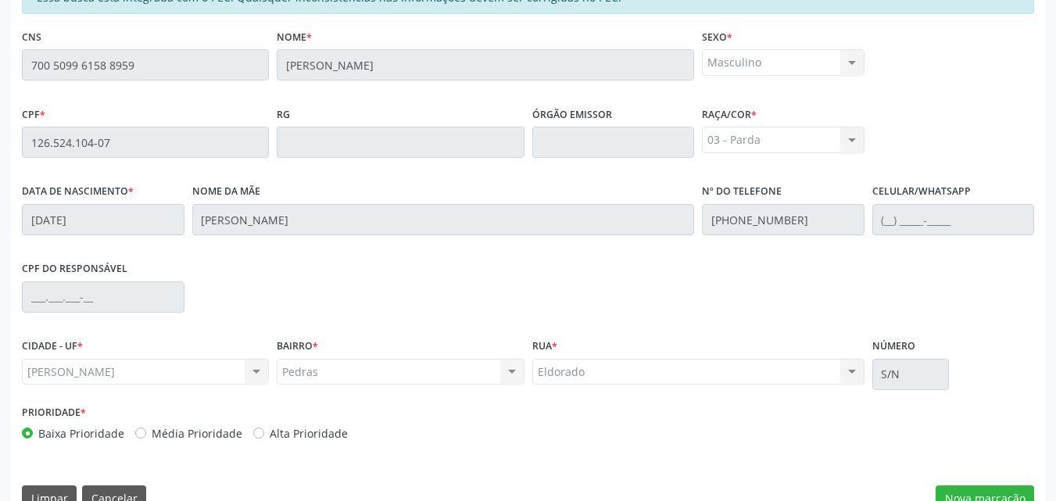
scroll to position [413, 0]
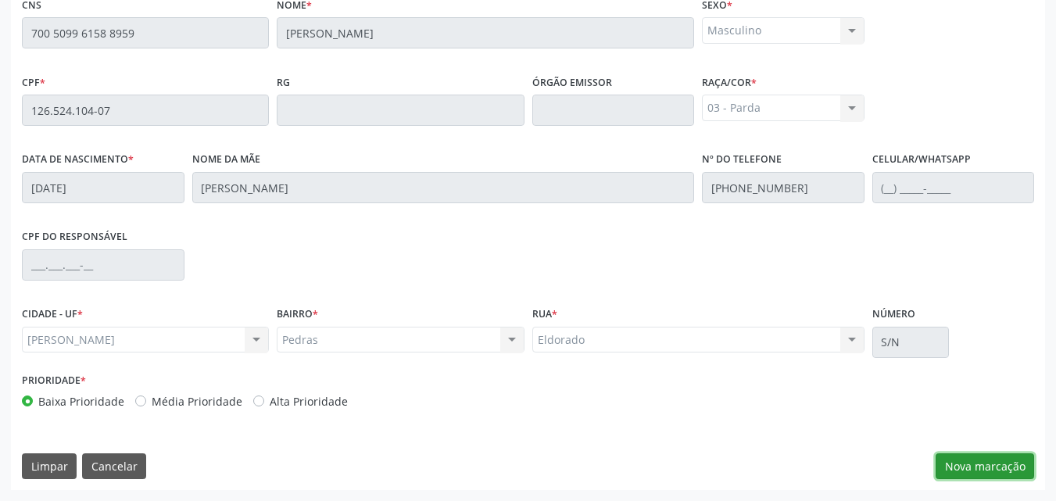
click at [1001, 453] on button "Nova marcação" at bounding box center [985, 466] width 98 height 27
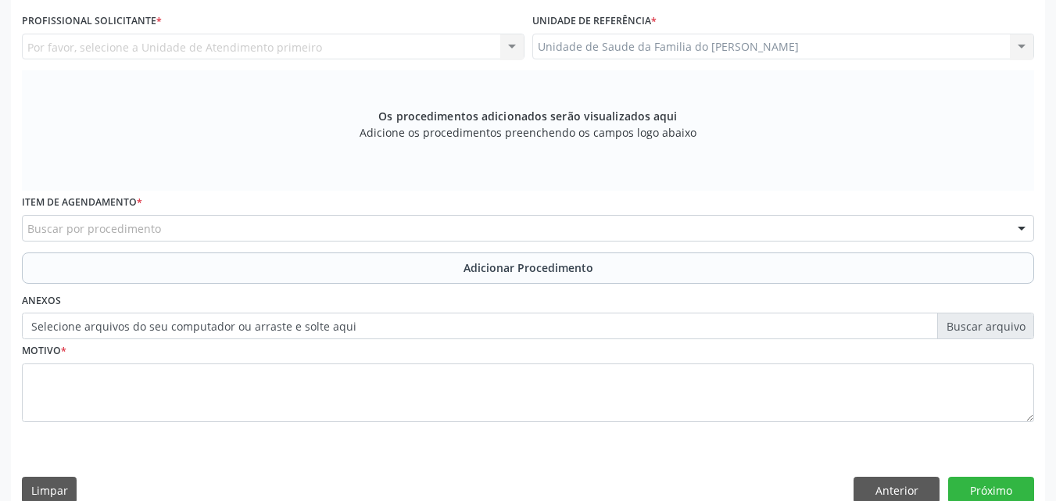
scroll to position [215, 0]
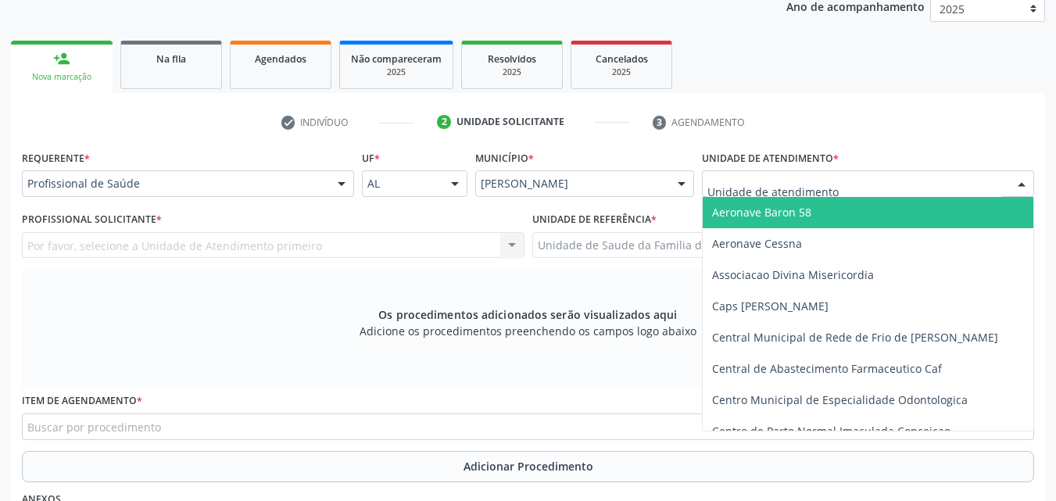
click at [919, 191] on div at bounding box center [868, 183] width 332 height 27
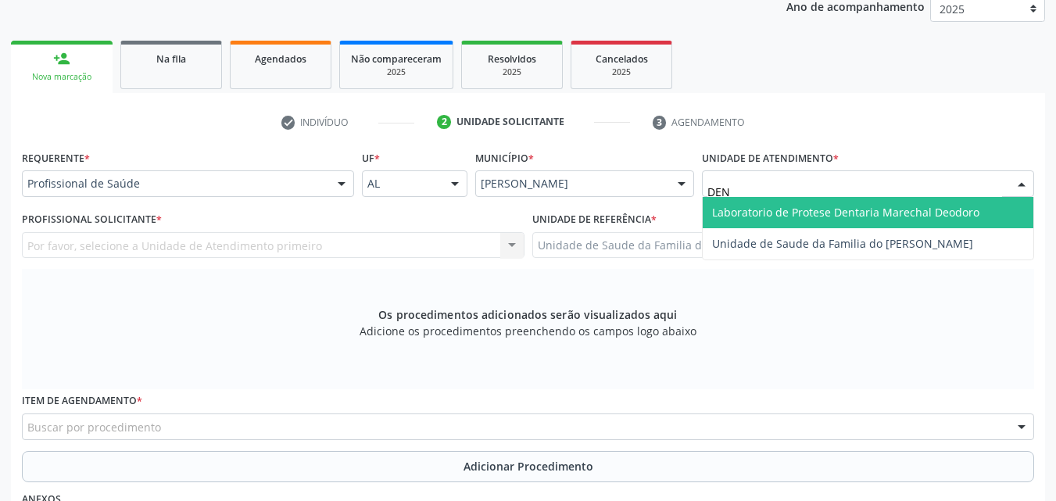
type input "DENI"
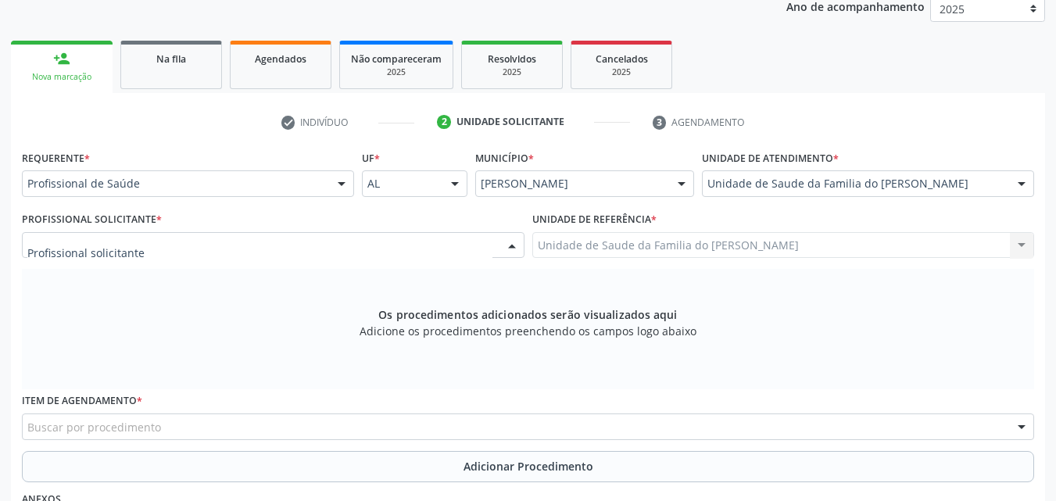
click at [162, 257] on div at bounding box center [273, 245] width 503 height 27
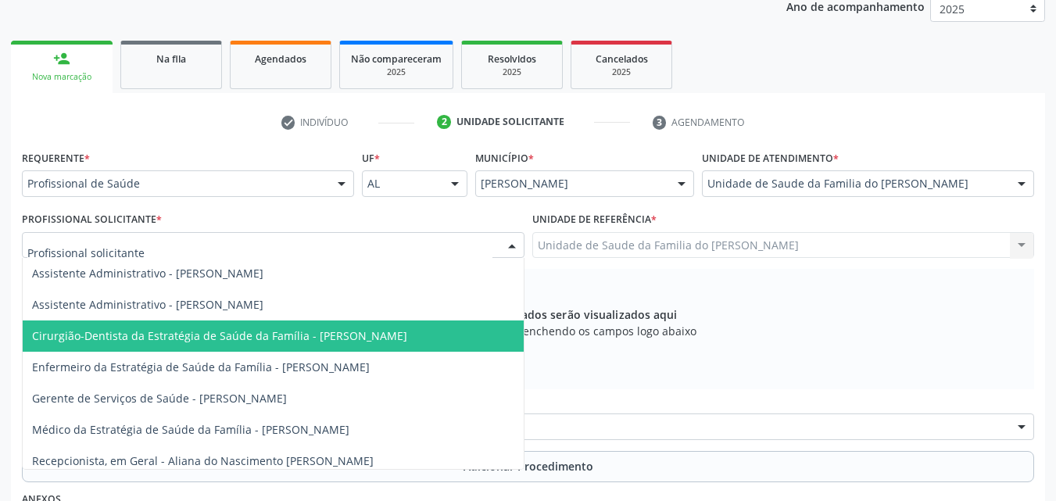
click at [163, 336] on span "Cirurgião-Dentista da Estratégia de Saúde da Família - [PERSON_NAME]" at bounding box center [219, 335] width 375 height 15
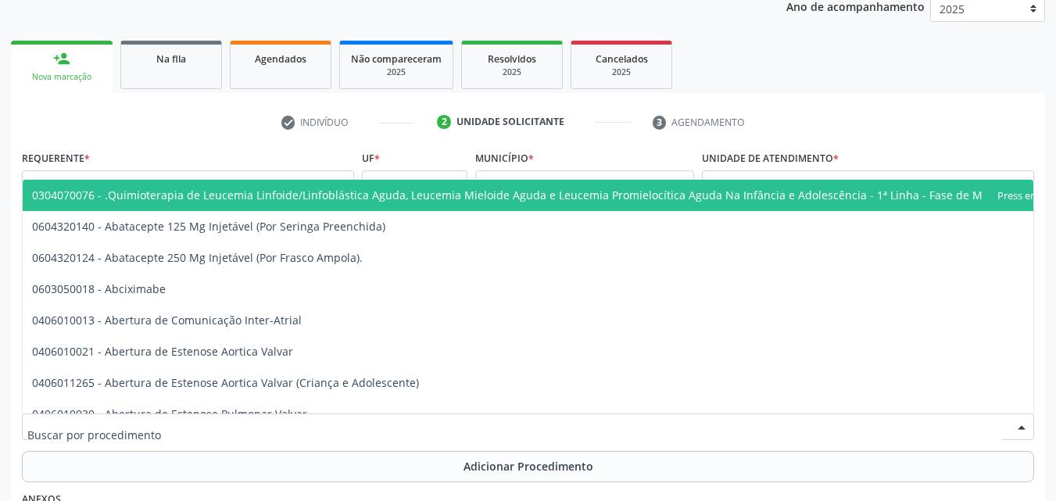
click at [192, 429] on div at bounding box center [528, 426] width 1012 height 27
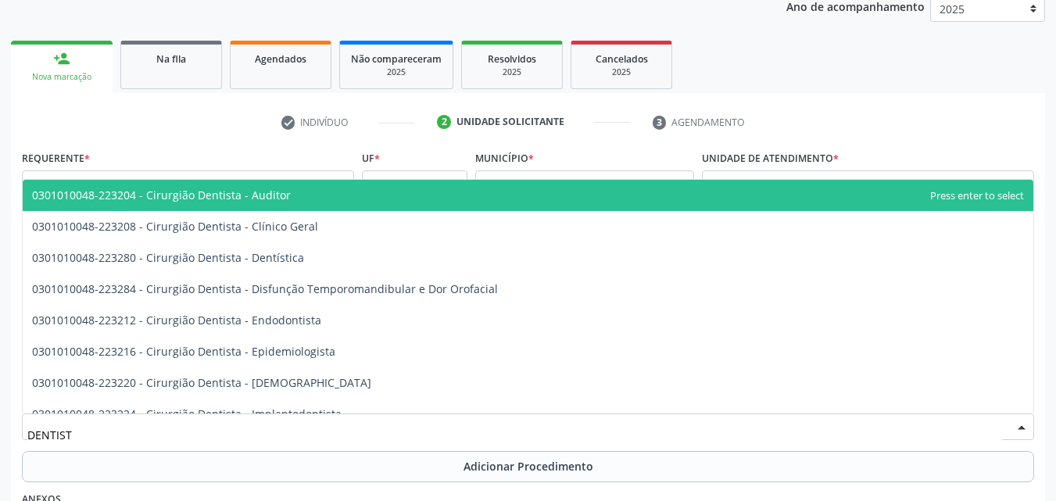
type input "DENTISTA"
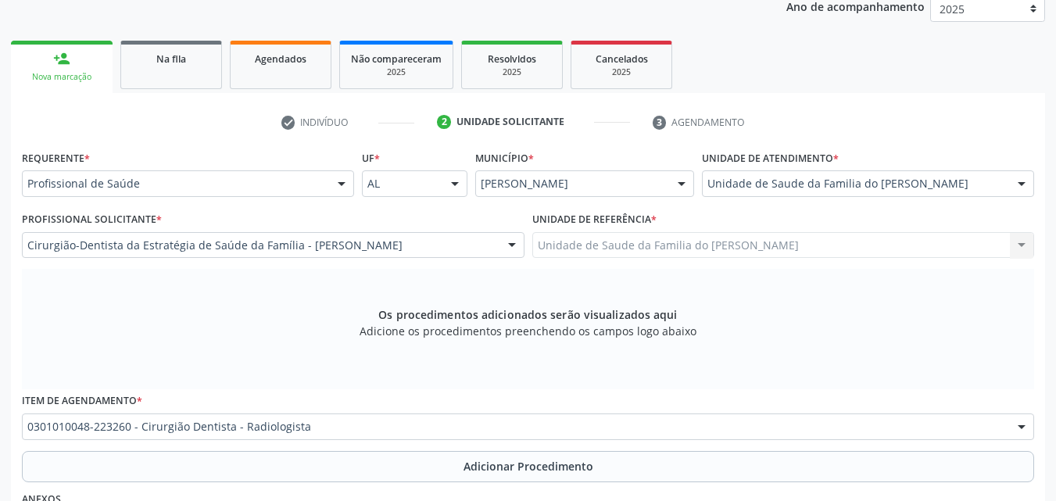
scroll to position [0, 0]
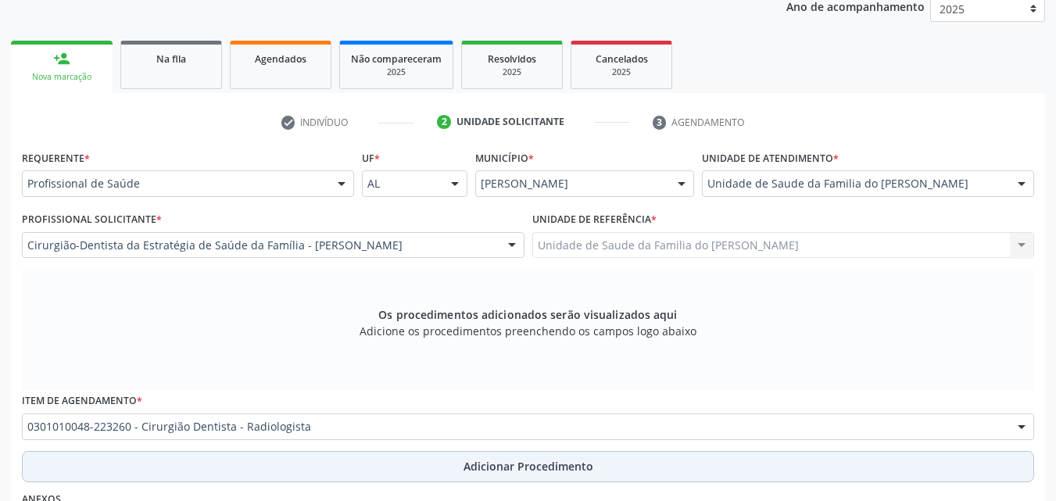
click at [206, 460] on button "Adicionar Procedimento" at bounding box center [528, 466] width 1012 height 31
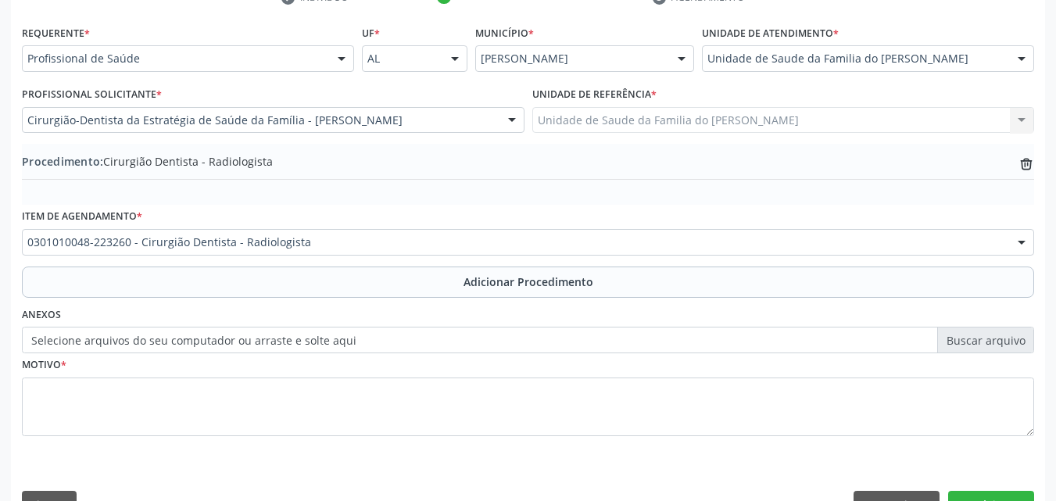
scroll to position [355, 0]
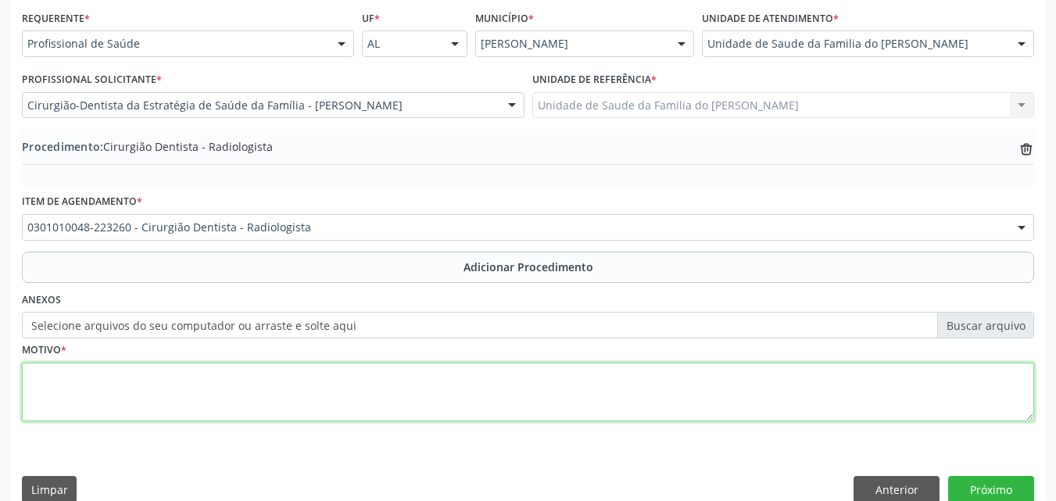
click at [726, 381] on textarea at bounding box center [528, 392] width 1012 height 59
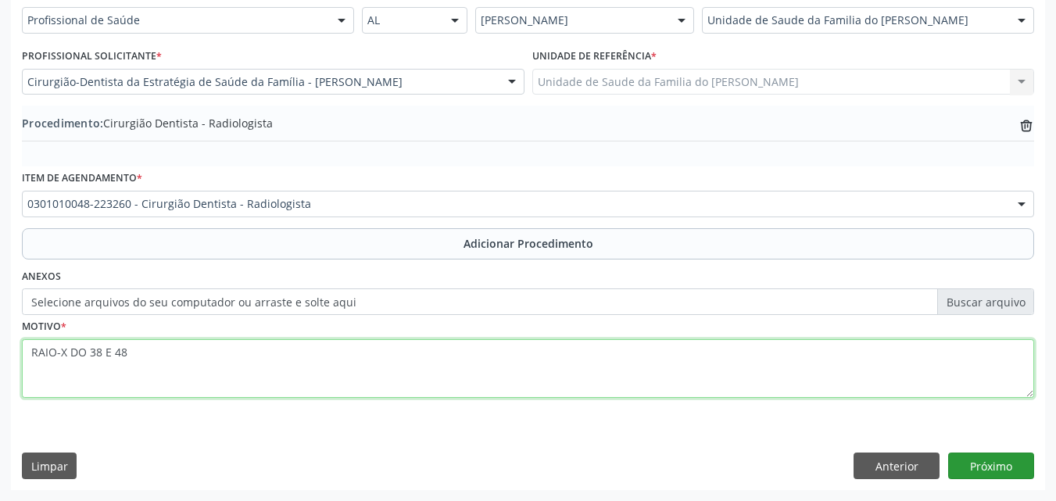
type textarea "RAIO-X DO 38 E 48"
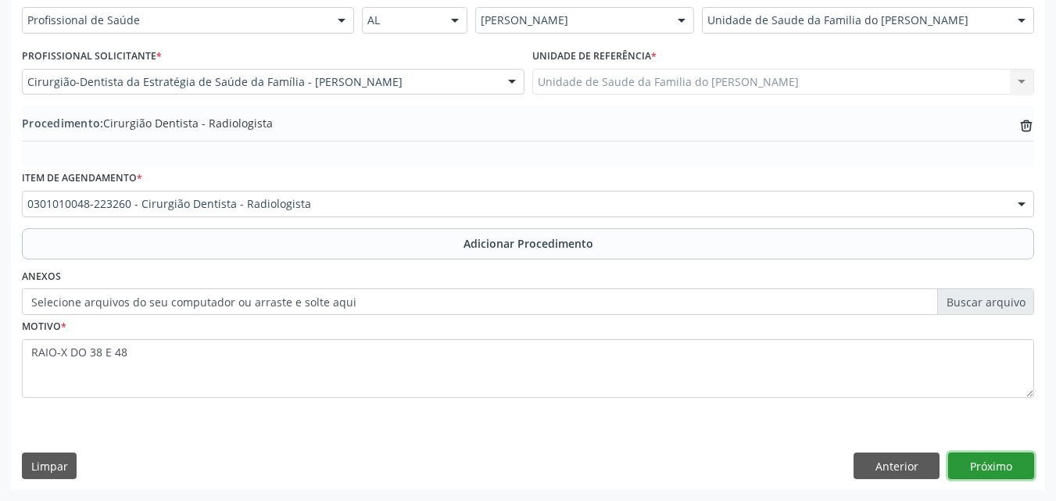
click at [987, 471] on button "Próximo" at bounding box center [991, 466] width 86 height 27
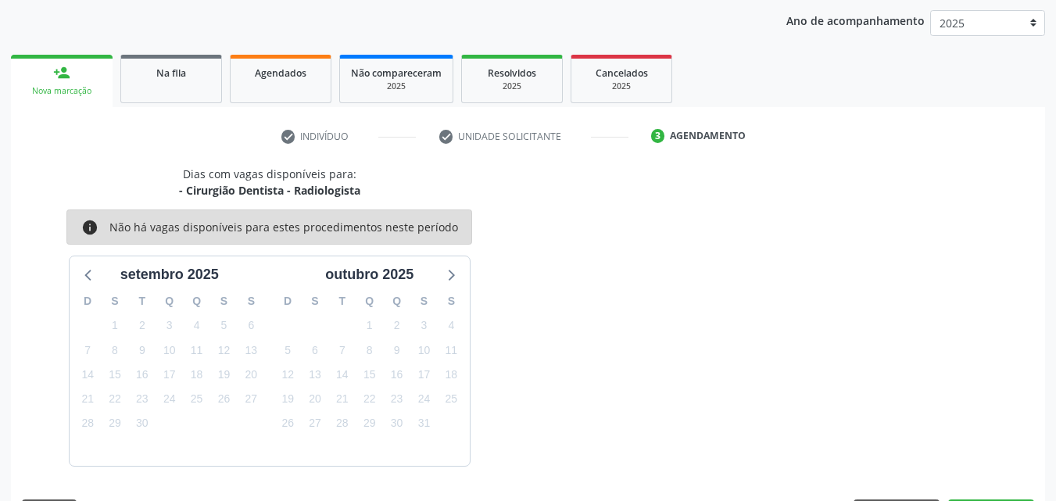
scroll to position [247, 0]
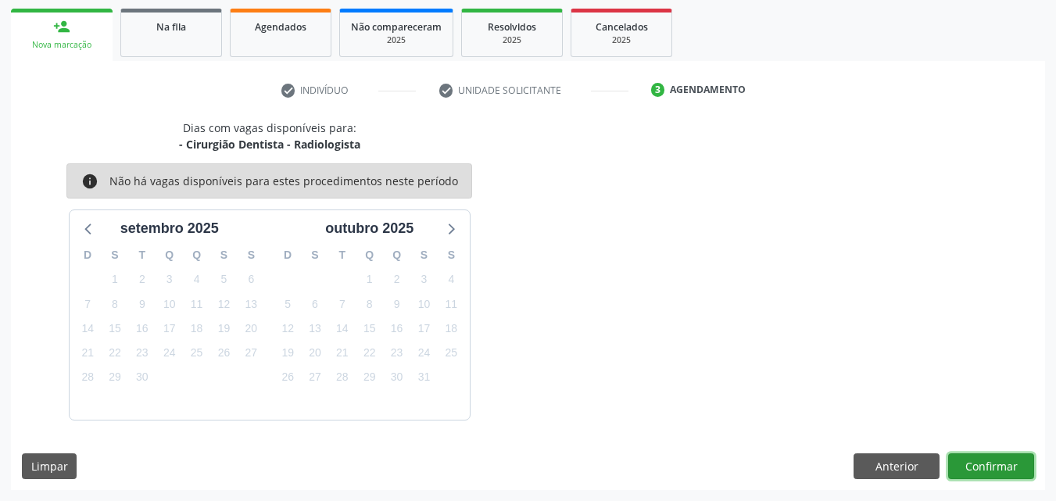
click at [991, 467] on button "Confirmar" at bounding box center [991, 466] width 86 height 27
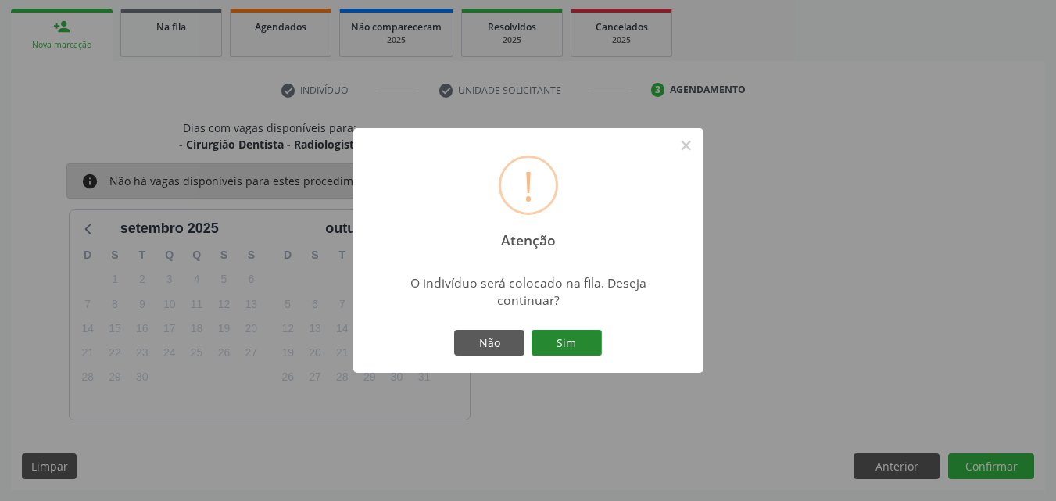
click at [560, 340] on button "Sim" at bounding box center [566, 343] width 70 height 27
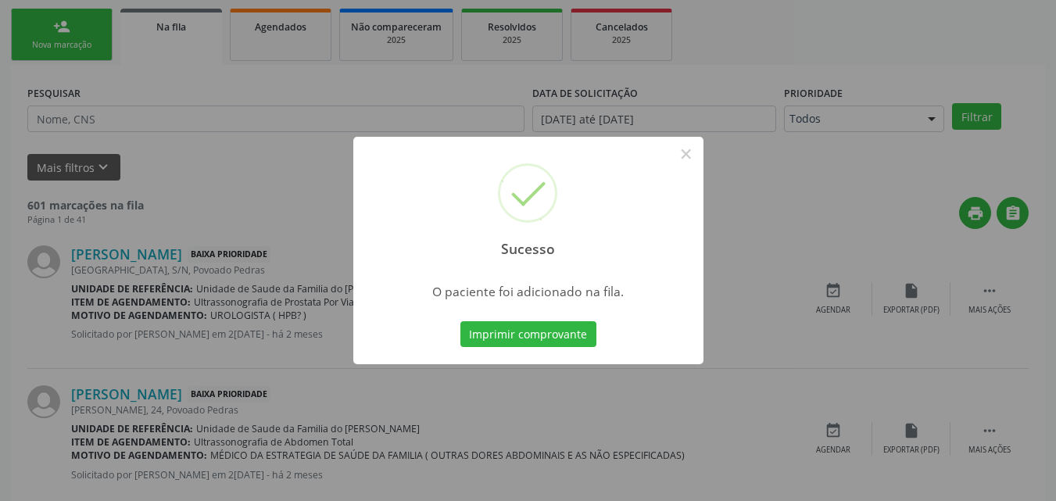
scroll to position [37, 0]
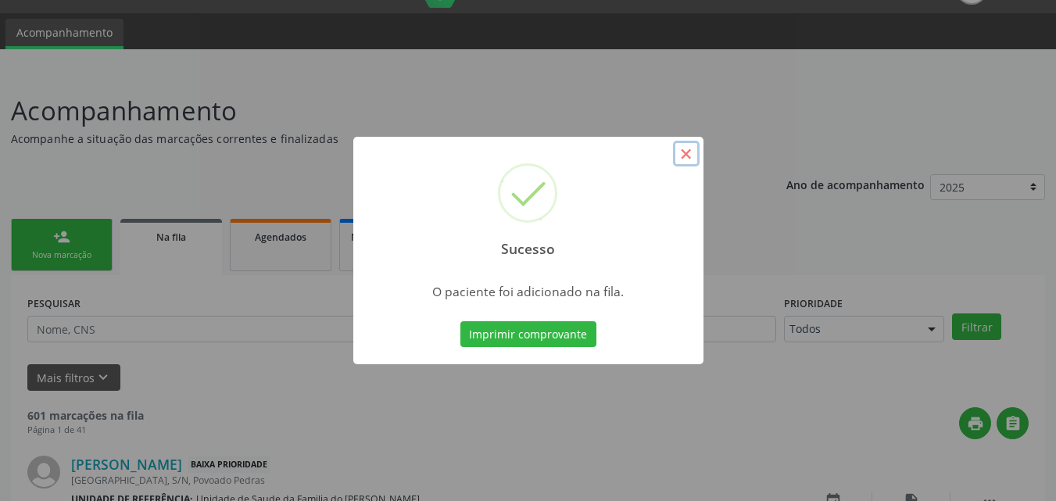
click at [678, 160] on button "×" at bounding box center [686, 154] width 27 height 27
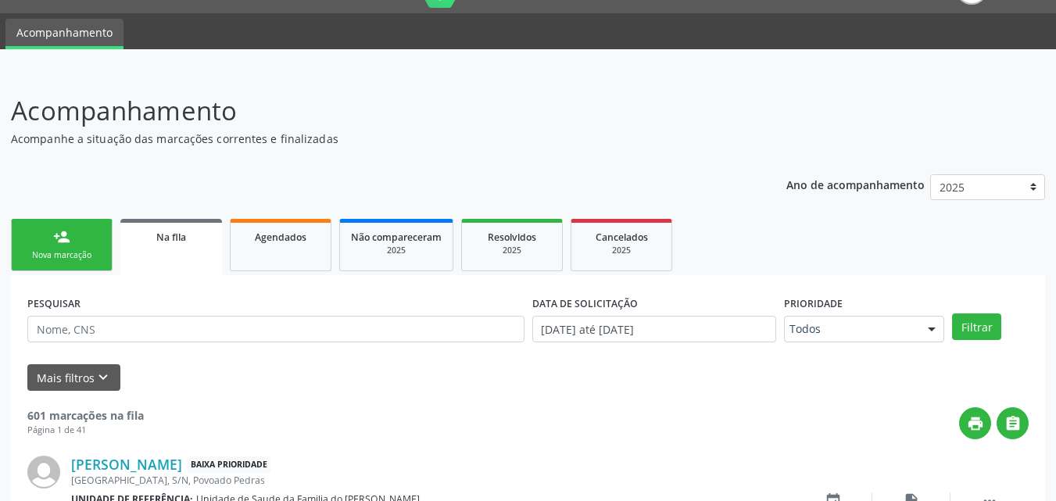
click at [95, 234] on link "person_add Nova marcação" at bounding box center [62, 245] width 102 height 52
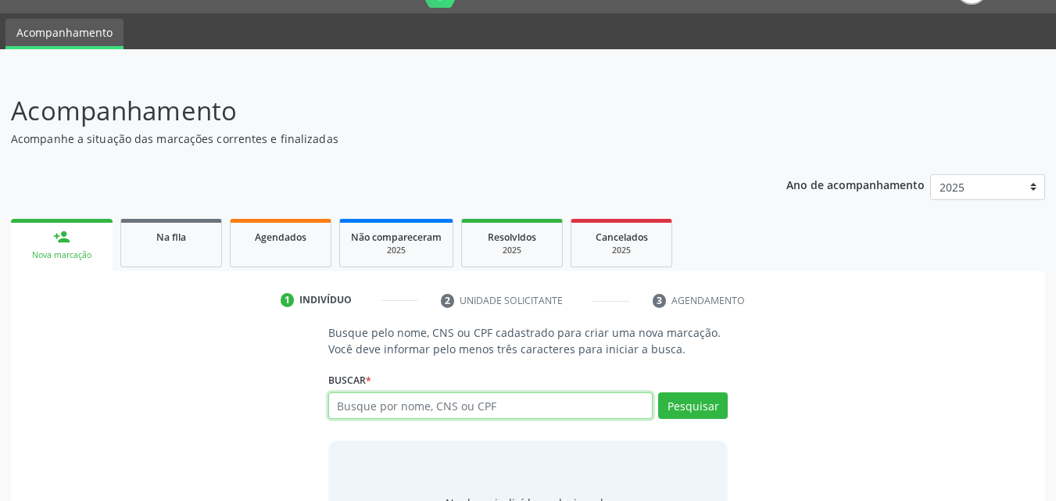
click at [385, 407] on input "text" at bounding box center [490, 405] width 325 height 27
type input "12652410407"
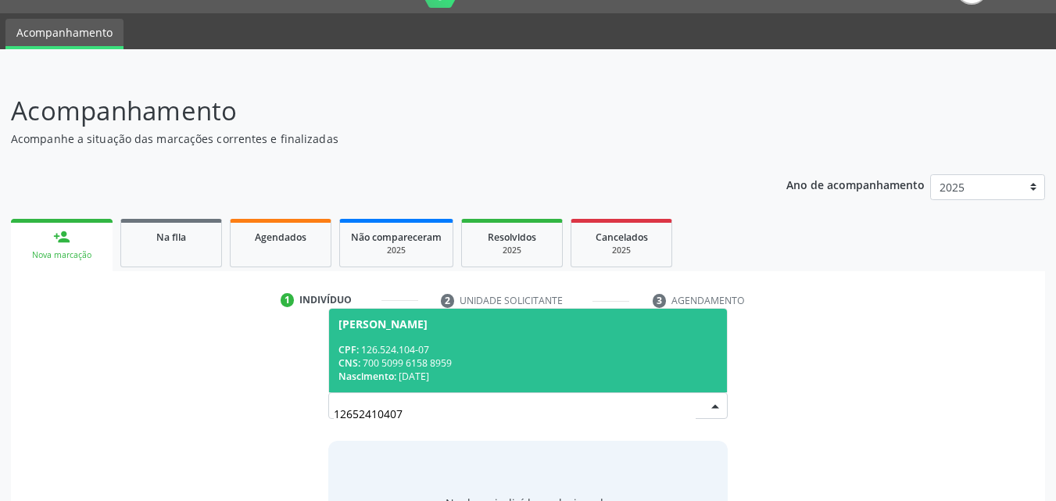
click at [633, 343] on div "CPF: 126.524.104-07" at bounding box center [528, 349] width 380 height 13
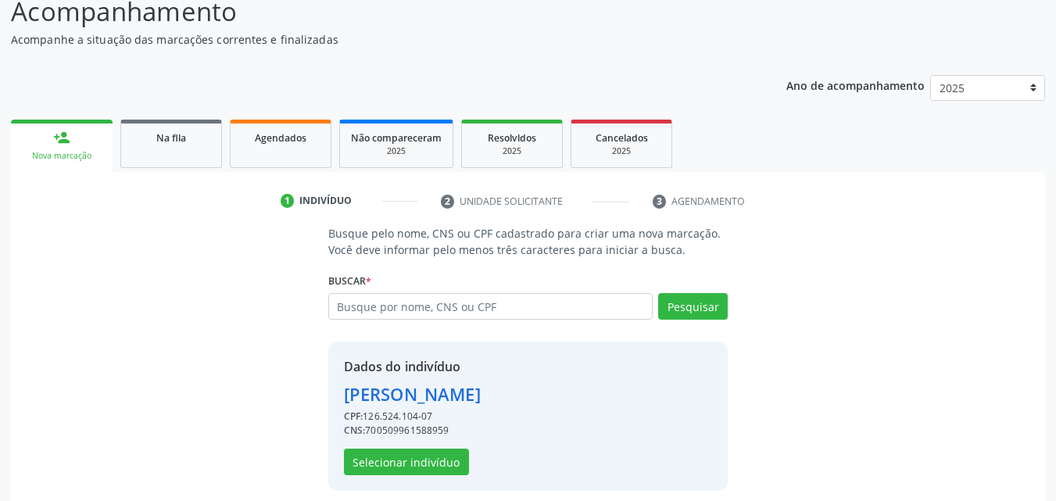
scroll to position [148, 0]
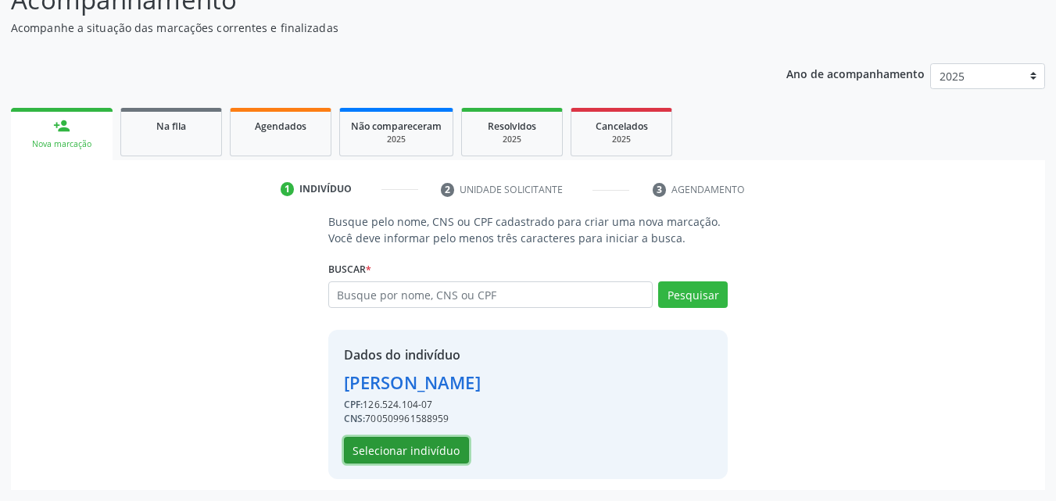
click at [407, 452] on button "Selecionar indivíduo" at bounding box center [406, 450] width 125 height 27
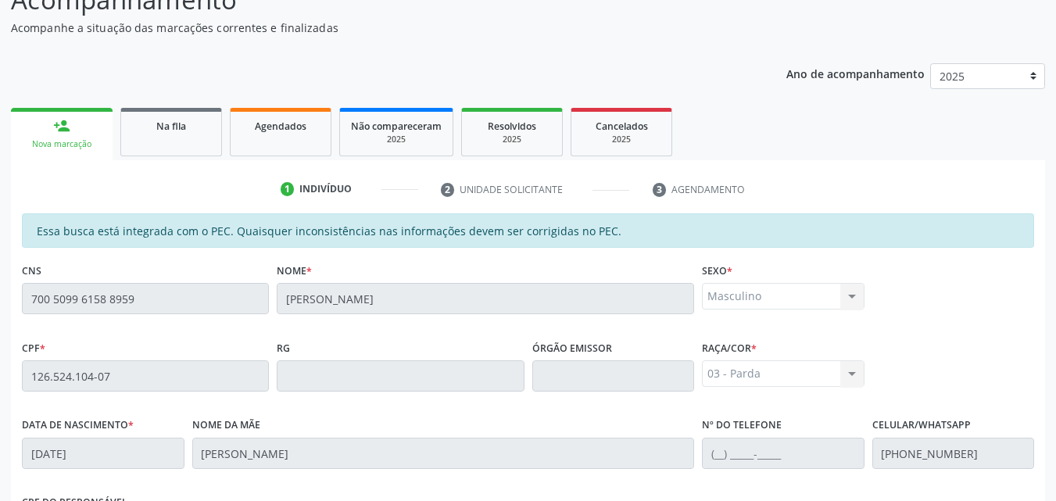
scroll to position [385, 0]
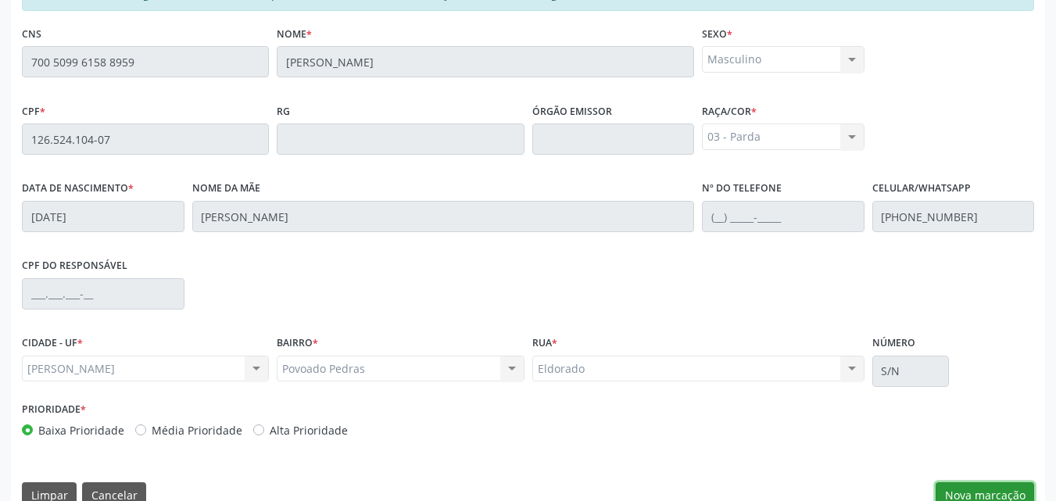
click at [992, 496] on button "Nova marcação" at bounding box center [985, 495] width 98 height 27
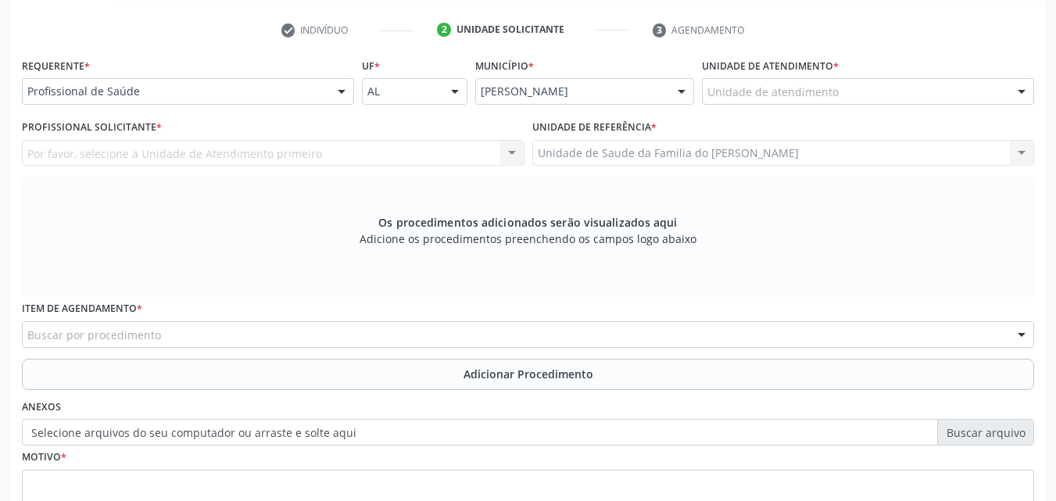
scroll to position [298, 0]
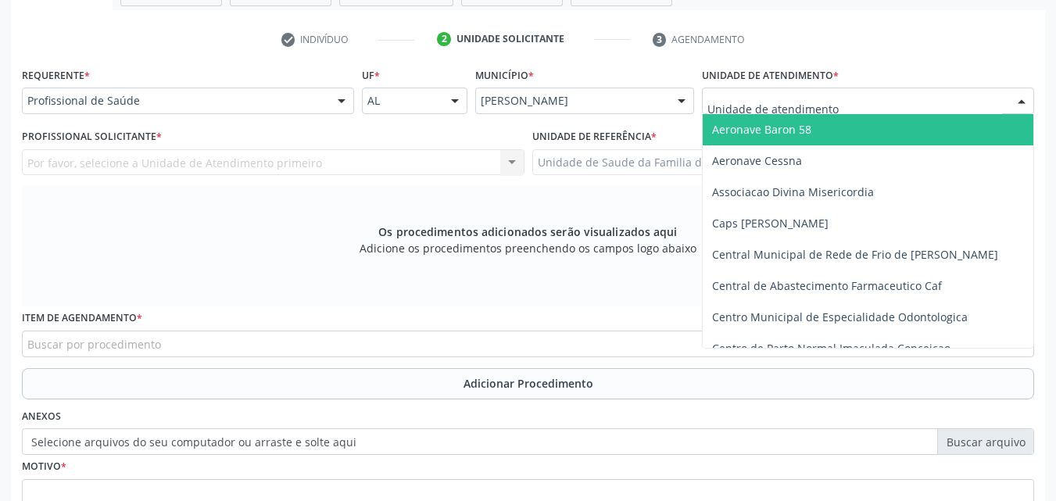
click at [856, 109] on div at bounding box center [868, 101] width 332 height 27
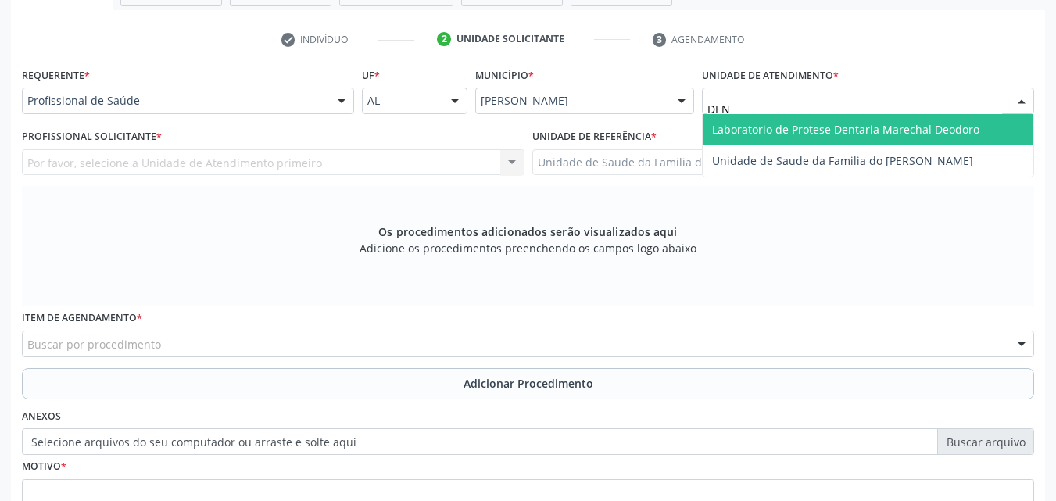
type input "DENI"
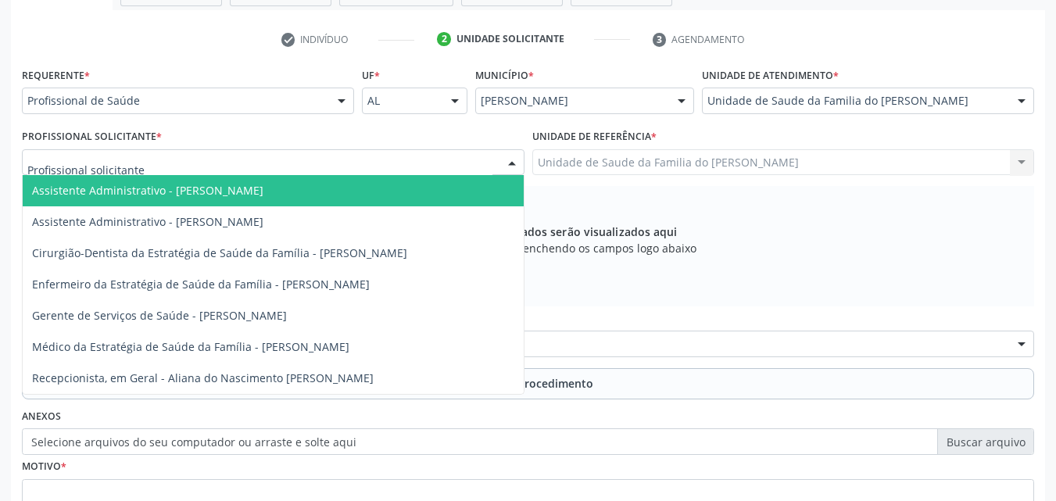
click at [207, 169] on div at bounding box center [273, 162] width 503 height 27
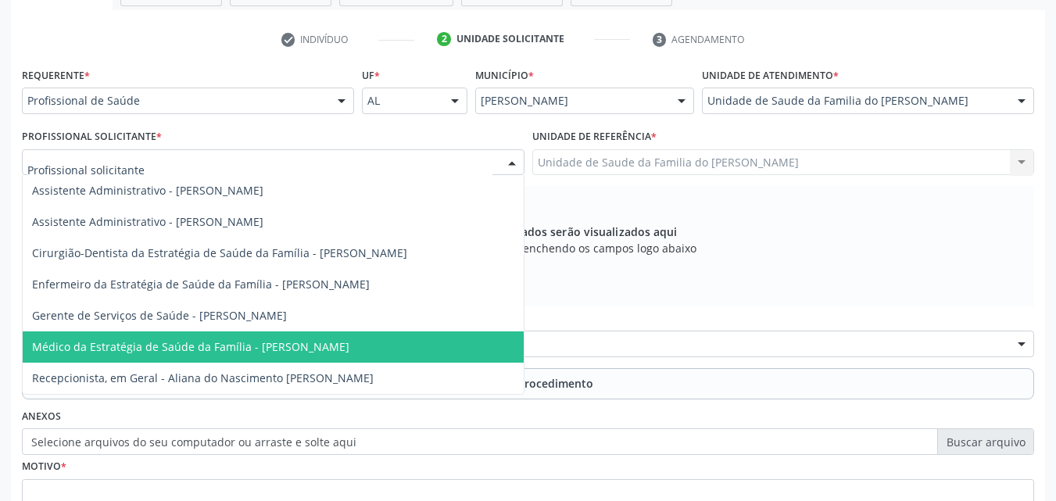
click at [182, 343] on span "Médico da Estratégia de Saúde da Família - [PERSON_NAME]" at bounding box center [190, 346] width 317 height 15
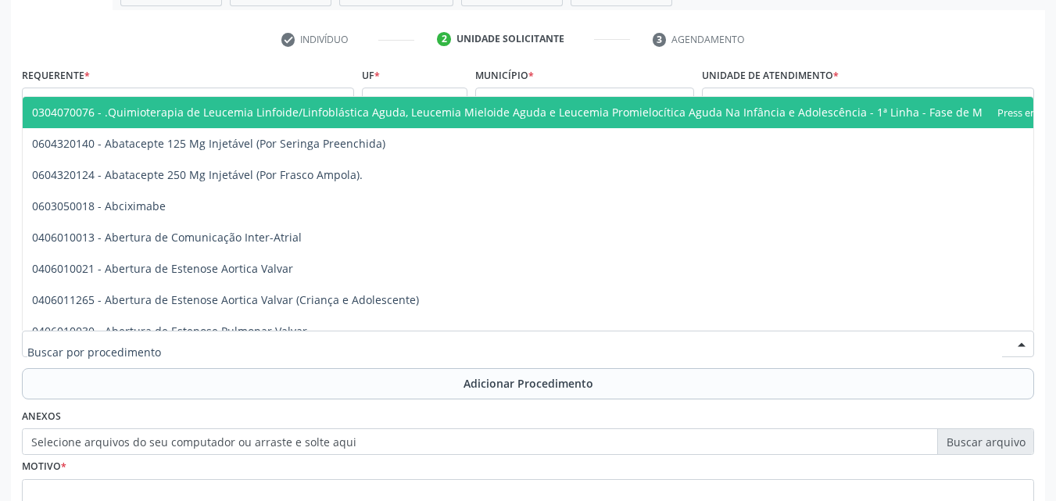
click at [182, 343] on div at bounding box center [528, 344] width 1012 height 27
click at [0, 333] on div "Acompanhamento Acompanhe a situação das marcações correntes e finalizadas Relat…" at bounding box center [528, 225] width 1056 height 831
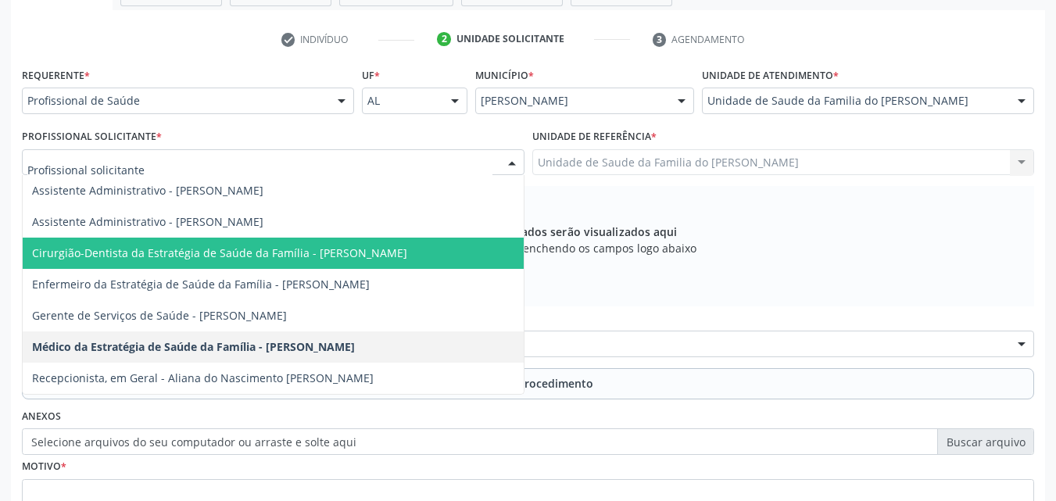
click at [202, 266] on span "Cirurgião-Dentista da Estratégia de Saúde da Família - [PERSON_NAME]" at bounding box center [273, 253] width 501 height 31
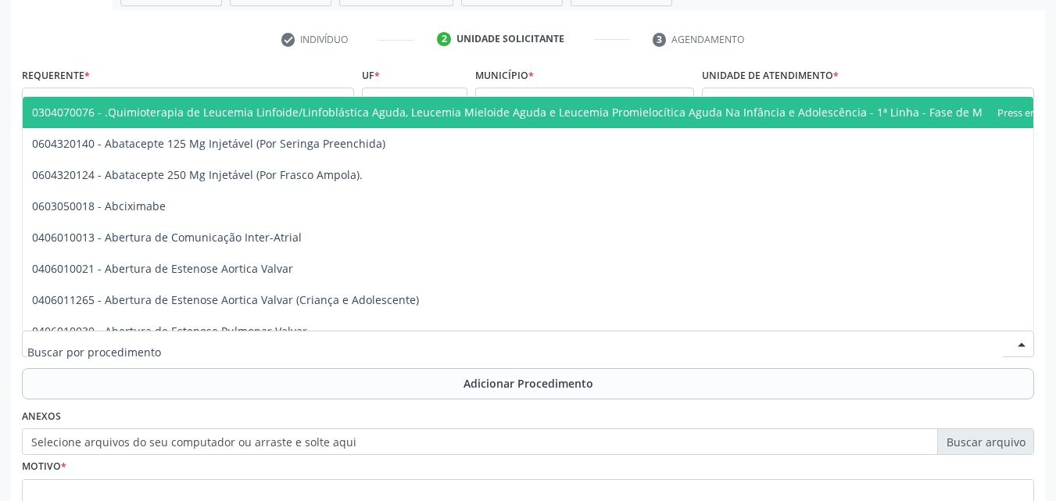
click at [184, 334] on div at bounding box center [528, 344] width 1012 height 27
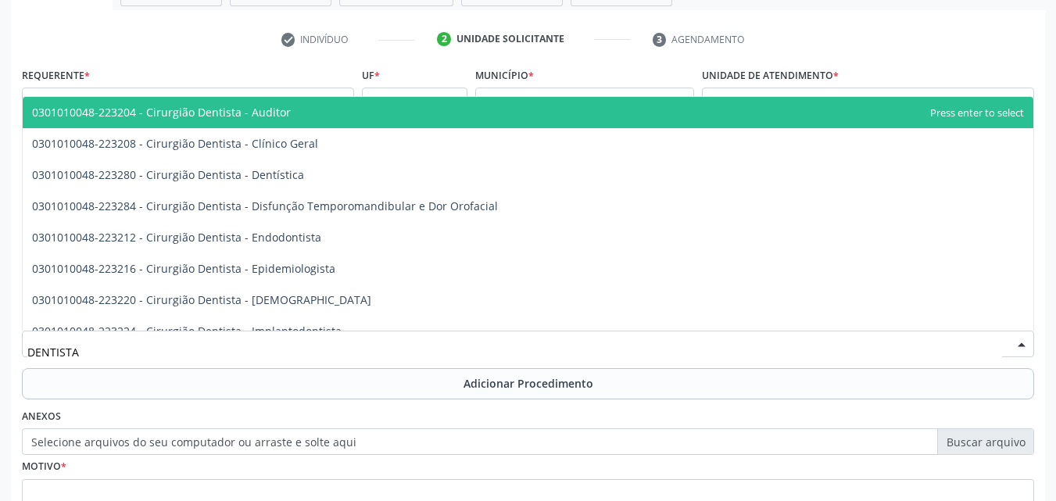
type input "DENTISTA"
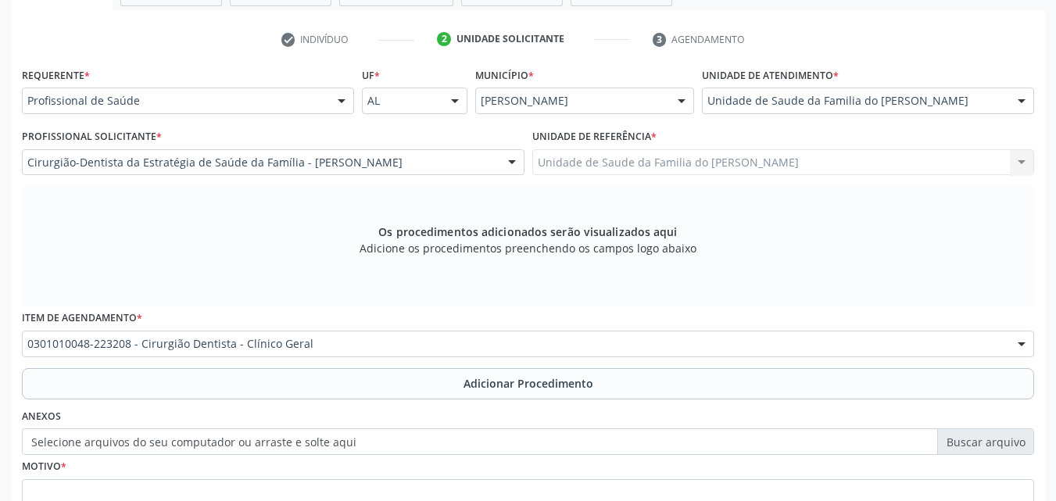
click at [202, 405] on div "Anexos Selecione arquivos do seu computador ou arraste e solte aqui" at bounding box center [528, 430] width 1020 height 50
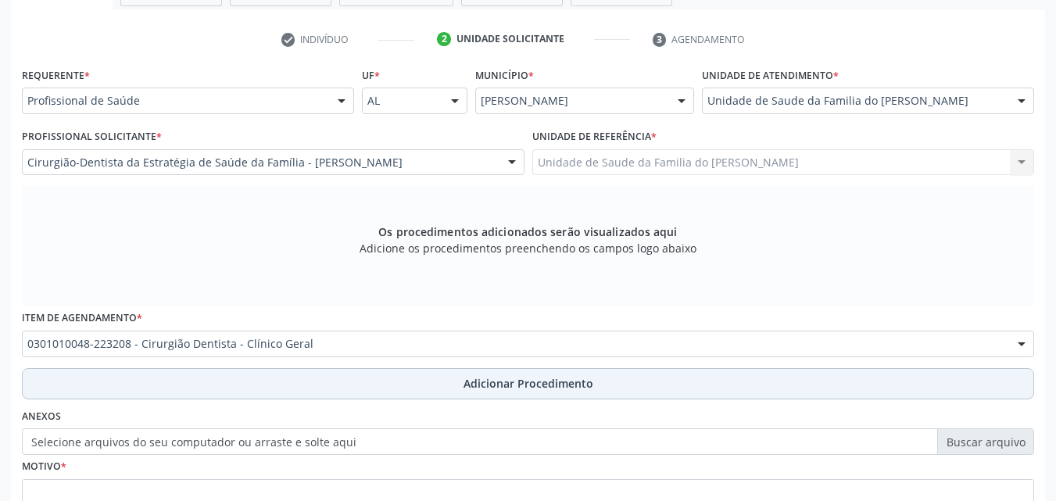
click at [237, 376] on button "Adicionar Procedimento" at bounding box center [528, 383] width 1012 height 31
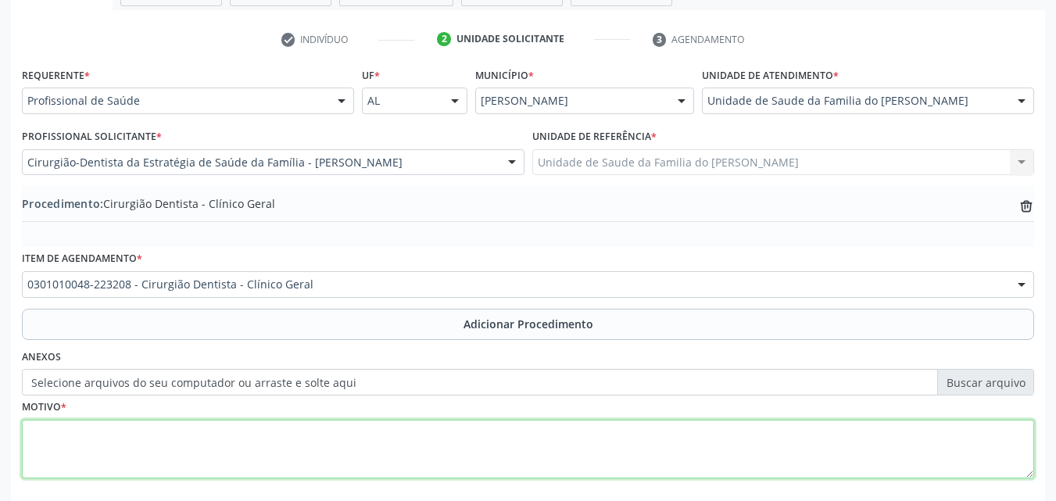
click at [231, 430] on textarea at bounding box center [528, 449] width 1012 height 59
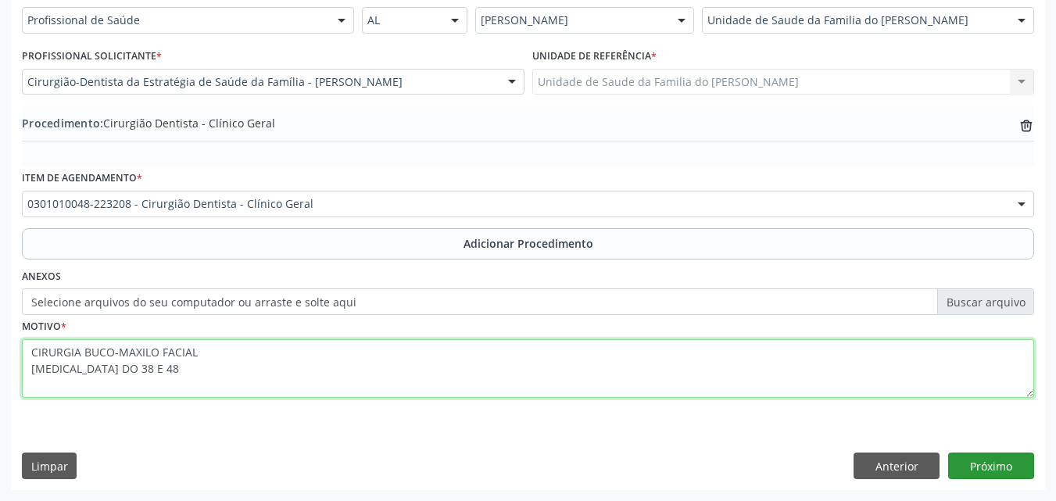
type textarea "CIRURGIA BUCO-MAXILO FACIAL [MEDICAL_DATA] DO 38 E 48"
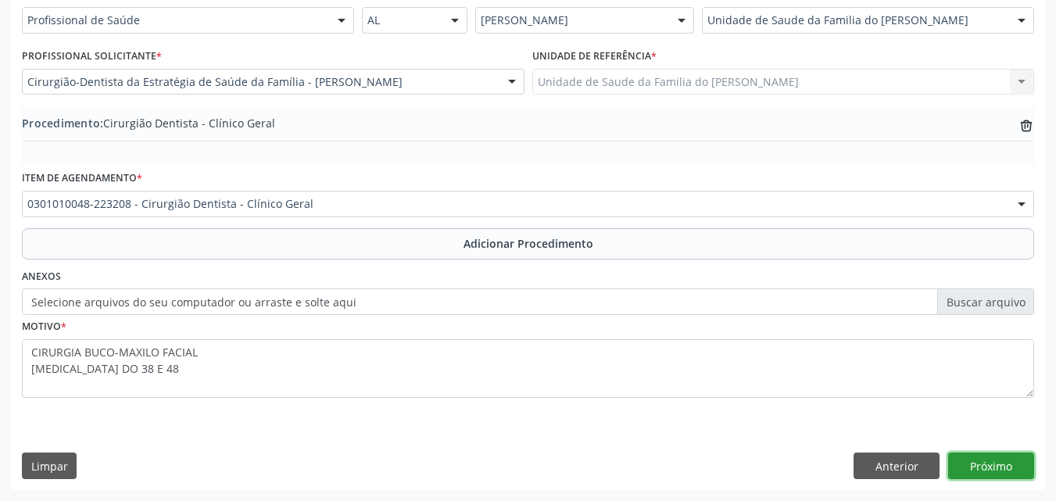
click at [990, 461] on button "Próximo" at bounding box center [991, 466] width 86 height 27
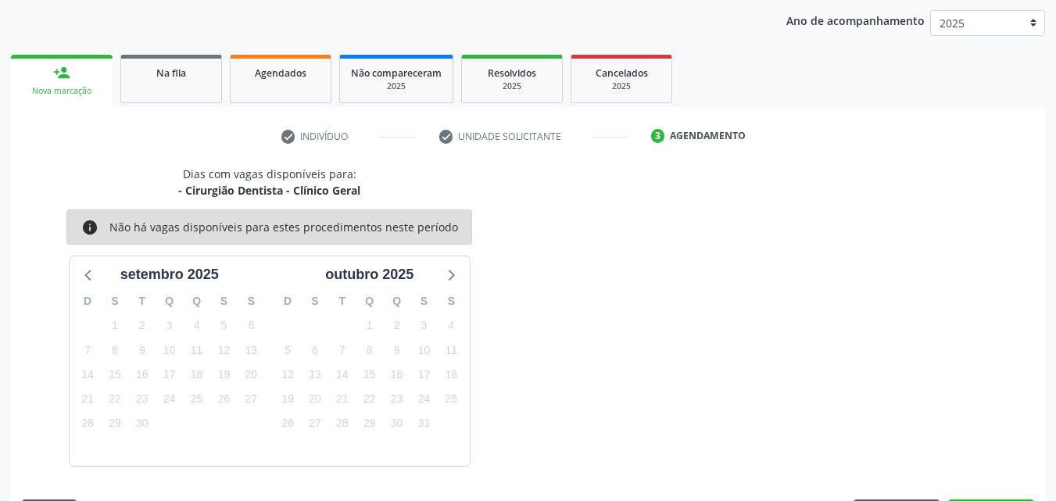
scroll to position [247, 0]
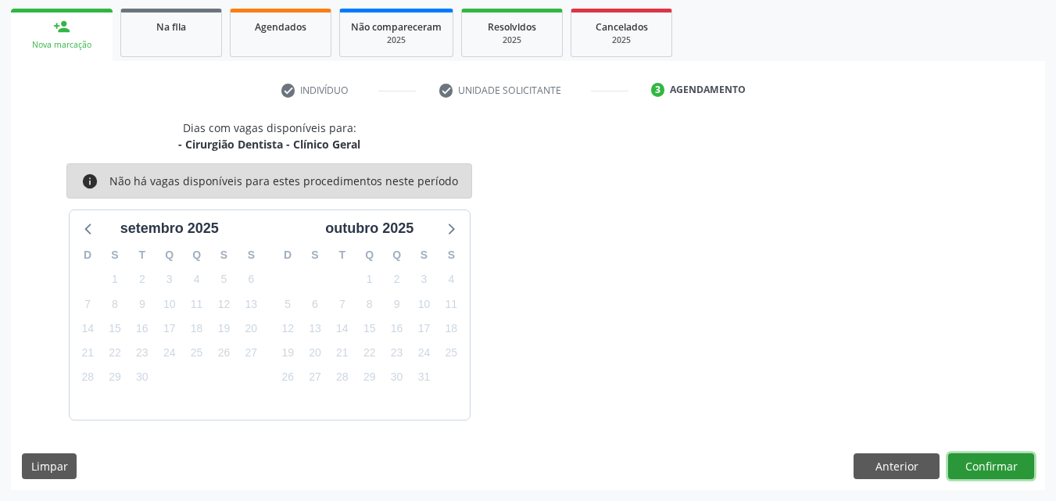
click at [990, 461] on button "Confirmar" at bounding box center [991, 466] width 86 height 27
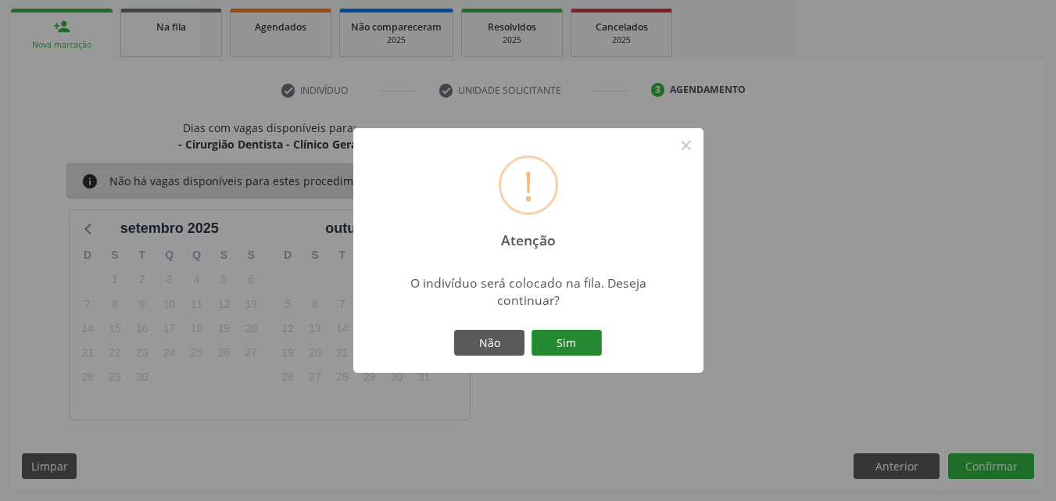
click at [593, 337] on button "Sim" at bounding box center [566, 343] width 70 height 27
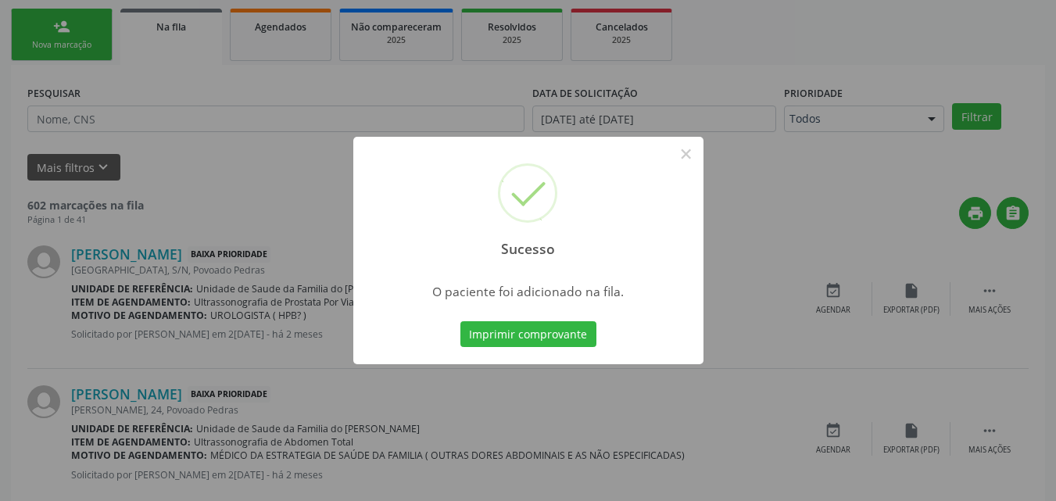
scroll to position [37, 0]
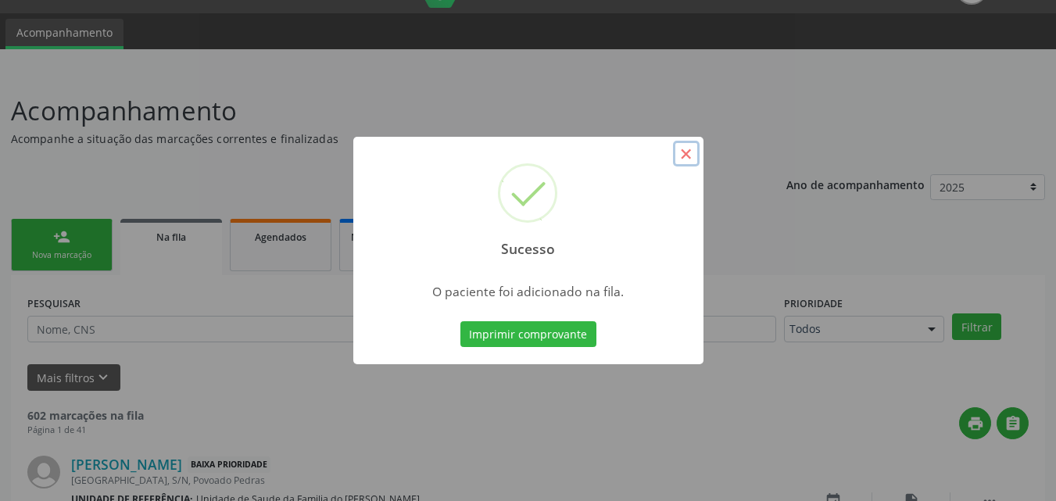
click at [682, 151] on button "×" at bounding box center [686, 154] width 27 height 27
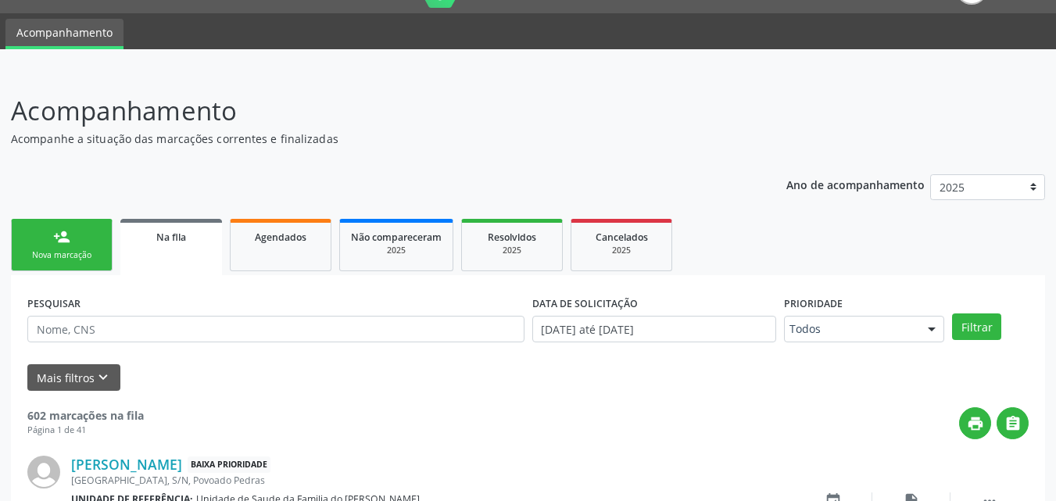
click at [91, 249] on link "person_add Nova marcação" at bounding box center [62, 245] width 102 height 52
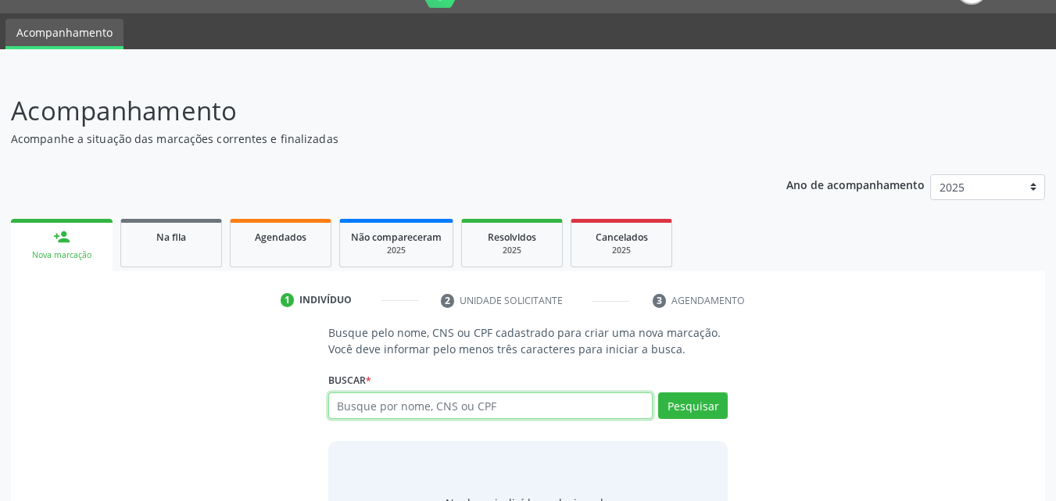
click at [381, 416] on input "text" at bounding box center [490, 405] width 325 height 27
type input "80340172487]"
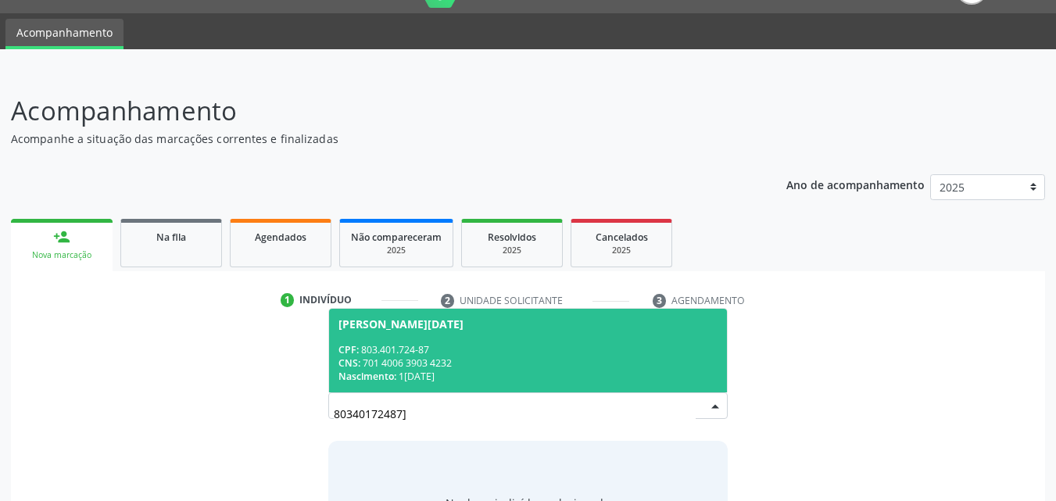
click at [383, 368] on div "CNS: 701 4006 3903 4232" at bounding box center [528, 362] width 380 height 13
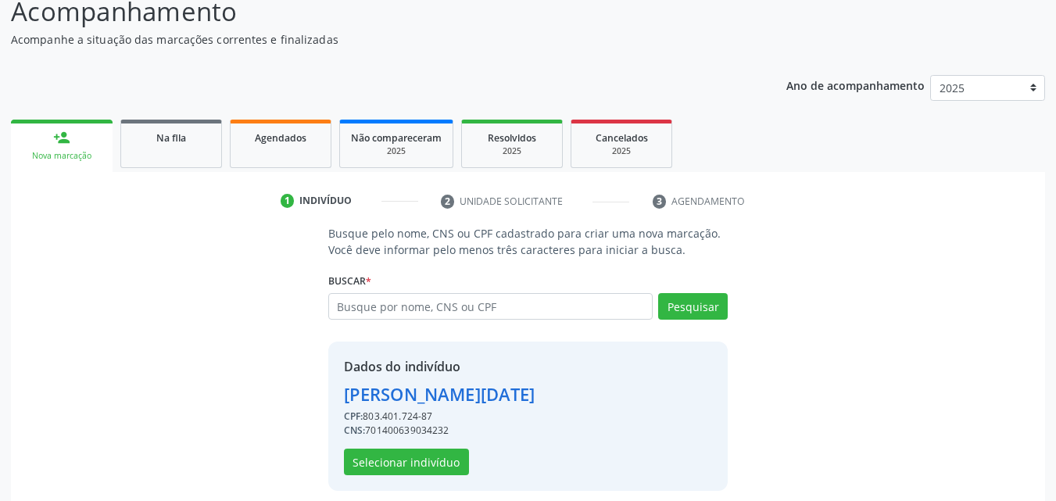
scroll to position [148, 0]
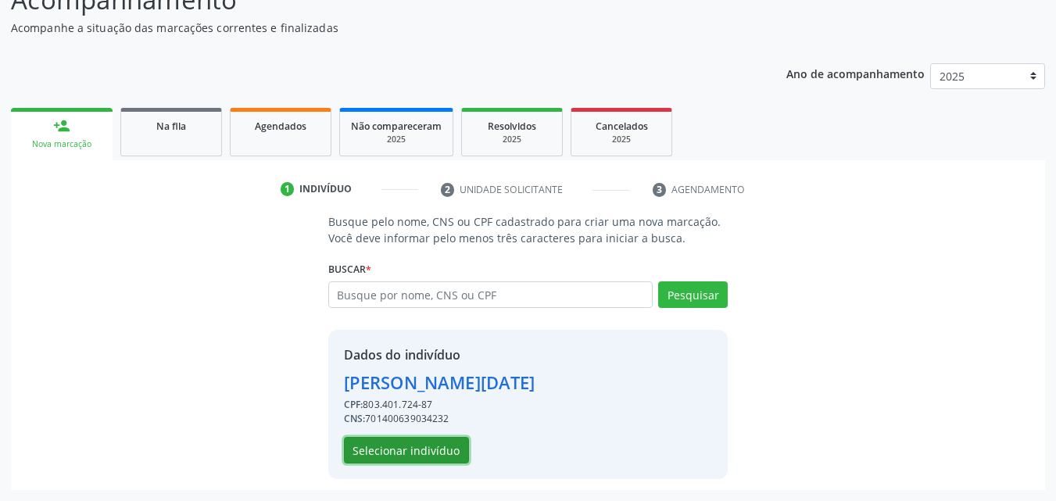
click at [421, 452] on button "Selecionar indivíduo" at bounding box center [406, 450] width 125 height 27
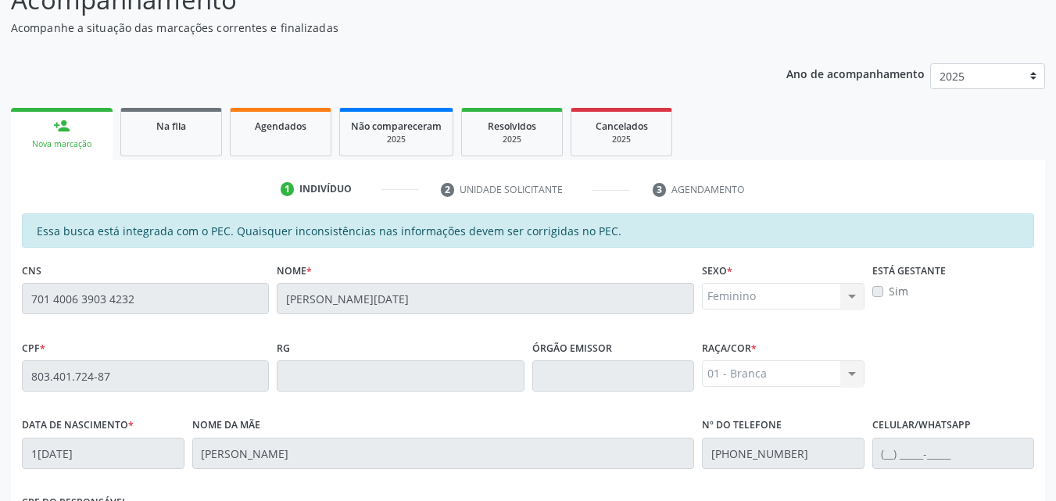
scroll to position [413, 0]
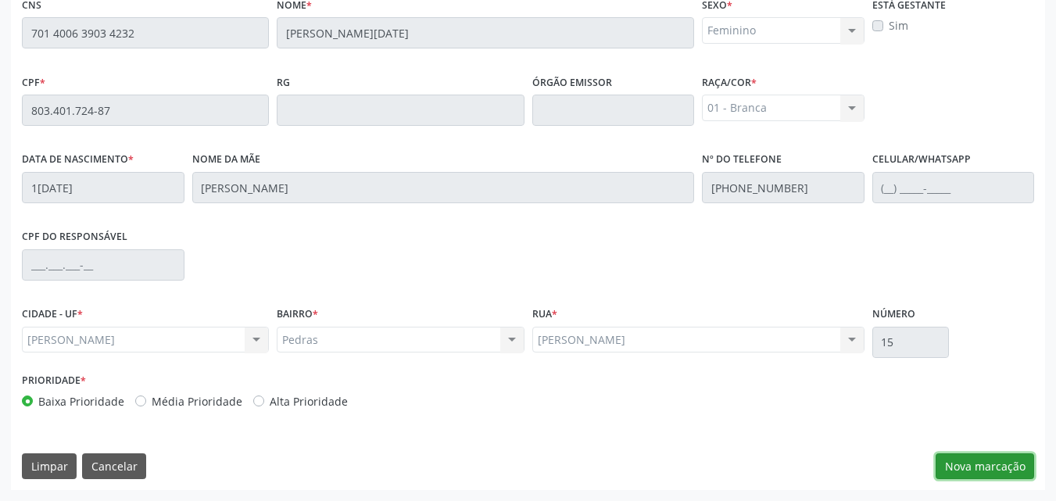
click at [967, 460] on button "Nova marcação" at bounding box center [985, 466] width 98 height 27
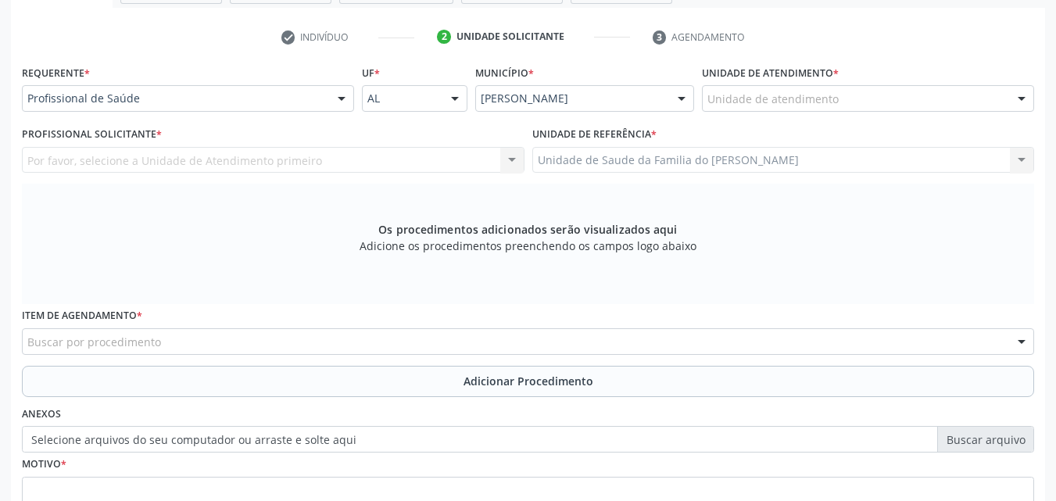
scroll to position [292, 0]
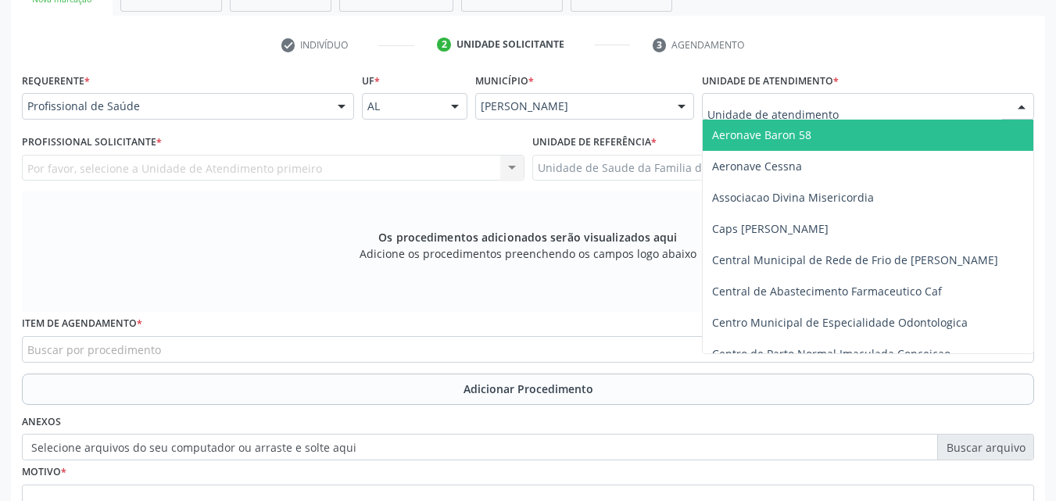
click at [827, 119] on div "Aeronave Baron 58 Aeronave Cessna Associacao Divina Misericordia Caps [PERSON_N…" at bounding box center [868, 106] width 332 height 27
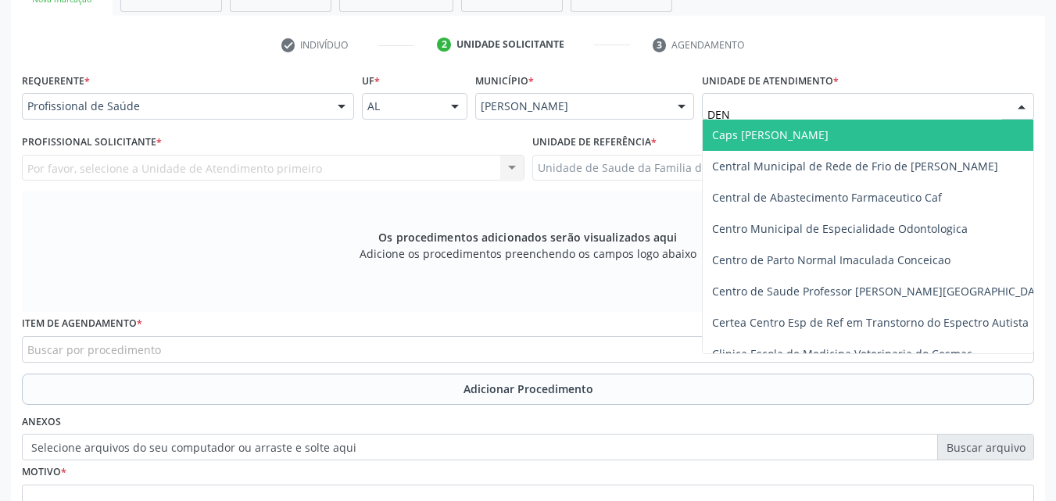
type input "DENI"
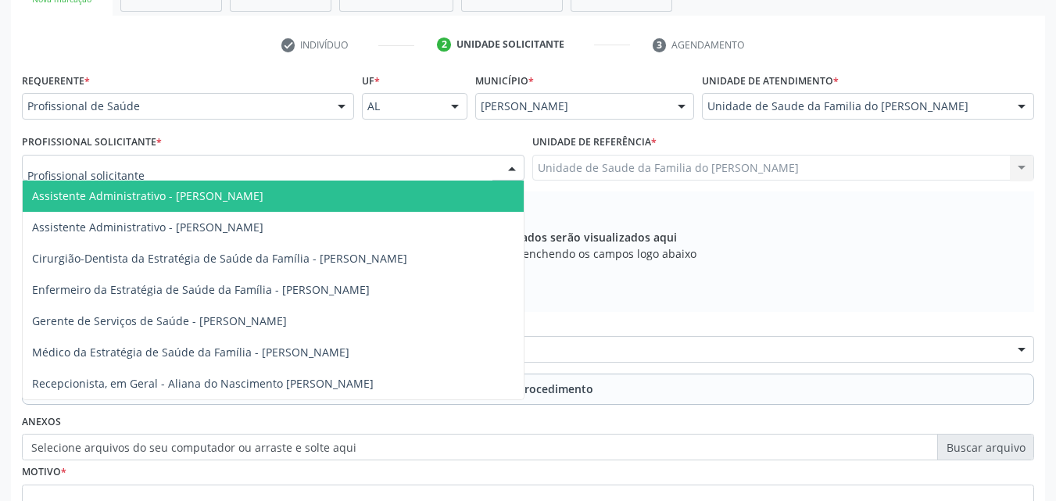
click at [403, 170] on div at bounding box center [273, 168] width 503 height 27
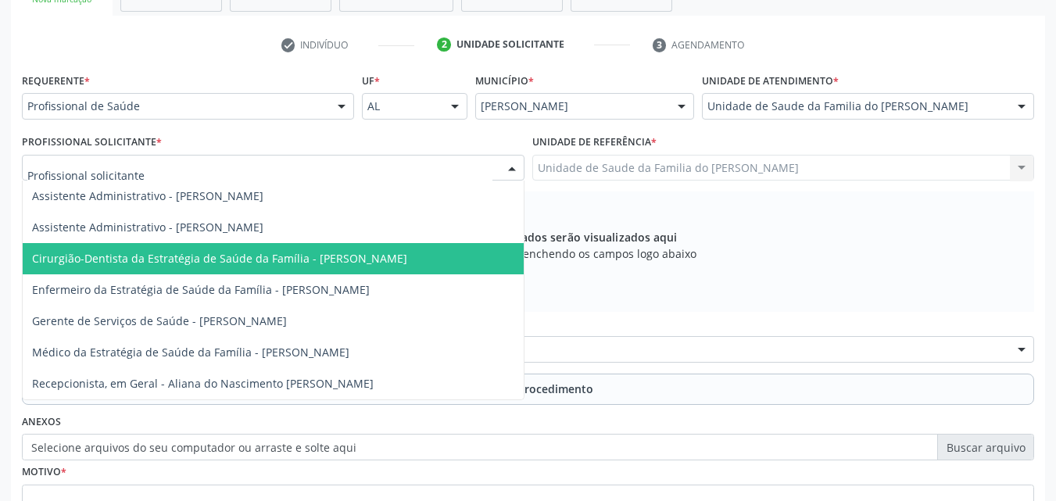
click at [367, 272] on span "Cirurgião-Dentista da Estratégia de Saúde da Família - [PERSON_NAME]" at bounding box center [273, 258] width 501 height 31
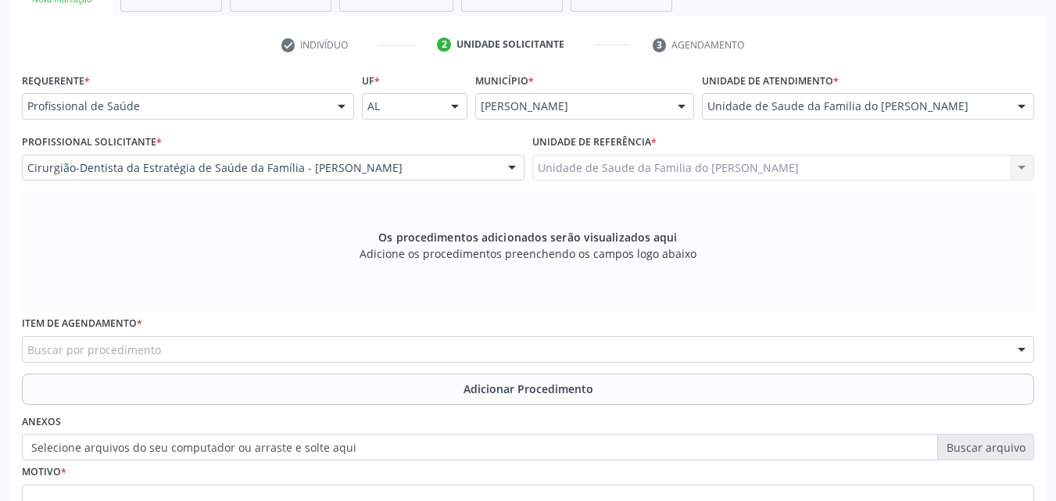
scroll to position [438, 0]
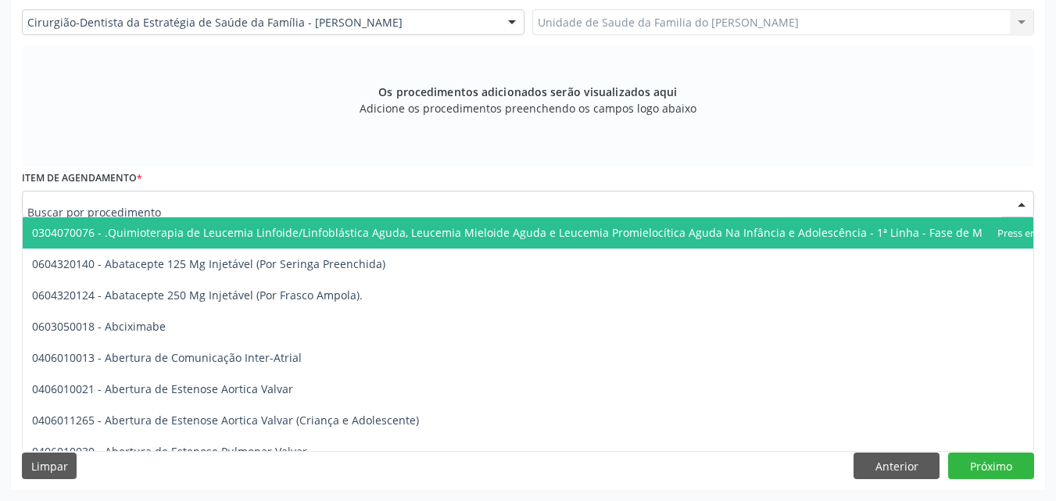
click at [799, 210] on div at bounding box center [528, 204] width 1012 height 27
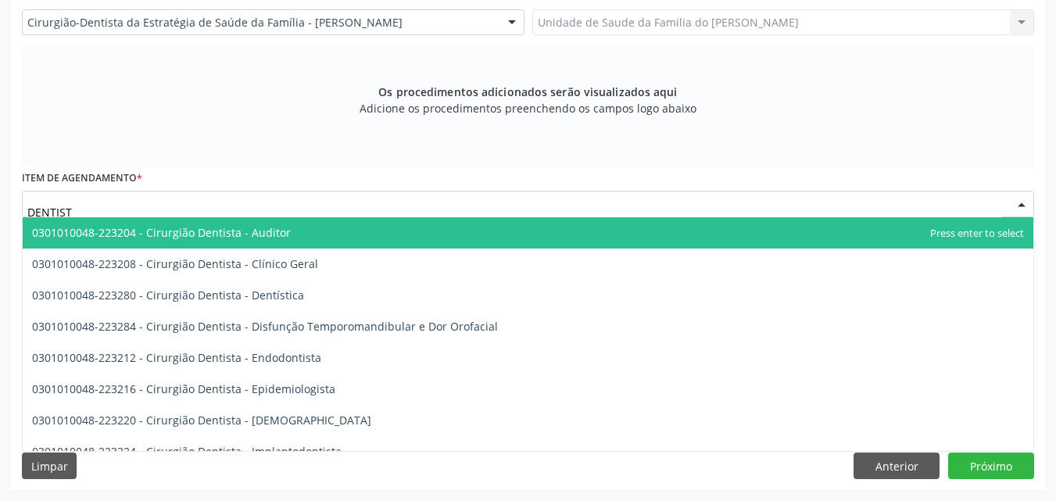
type input "DENTISTA"
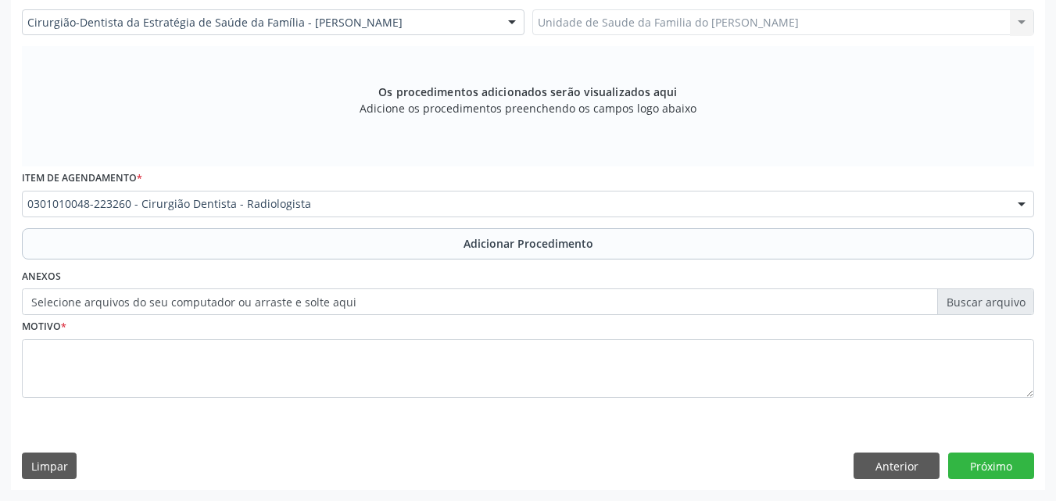
scroll to position [0, 0]
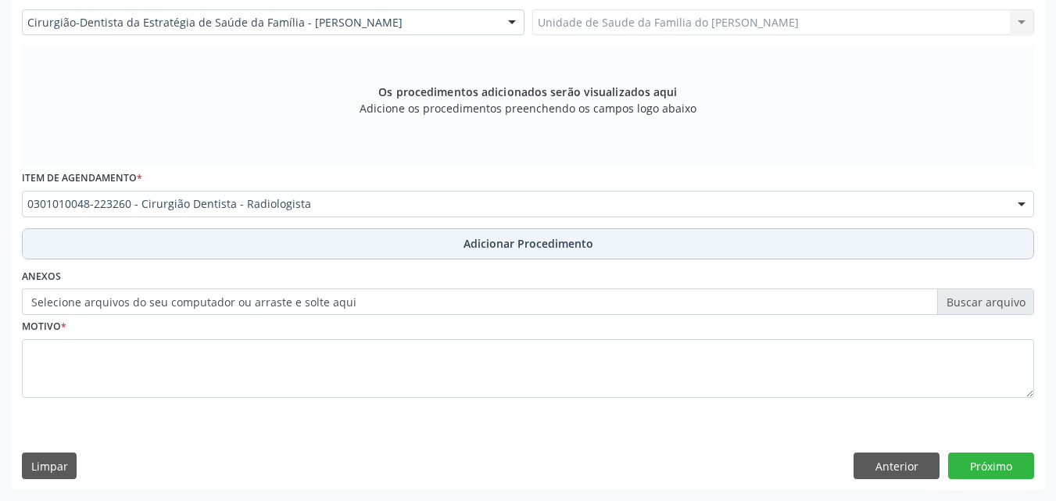
click at [572, 242] on span "Adicionar Procedimento" at bounding box center [528, 243] width 130 height 16
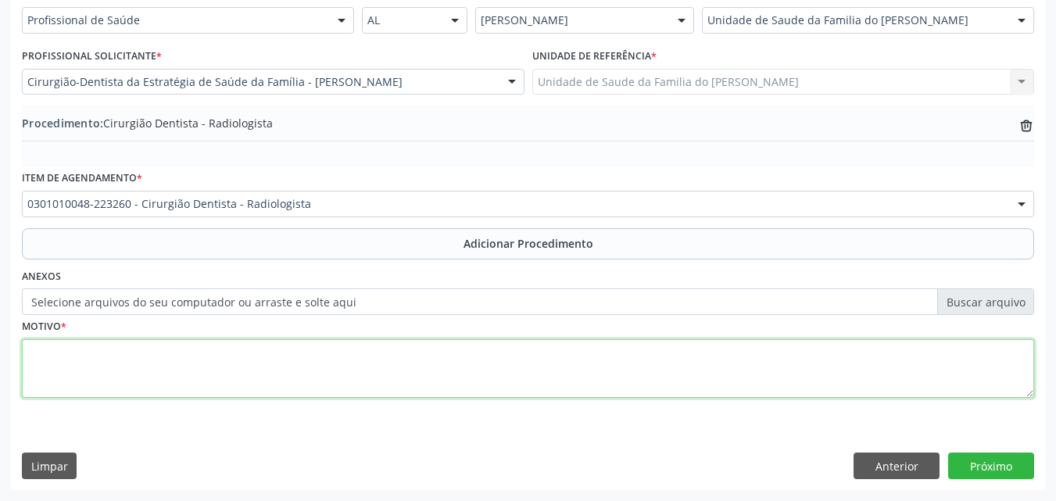
click at [499, 366] on textarea at bounding box center [528, 368] width 1012 height 59
type textarea "RAIO-X DO 47"
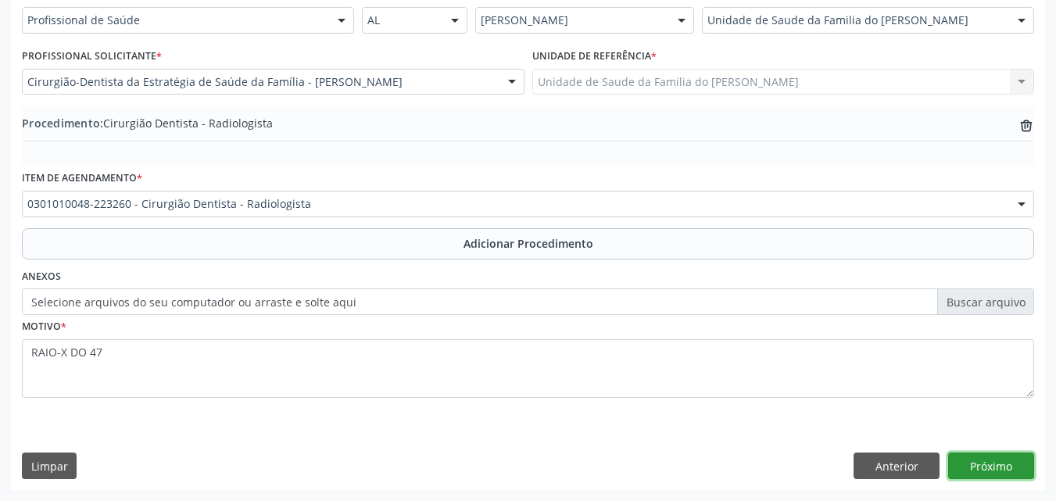
click at [965, 476] on button "Próximo" at bounding box center [991, 466] width 86 height 27
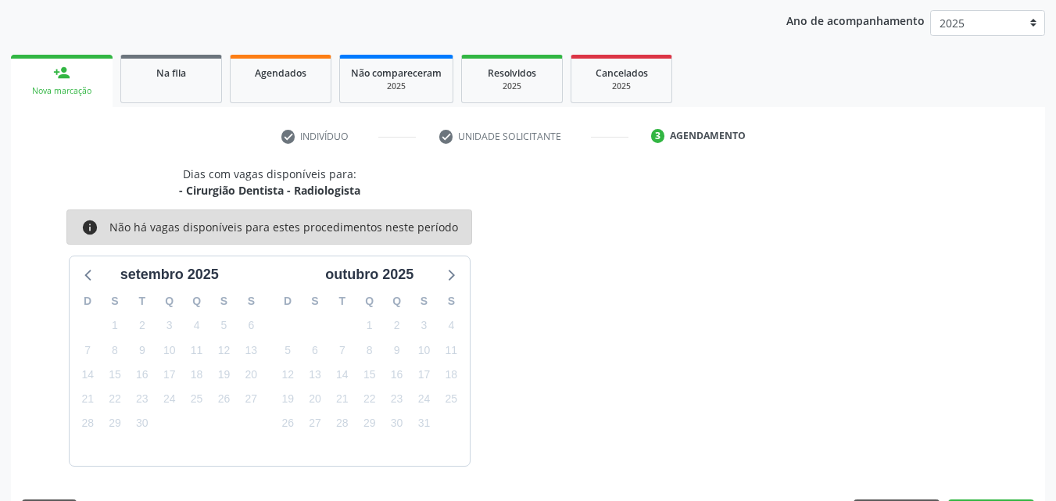
scroll to position [247, 0]
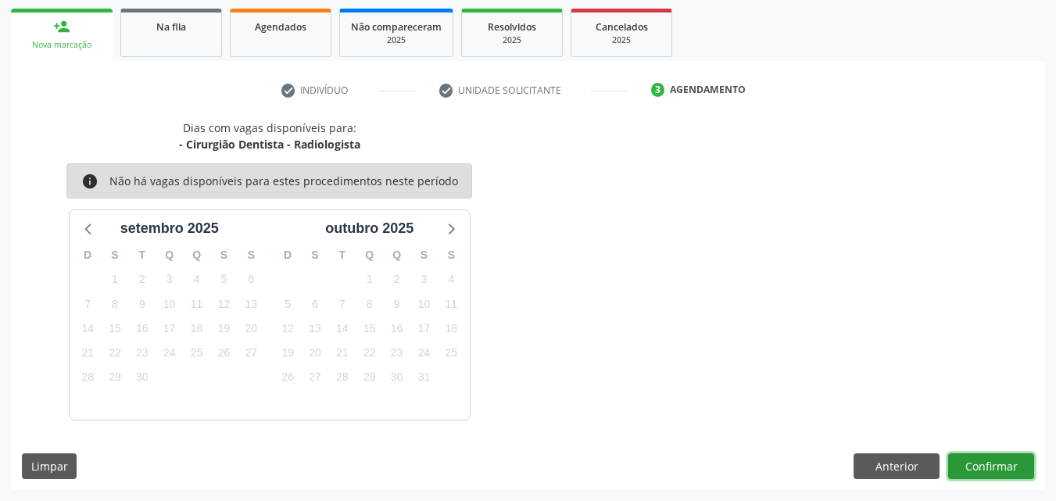
click at [965, 476] on button "Confirmar" at bounding box center [991, 466] width 86 height 27
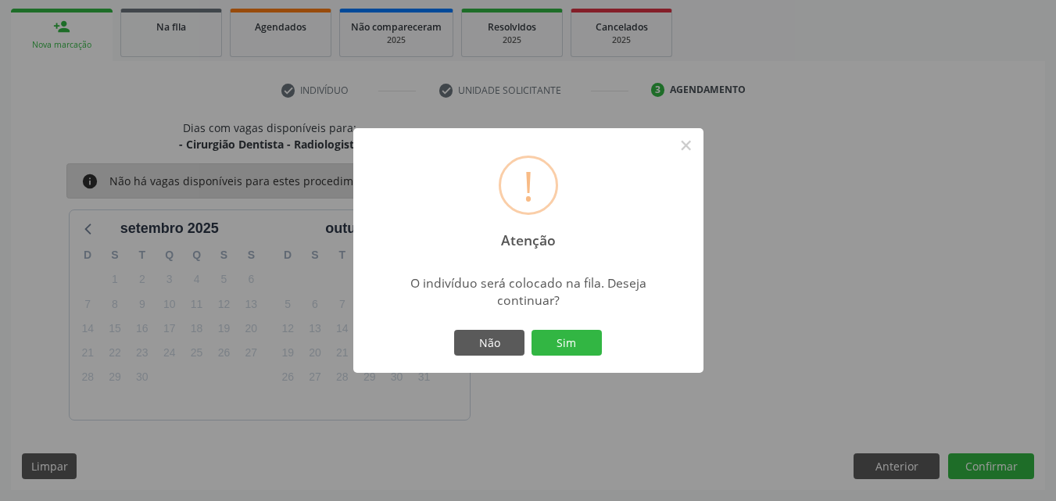
click at [584, 357] on div "Não Sim" at bounding box center [528, 343] width 155 height 33
click at [584, 356] on button "Sim" at bounding box center [566, 343] width 70 height 27
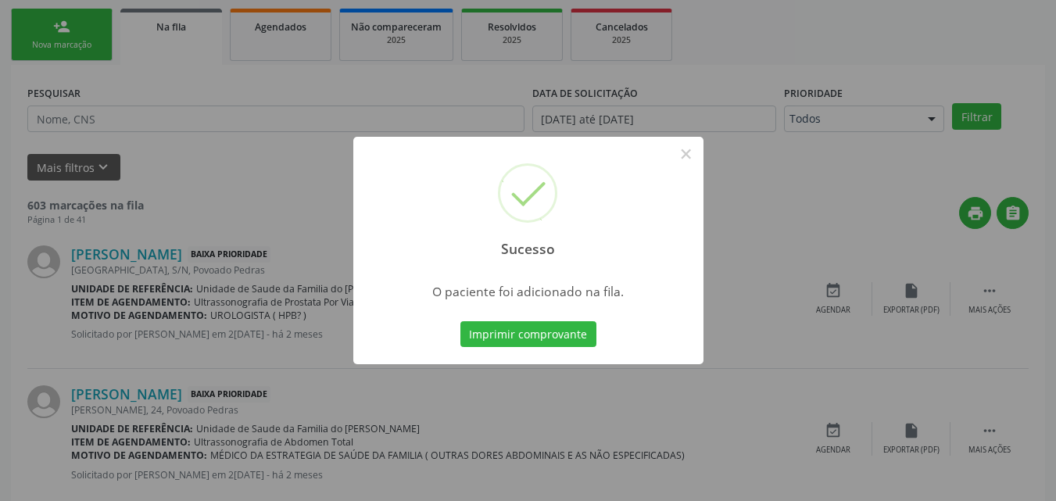
scroll to position [37, 0]
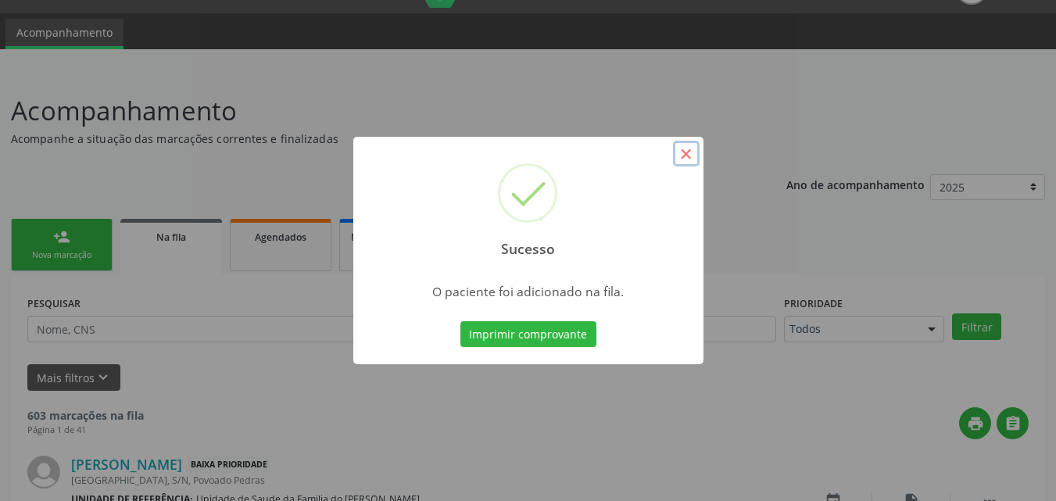
click at [681, 154] on button "×" at bounding box center [686, 154] width 27 height 27
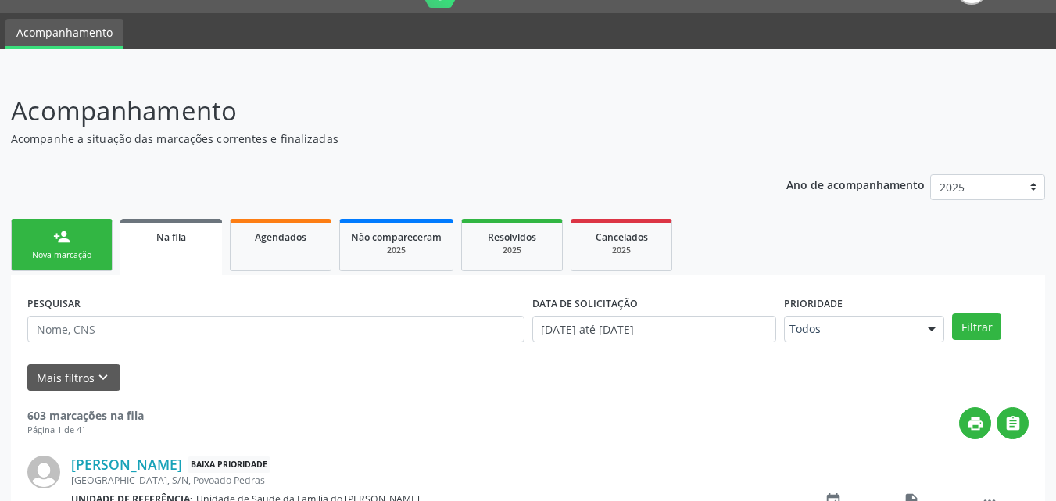
click at [70, 256] on div "Nova marcação" at bounding box center [62, 255] width 78 height 12
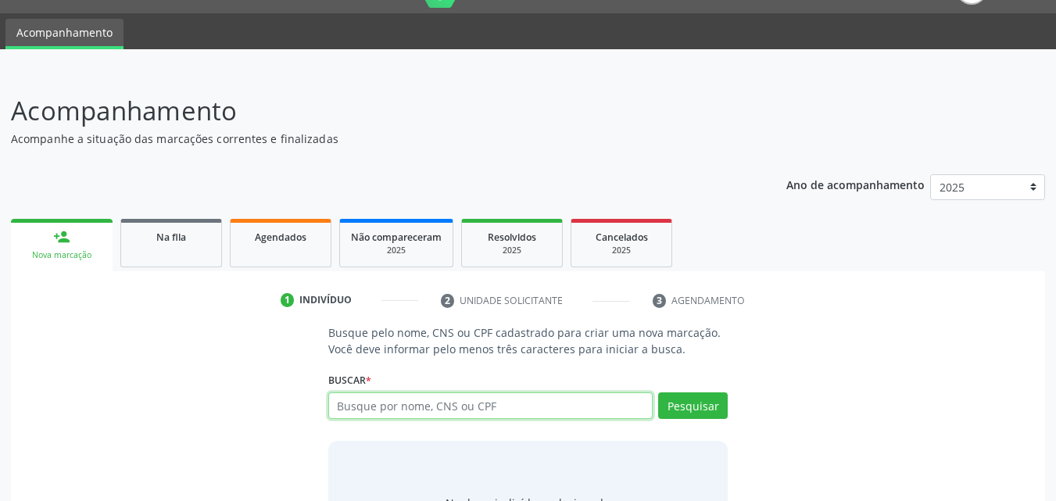
click at [450, 398] on input "text" at bounding box center [490, 405] width 325 height 27
type input "03674069423"
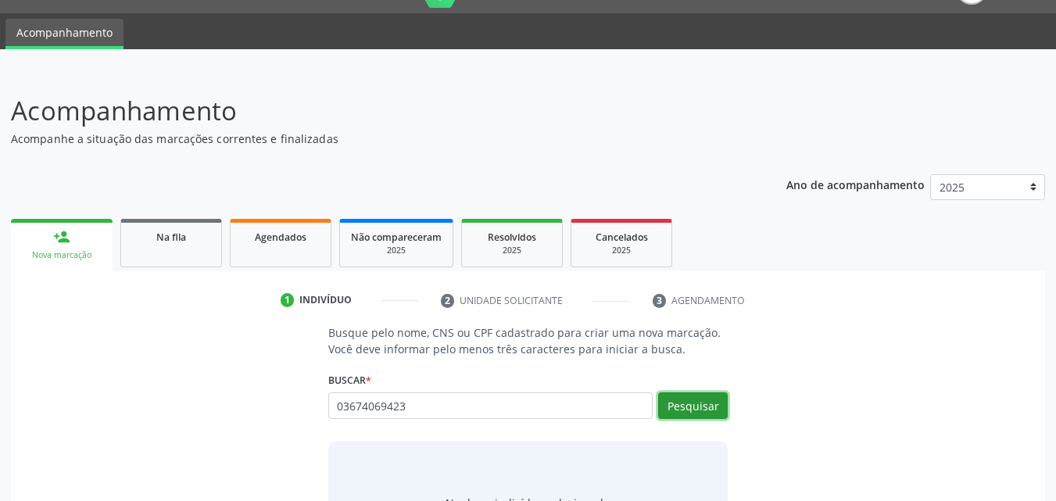
click at [670, 412] on button "Pesquisar" at bounding box center [693, 405] width 70 height 27
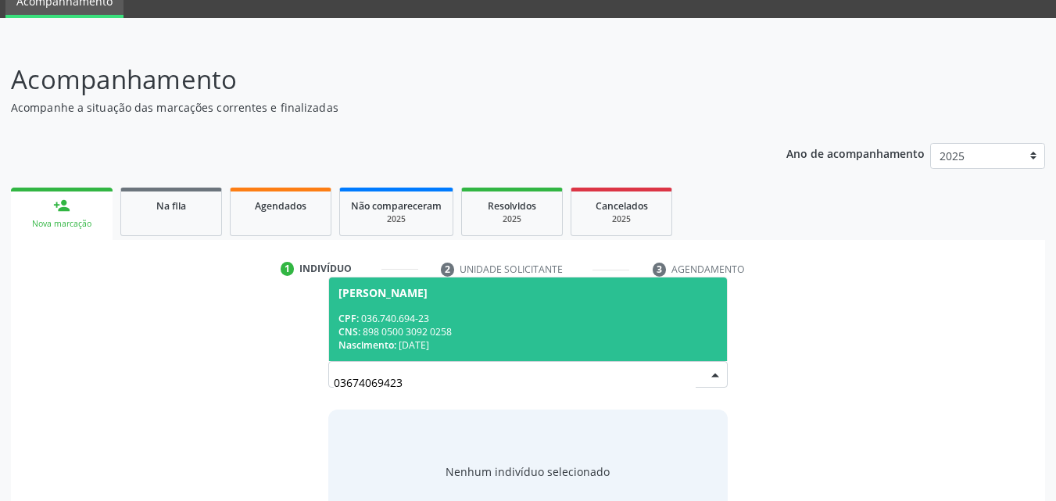
scroll to position [70, 0]
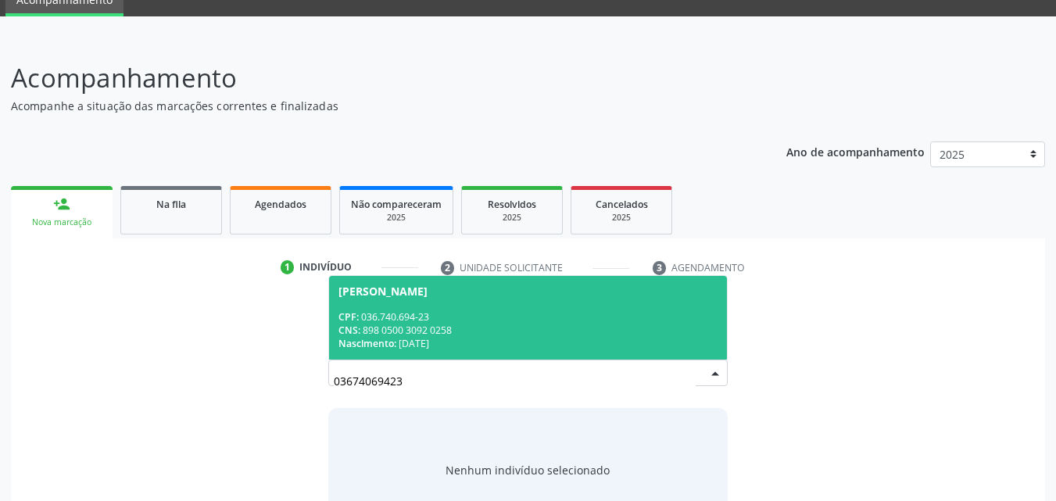
click at [603, 332] on div "CNS: 898 0500 3092 0258" at bounding box center [528, 330] width 380 height 13
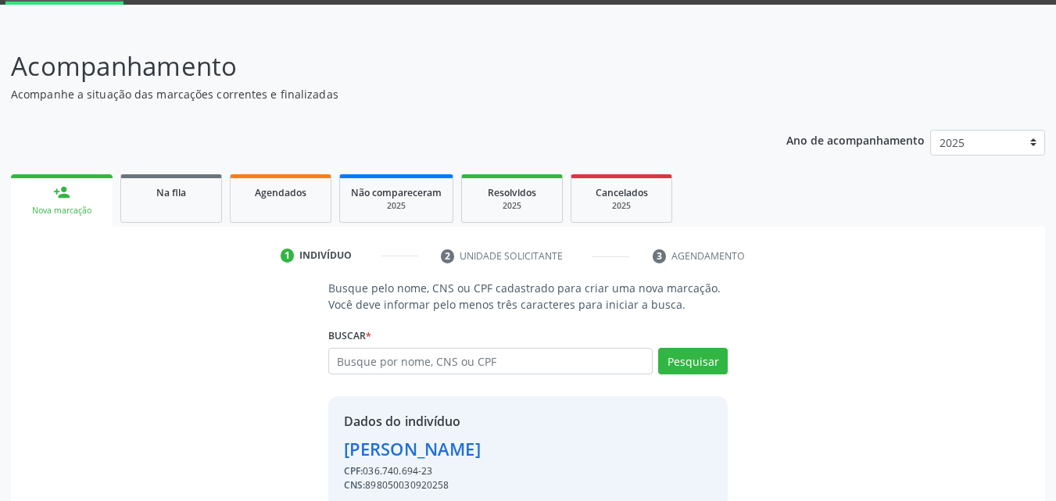
scroll to position [133, 0]
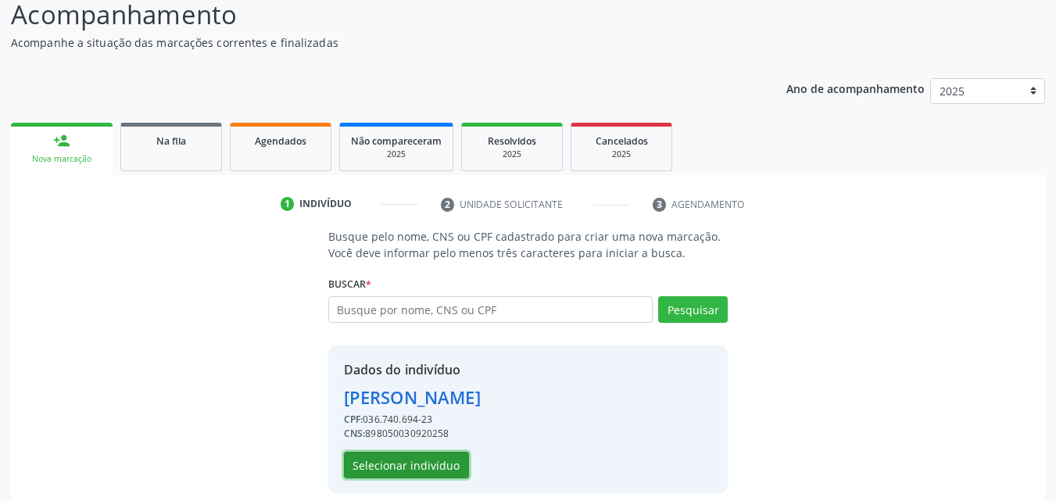
click at [401, 464] on button "Selecionar indivíduo" at bounding box center [406, 465] width 125 height 27
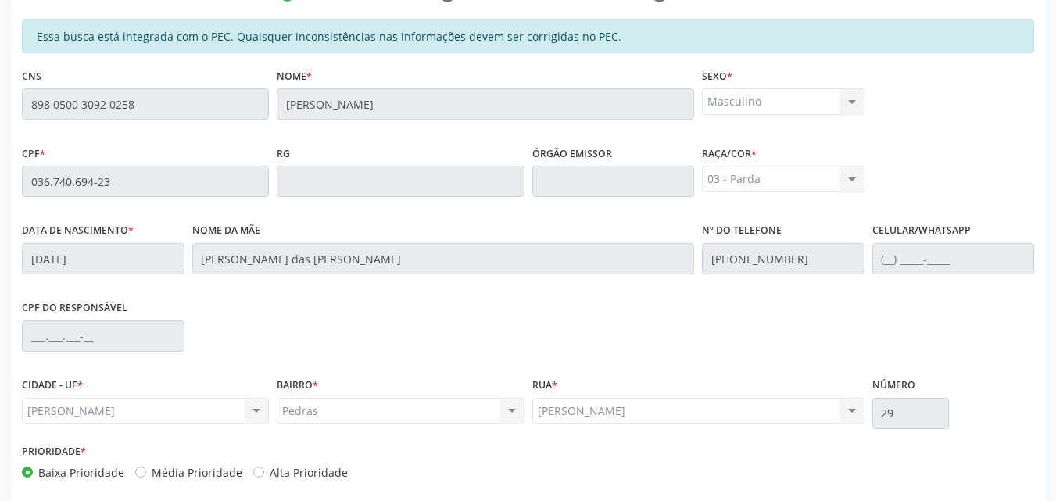
scroll to position [413, 0]
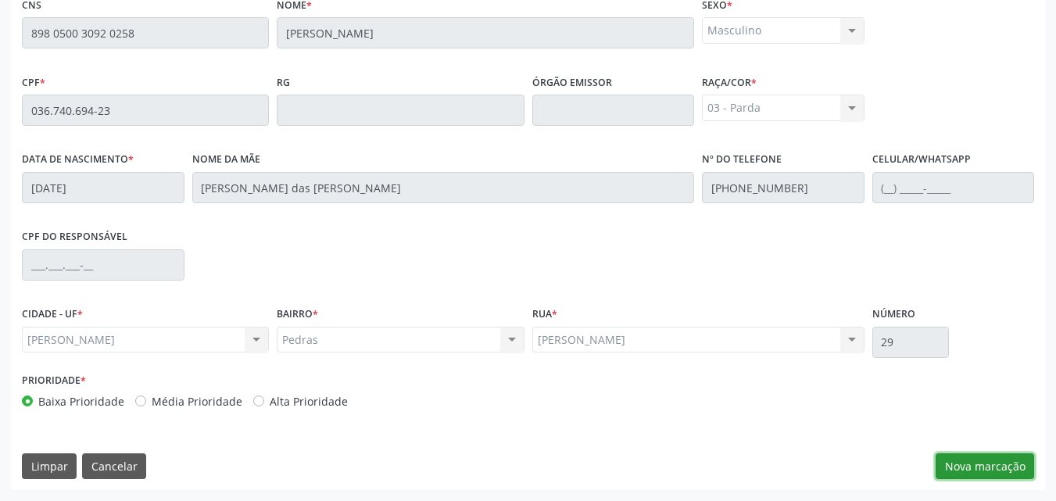
click at [986, 477] on button "Nova marcação" at bounding box center [985, 466] width 98 height 27
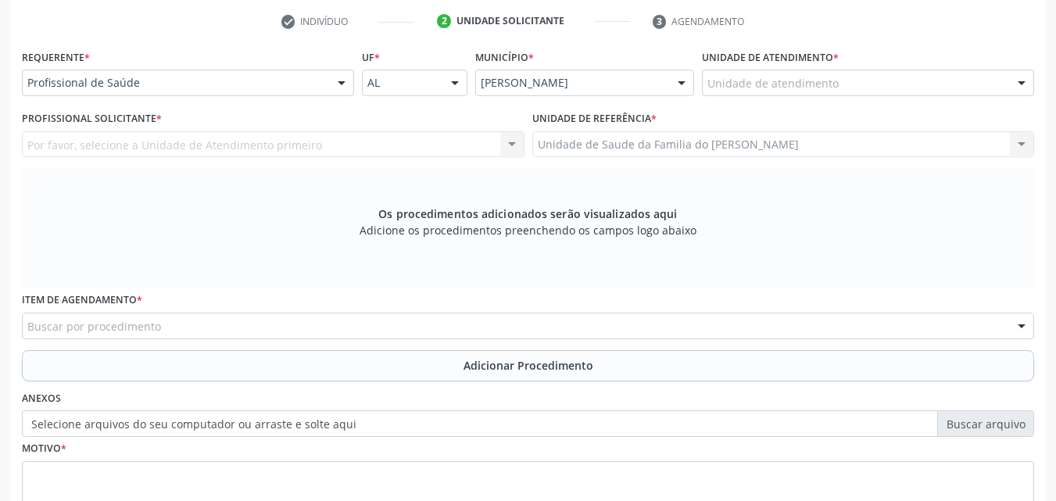
scroll to position [291, 0]
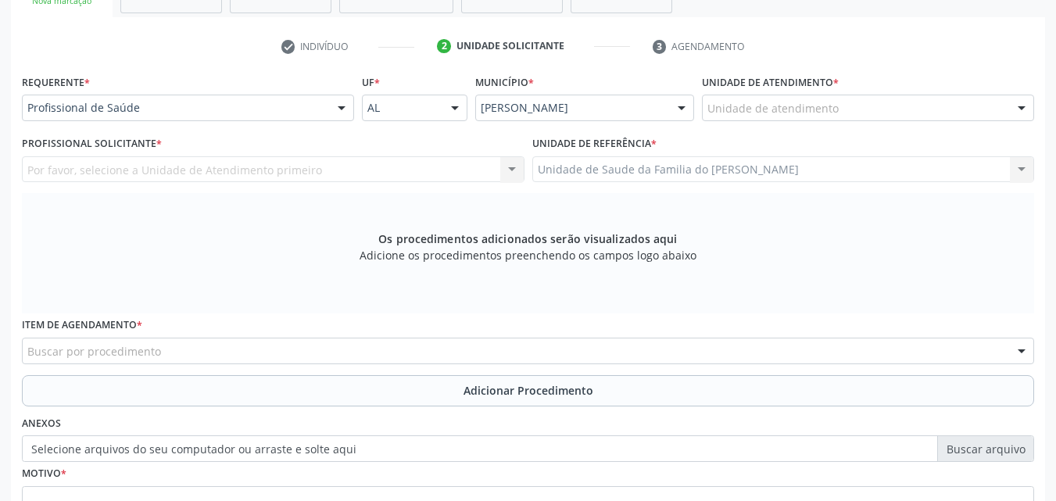
click at [922, 106] on div "Unidade de atendimento" at bounding box center [868, 108] width 332 height 27
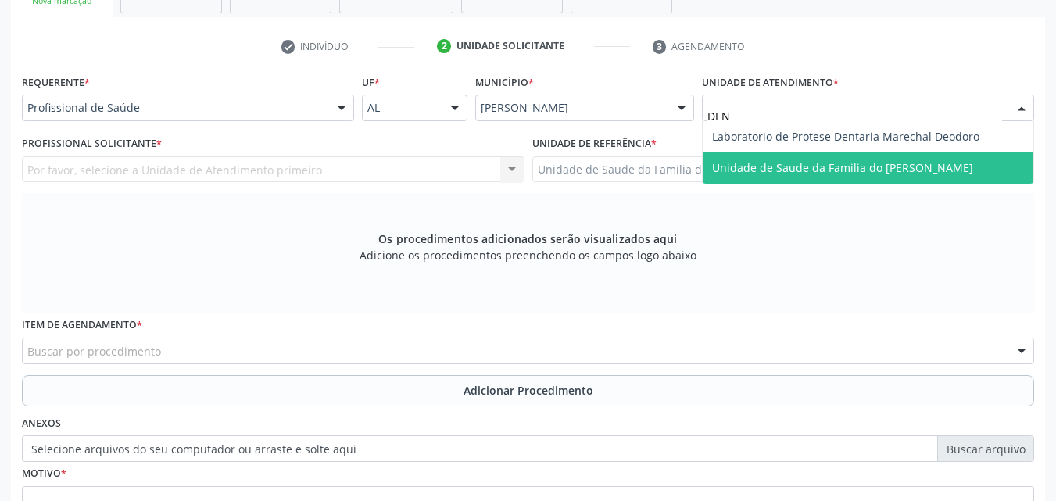
type input "DENI"
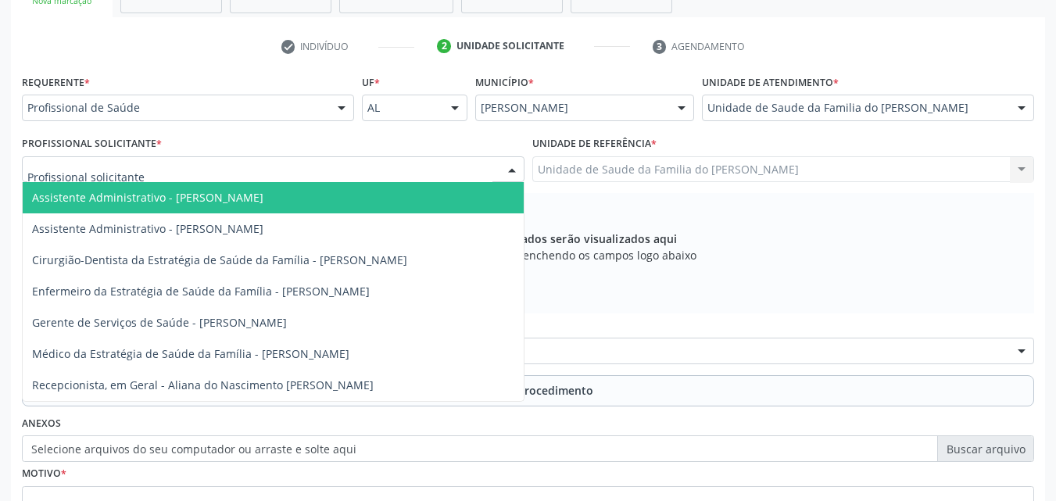
click at [435, 164] on div at bounding box center [273, 169] width 503 height 27
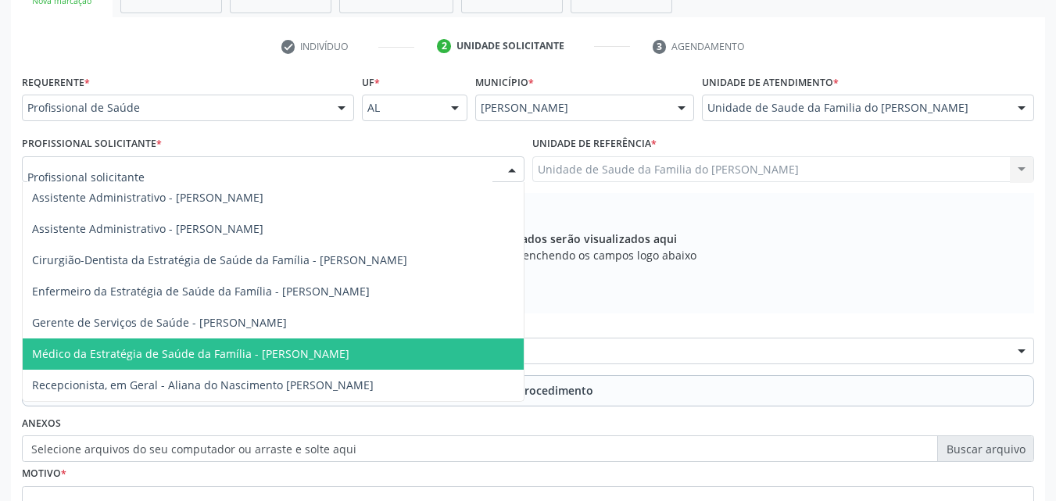
click at [331, 363] on span "Médico da Estratégia de Saúde da Família - [PERSON_NAME]" at bounding box center [273, 353] width 501 height 31
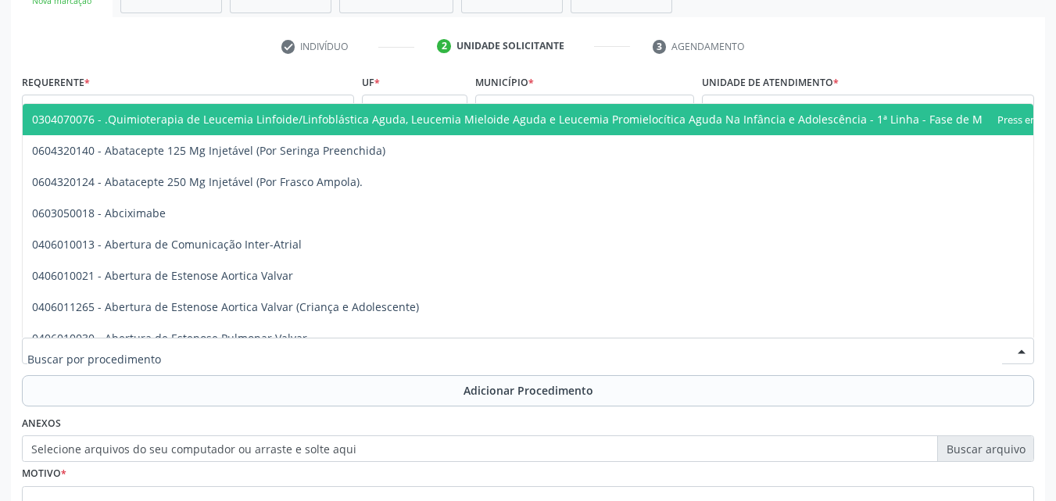
click at [338, 353] on div at bounding box center [528, 351] width 1012 height 27
click at [338, 353] on input "text" at bounding box center [514, 358] width 975 height 31
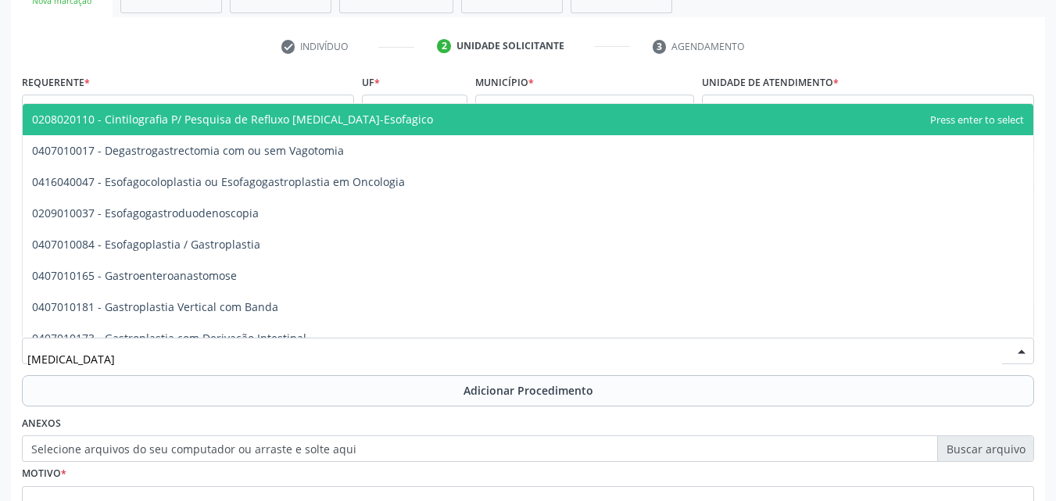
type input "GASTROE"
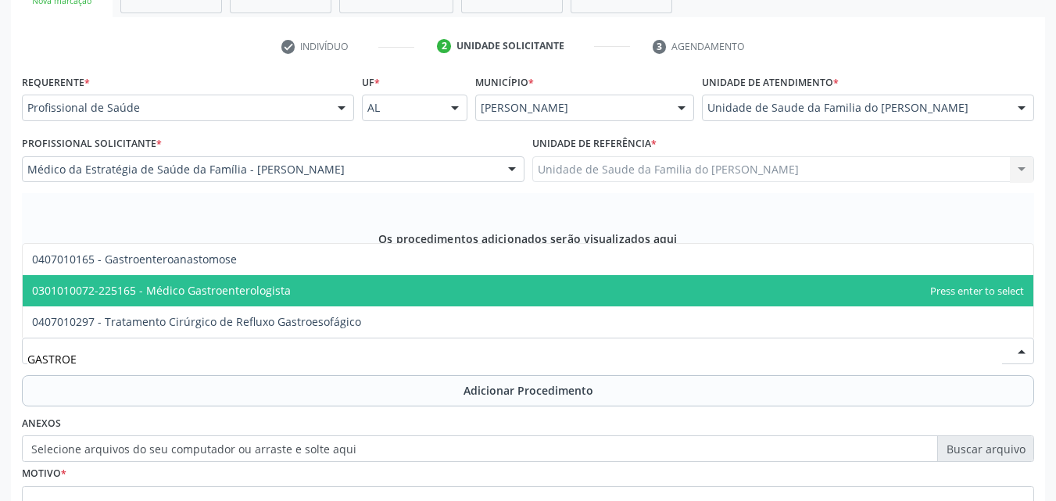
click at [323, 293] on span "0301010072-225165 - Médico Gastroenterologista" at bounding box center [528, 290] width 1011 height 31
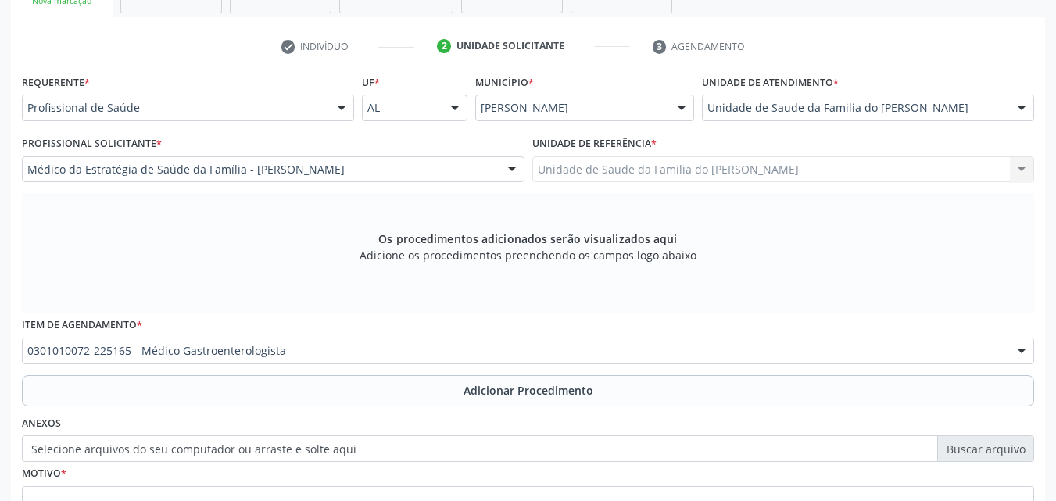
click at [311, 417] on div "Anexos Selecione arquivos do seu computador ou arraste e solte aqui" at bounding box center [528, 437] width 1020 height 50
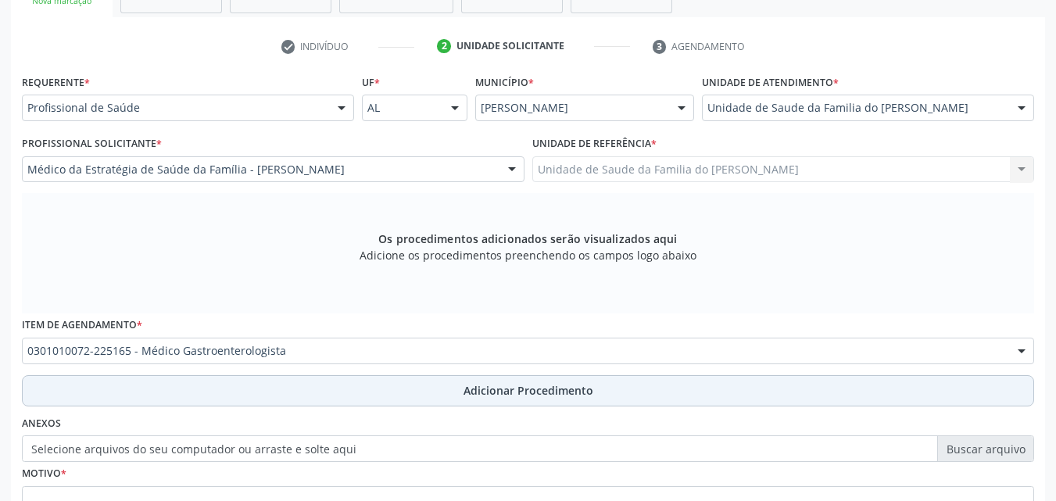
click at [324, 394] on button "Adicionar Procedimento" at bounding box center [528, 390] width 1012 height 31
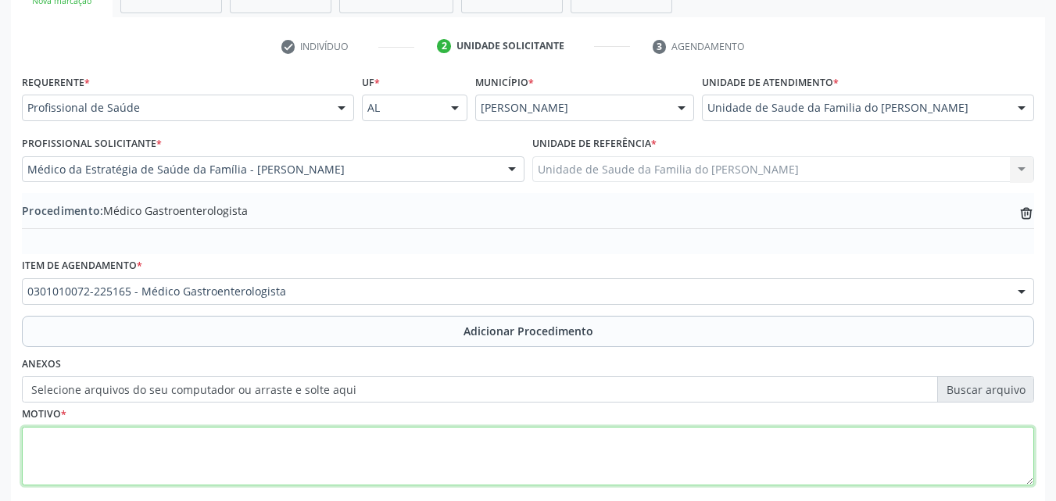
click at [309, 453] on textarea at bounding box center [528, 456] width 1012 height 59
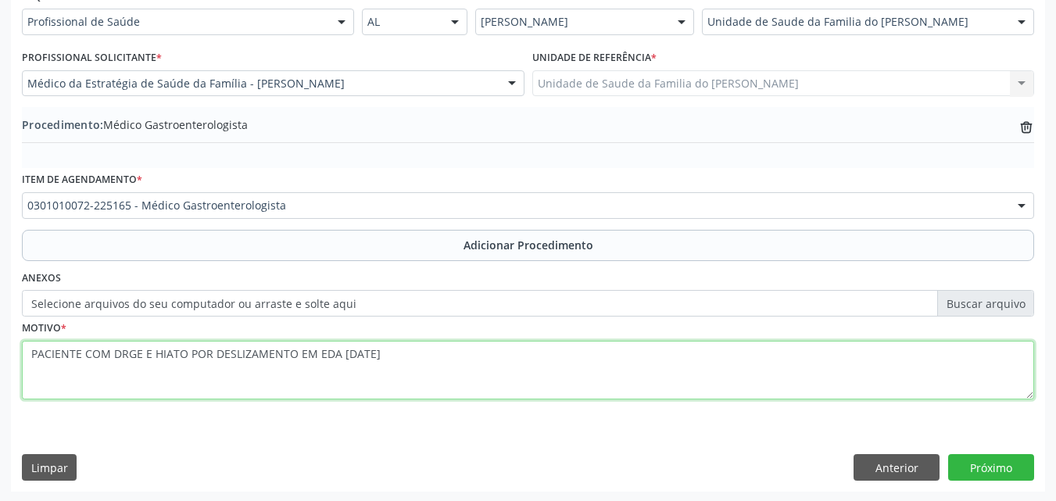
scroll to position [378, 0]
type textarea "PACIENTE COM DRGE E HIATO POR DESLIZAMENTO EM EDA [DATE]"
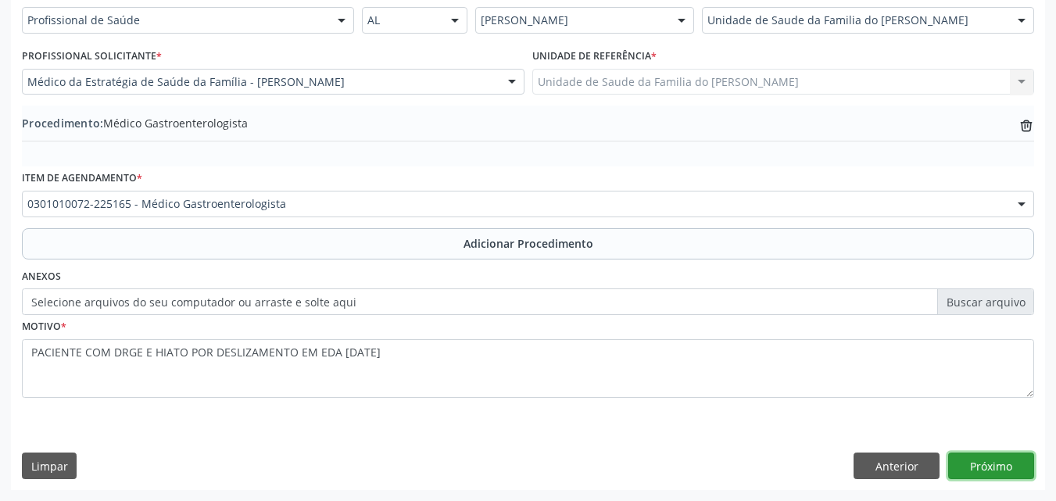
click at [983, 463] on button "Próximo" at bounding box center [991, 466] width 86 height 27
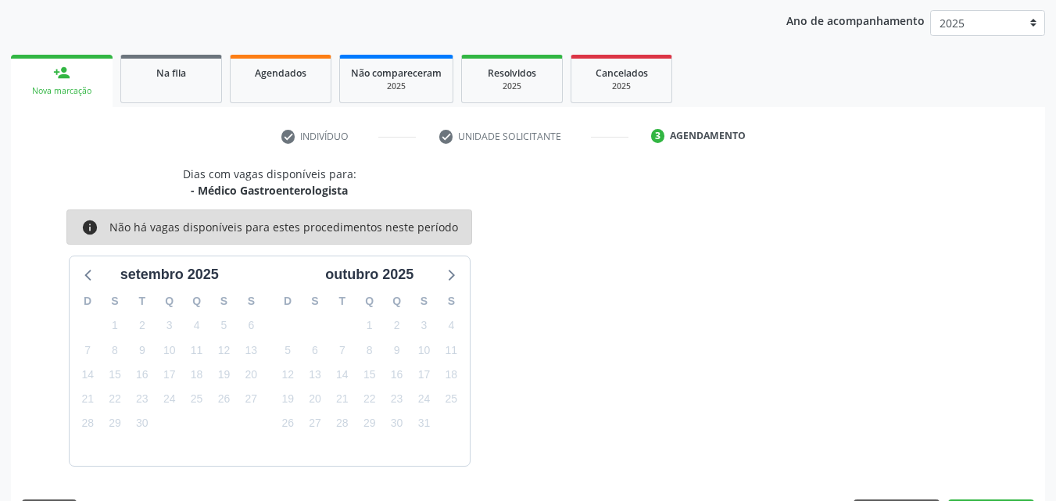
scroll to position [247, 0]
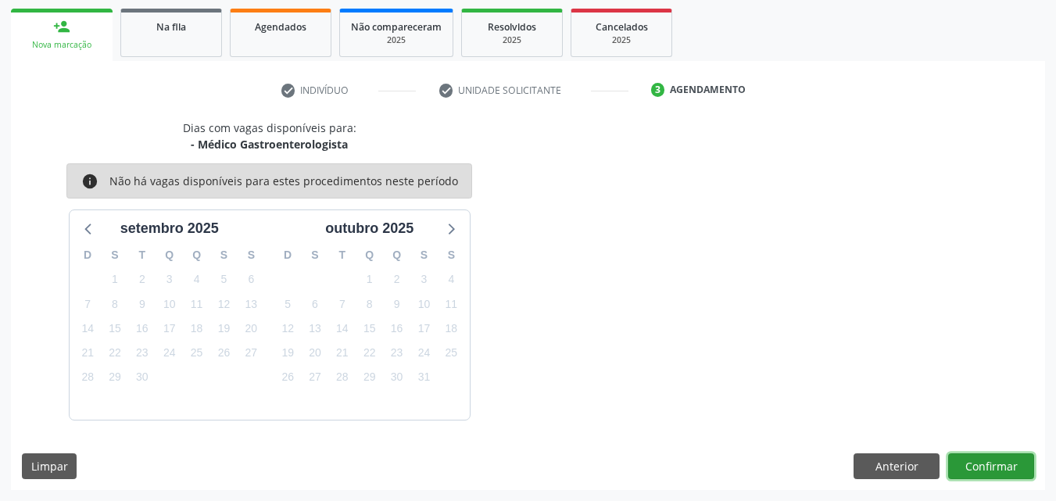
click at [978, 456] on button "Confirmar" at bounding box center [991, 466] width 86 height 27
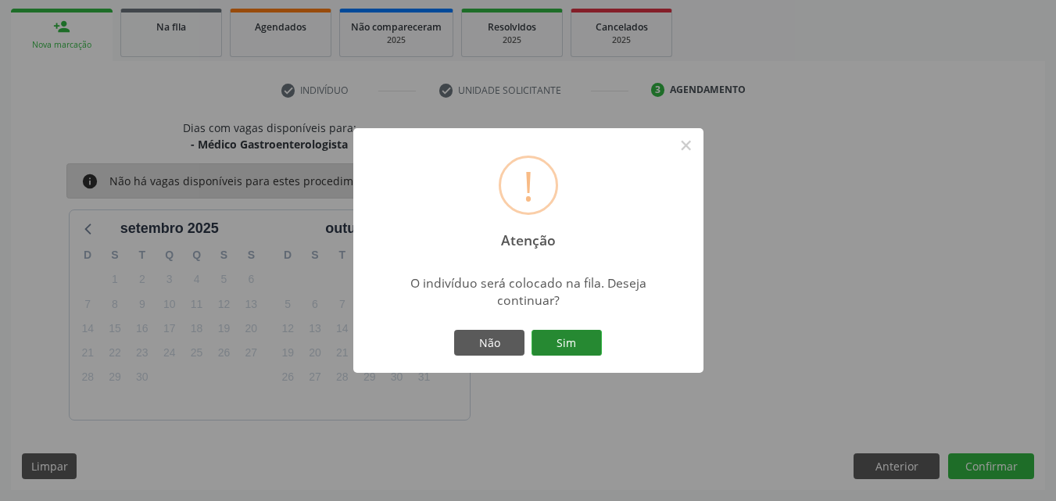
click at [572, 349] on button "Sim" at bounding box center [566, 343] width 70 height 27
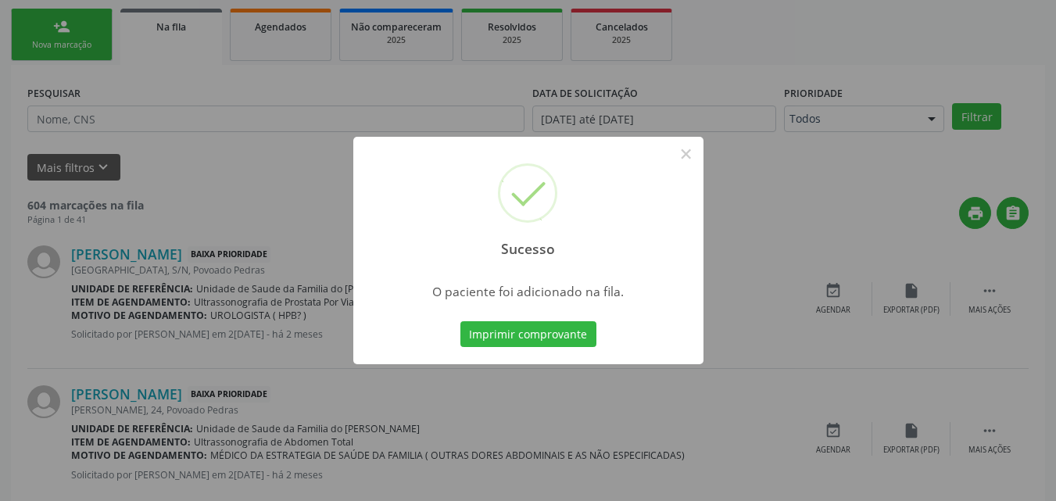
scroll to position [37, 0]
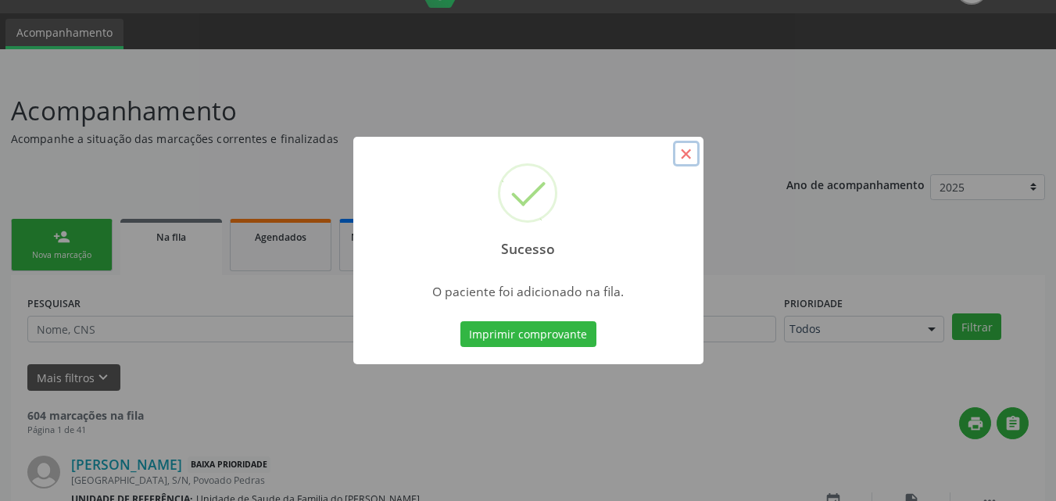
click at [688, 149] on button "×" at bounding box center [686, 154] width 27 height 27
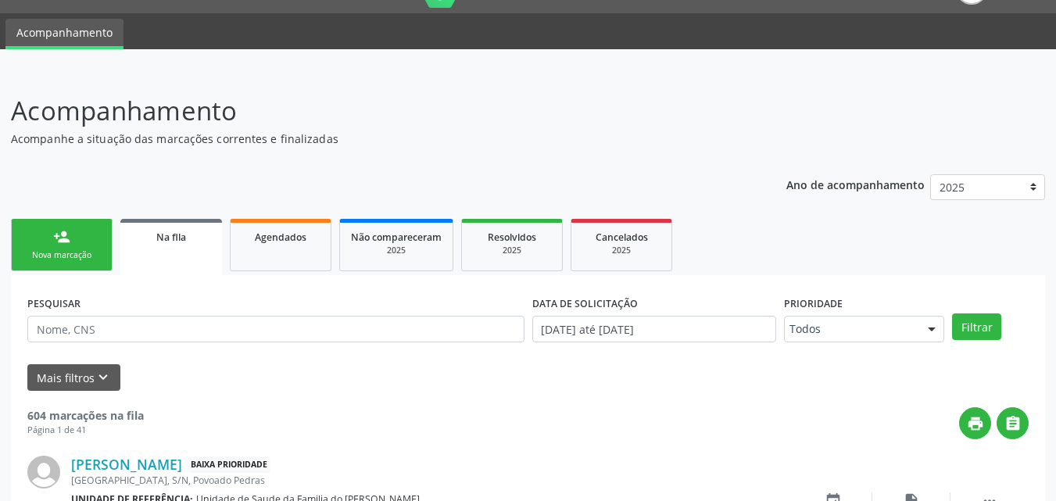
scroll to position [154, 0]
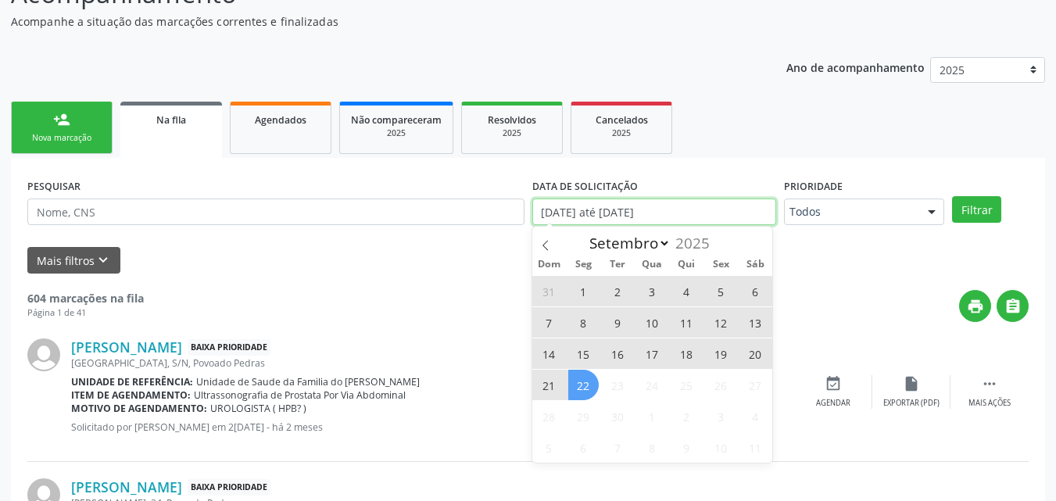
click at [714, 208] on input "[DATE] até [DATE]" at bounding box center [654, 212] width 245 height 27
click at [572, 376] on span "22" at bounding box center [583, 385] width 30 height 30
type input "[DATE]"
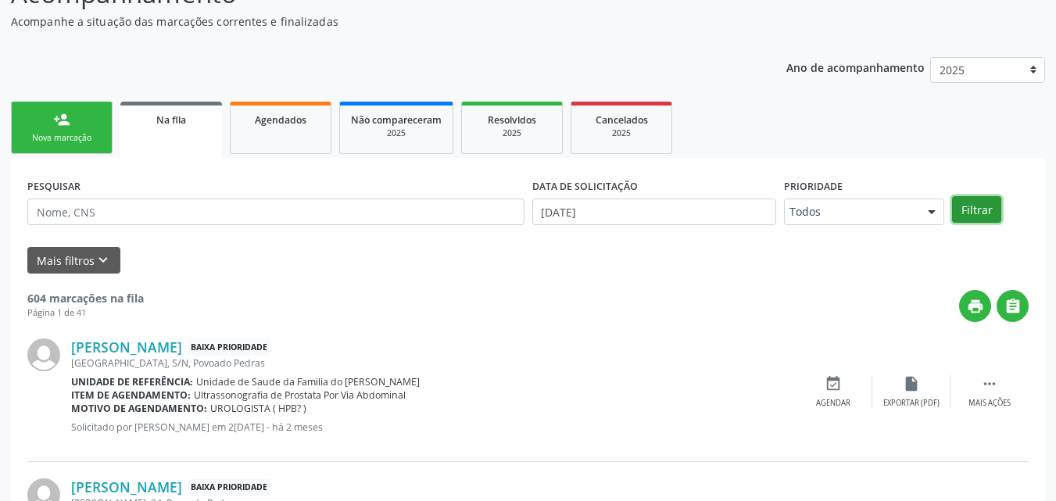
click at [987, 209] on button "Filtrar" at bounding box center [976, 209] width 49 height 27
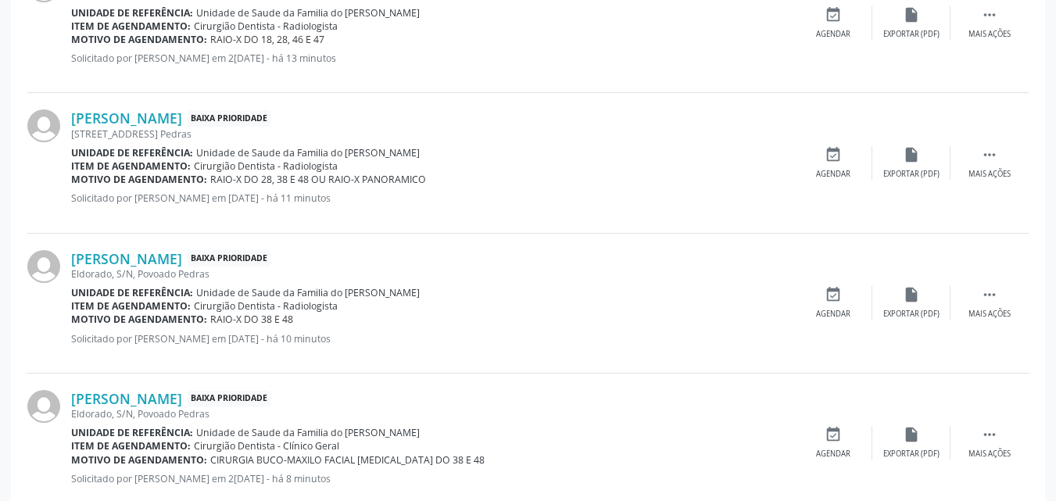
scroll to position [2161, 0]
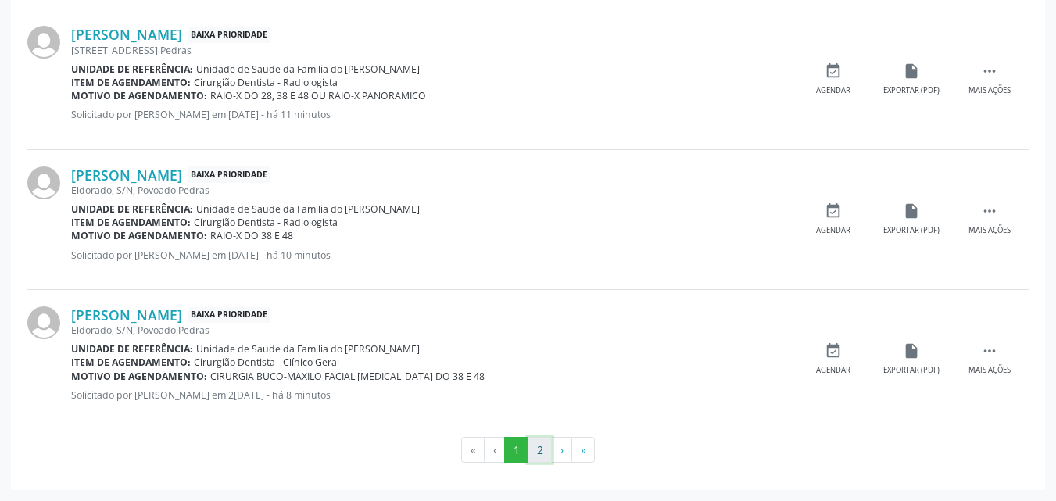
click at [537, 457] on button "2" at bounding box center [540, 450] width 24 height 27
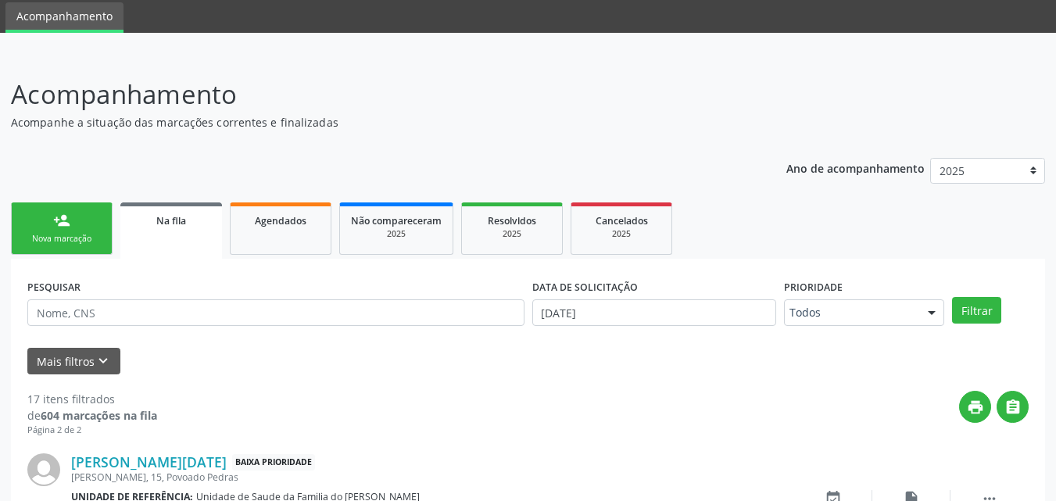
scroll to position [341, 0]
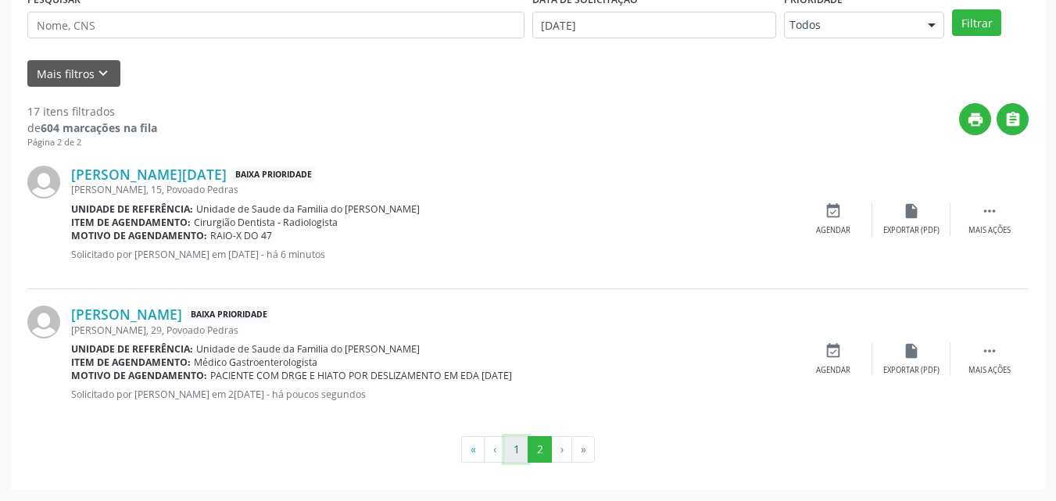
click at [524, 456] on button "1" at bounding box center [516, 449] width 24 height 27
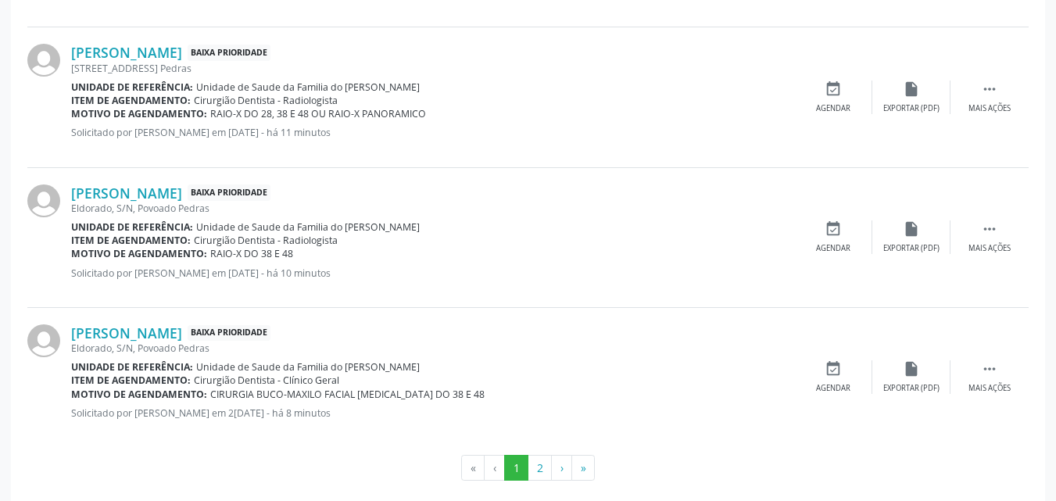
scroll to position [2161, 0]
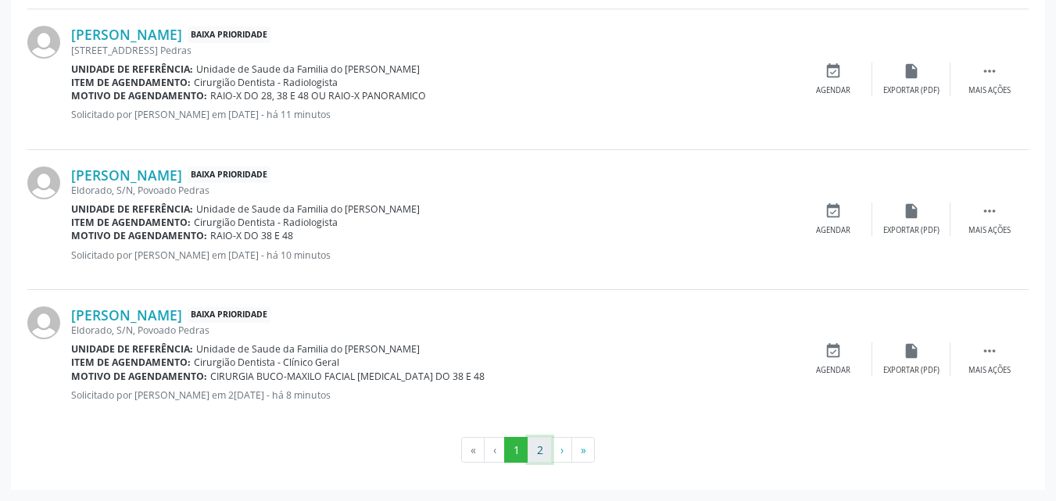
click at [542, 449] on button "2" at bounding box center [540, 450] width 24 height 27
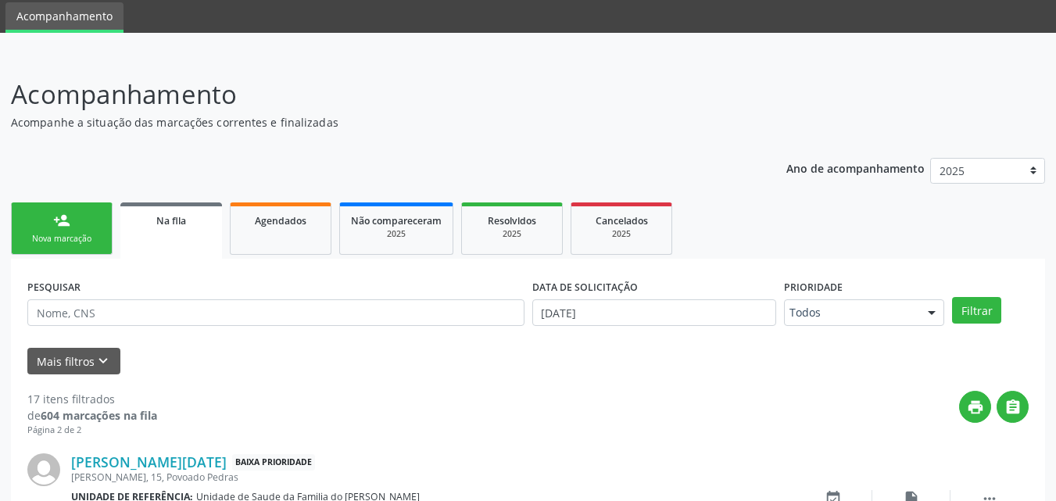
scroll to position [341, 0]
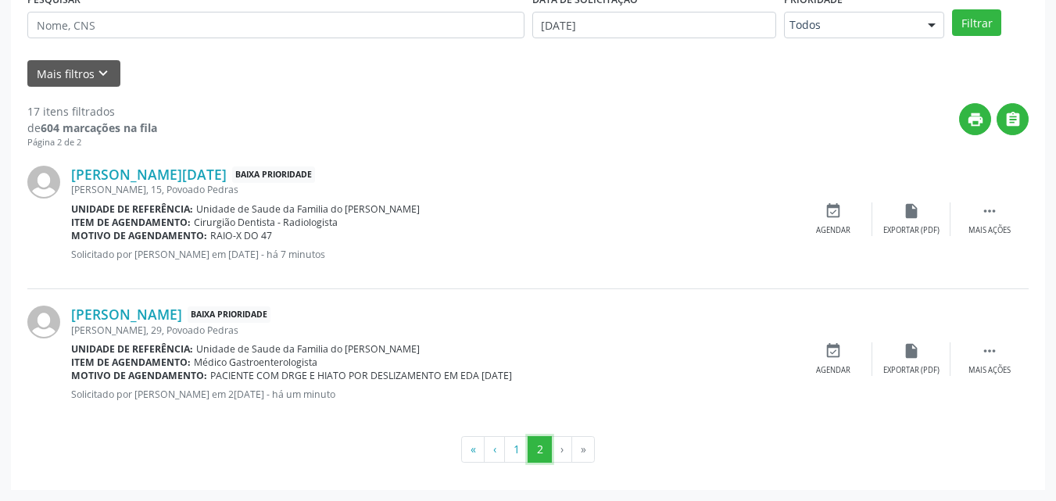
click at [542, 449] on button "2" at bounding box center [540, 449] width 24 height 27
